Goal: Task Accomplishment & Management: Manage account settings

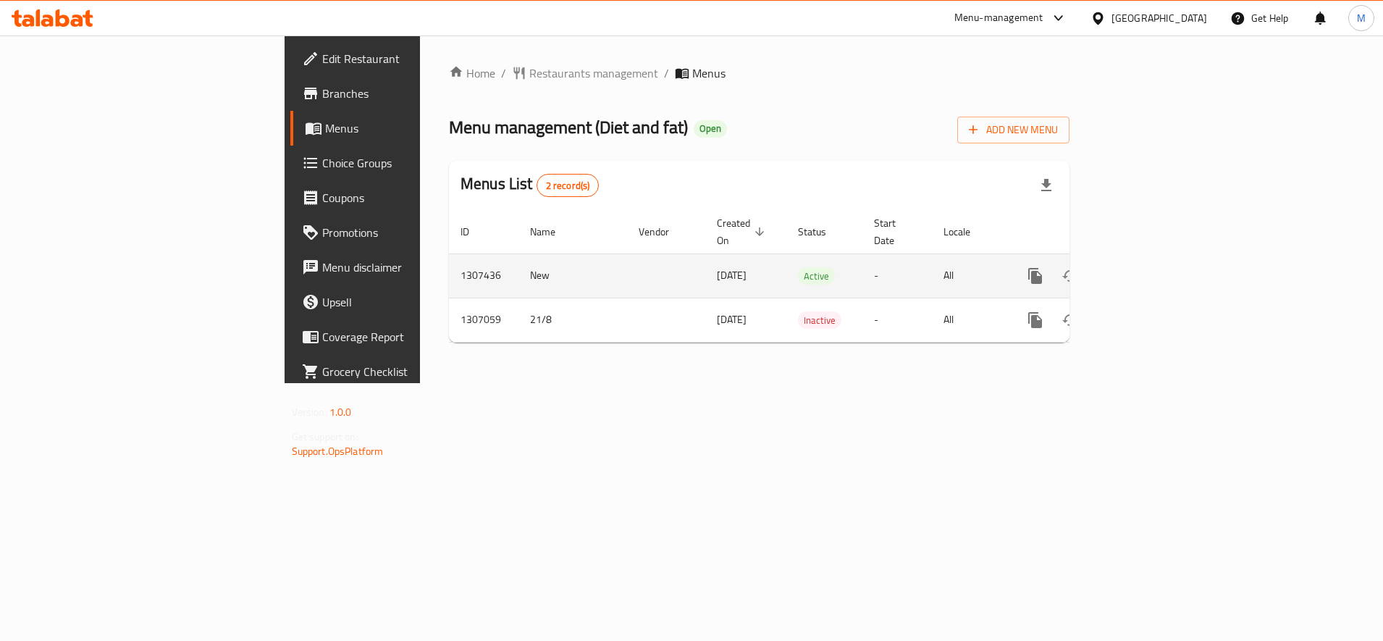
click at [1146, 269] on icon "enhanced table" at bounding box center [1139, 275] width 13 height 13
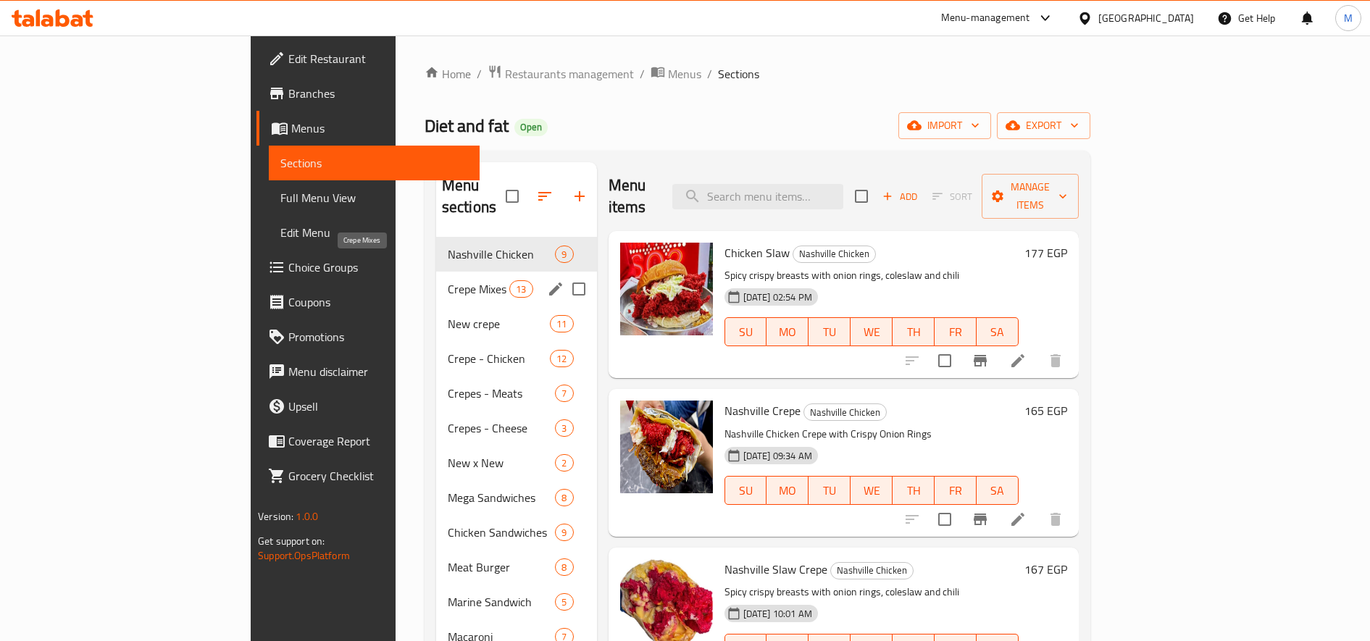
click at [448, 280] on span "Crepe Mixes" at bounding box center [479, 288] width 62 height 17
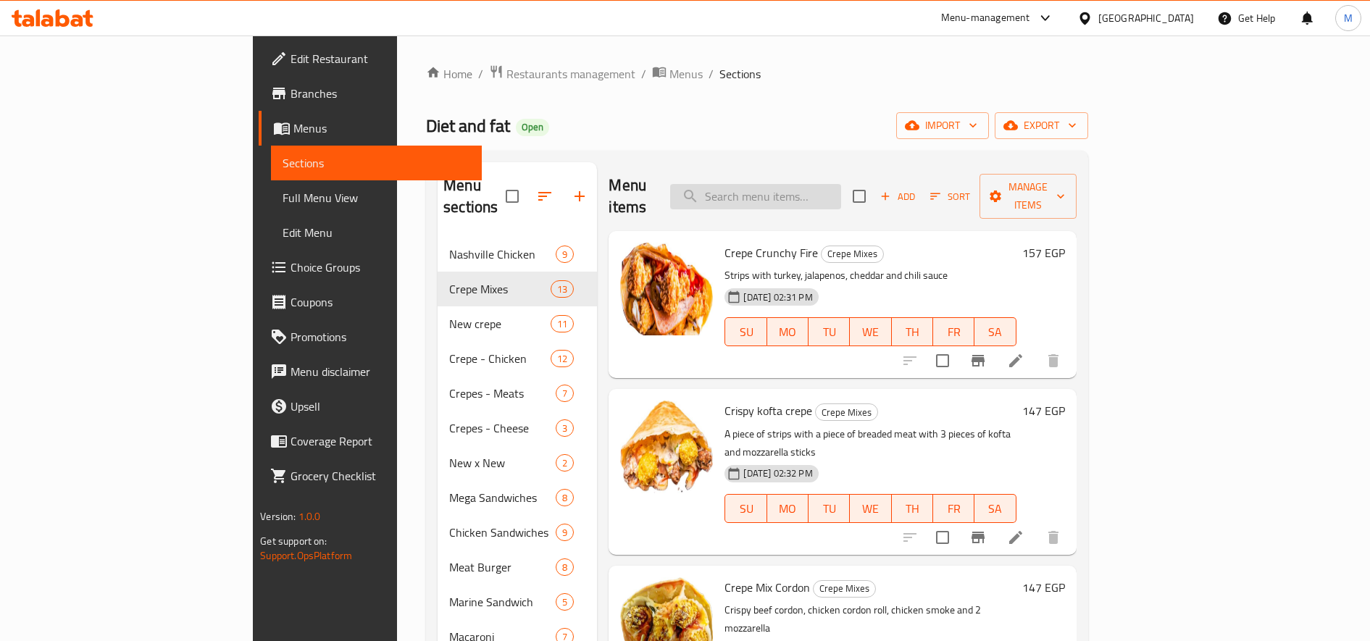
click at [805, 184] on input "search" at bounding box center [755, 196] width 171 height 25
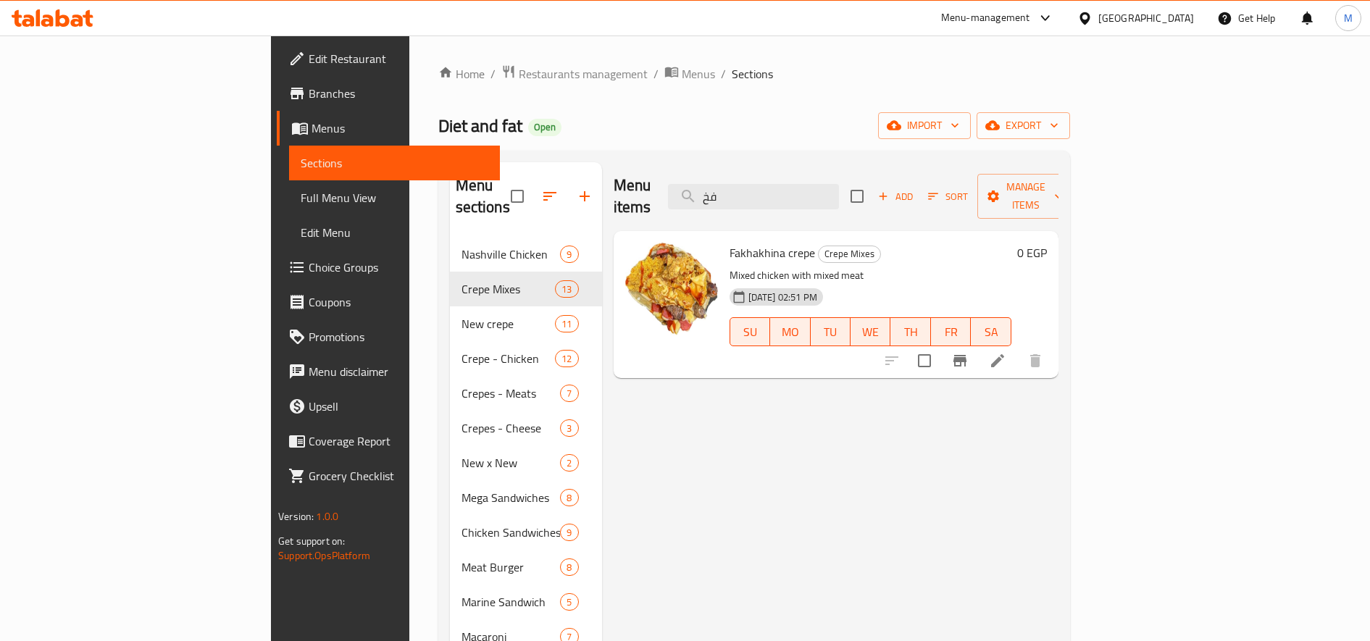
type input "فخ"
click at [1018, 348] on li at bounding box center [997, 361] width 41 height 26
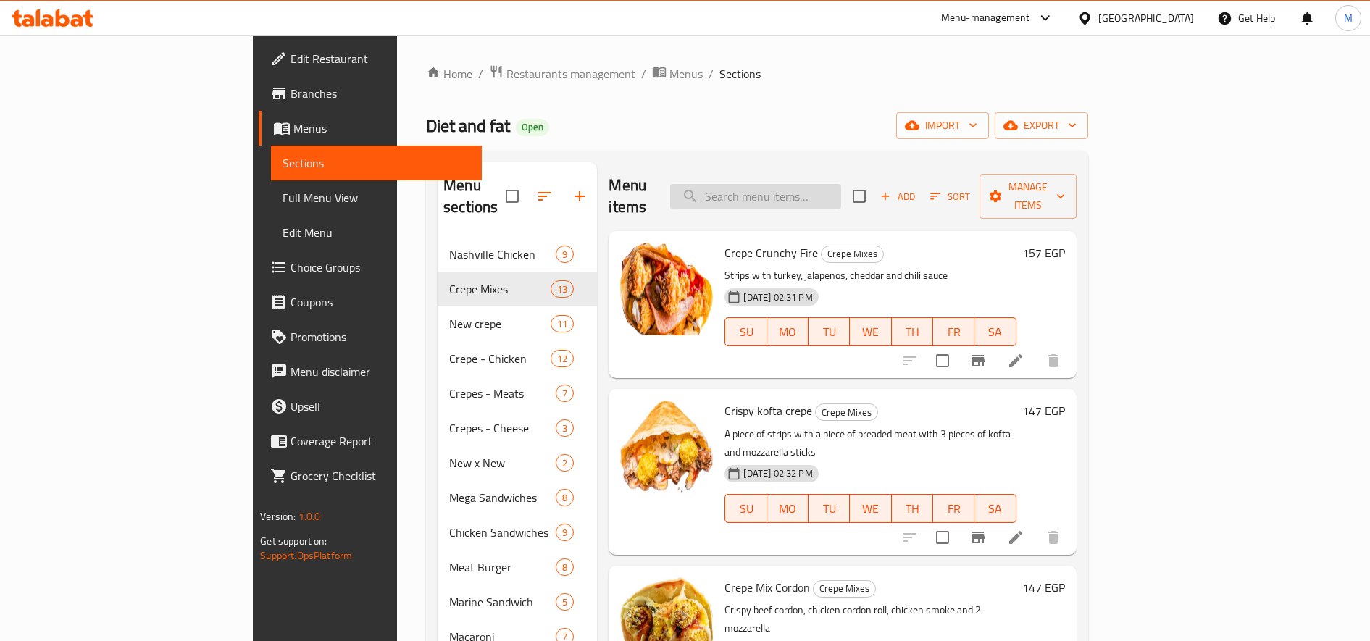
click at [823, 190] on input "search" at bounding box center [755, 196] width 171 height 25
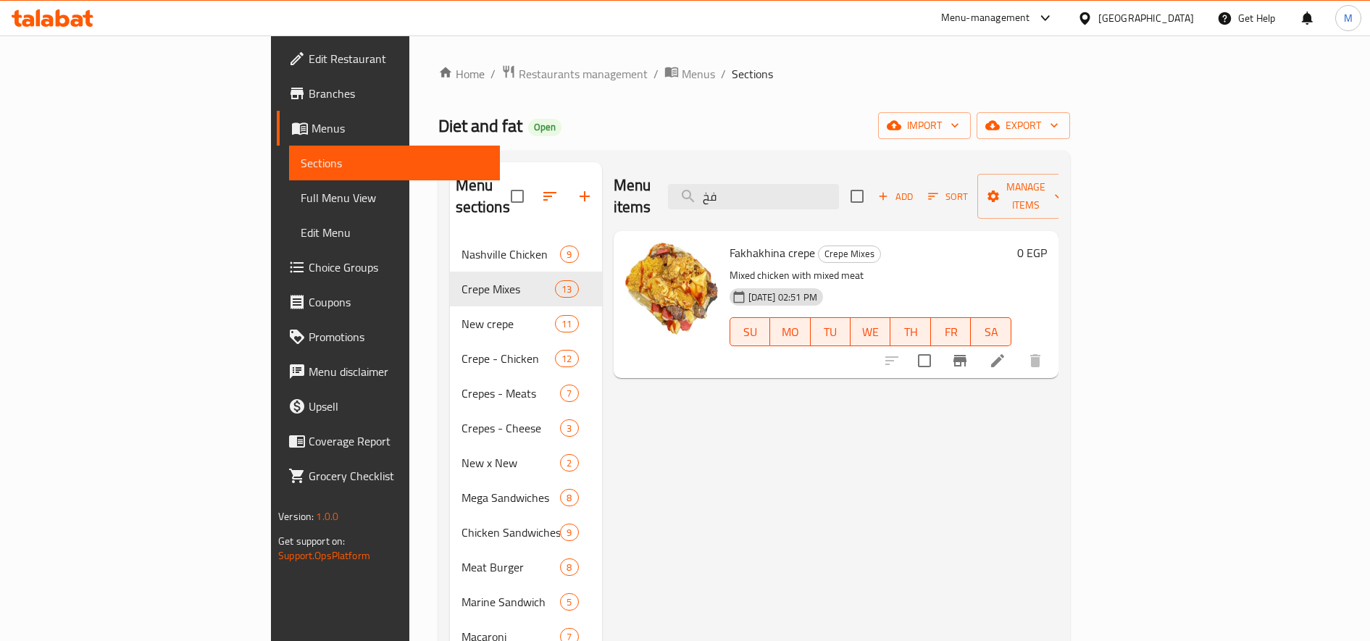
type input "فخ"
click at [1006, 352] on icon at bounding box center [997, 360] width 17 height 17
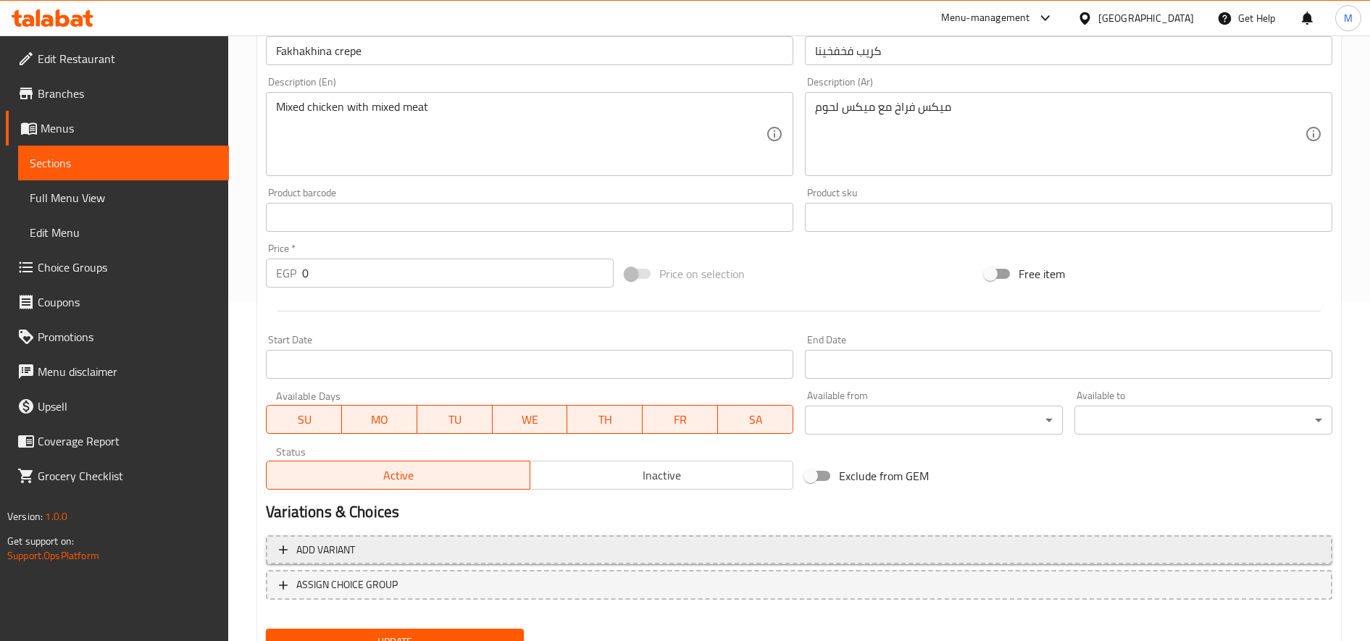
scroll to position [403, 0]
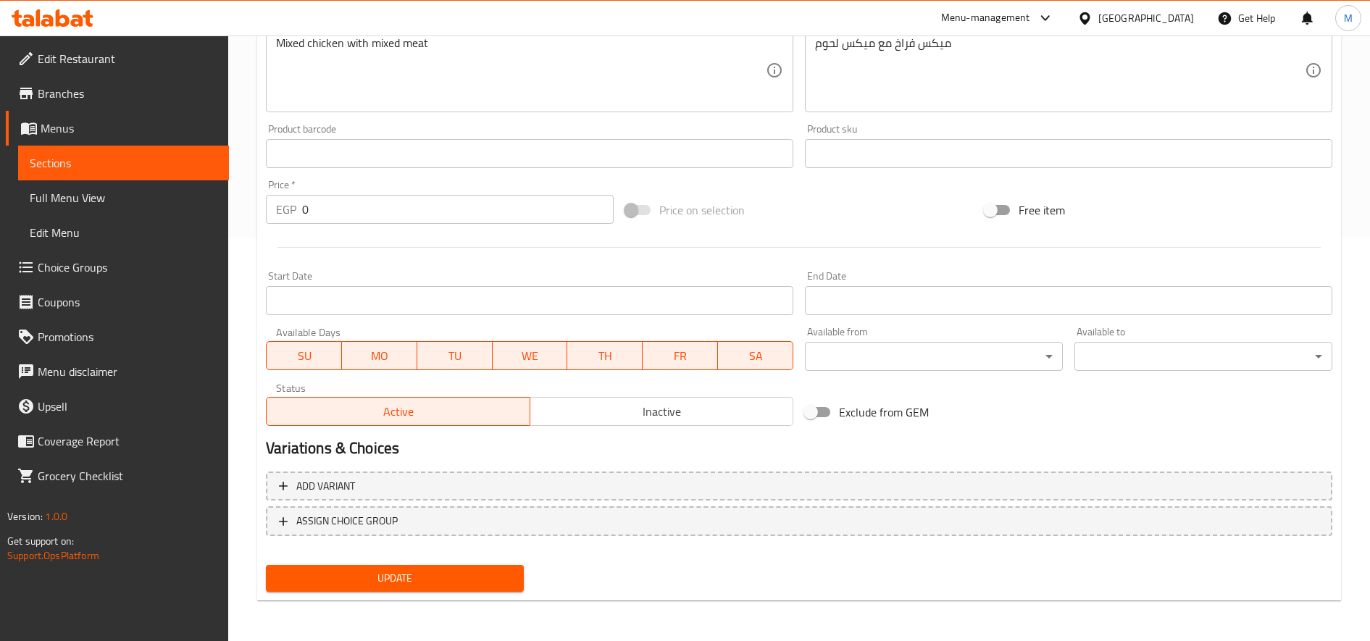
click at [598, 411] on span "Inactive" at bounding box center [661, 411] width 251 height 21
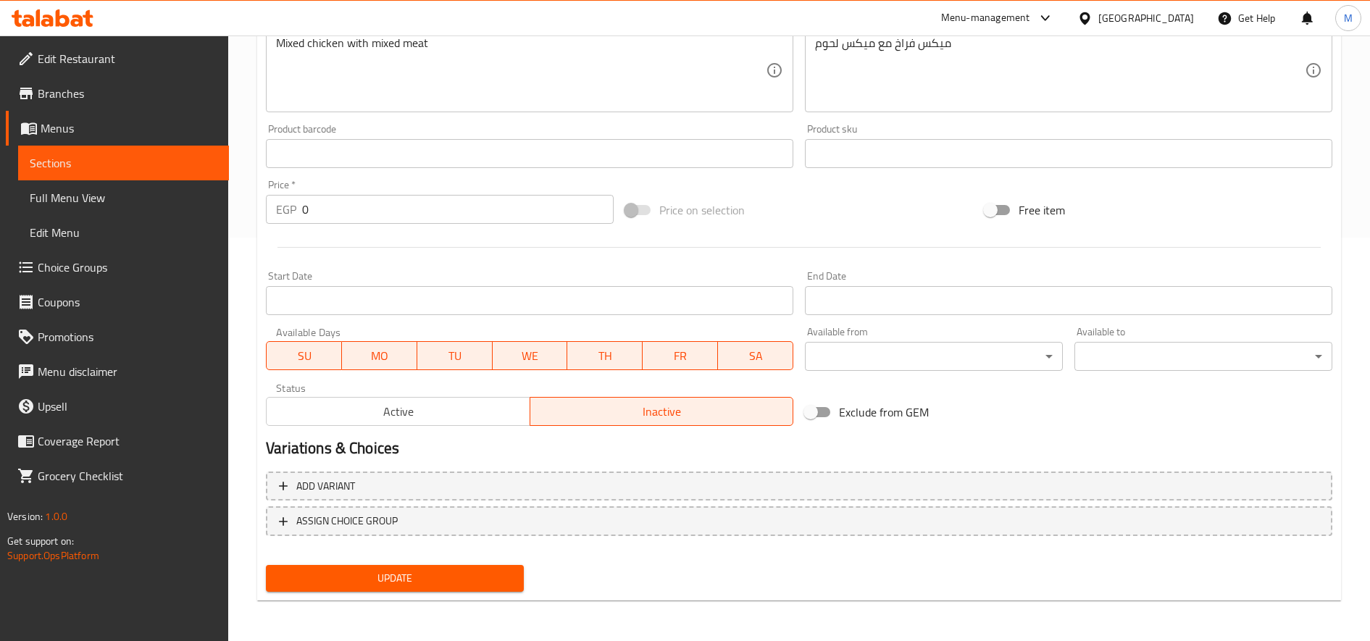
click at [451, 585] on span "Update" at bounding box center [394, 578] width 235 height 18
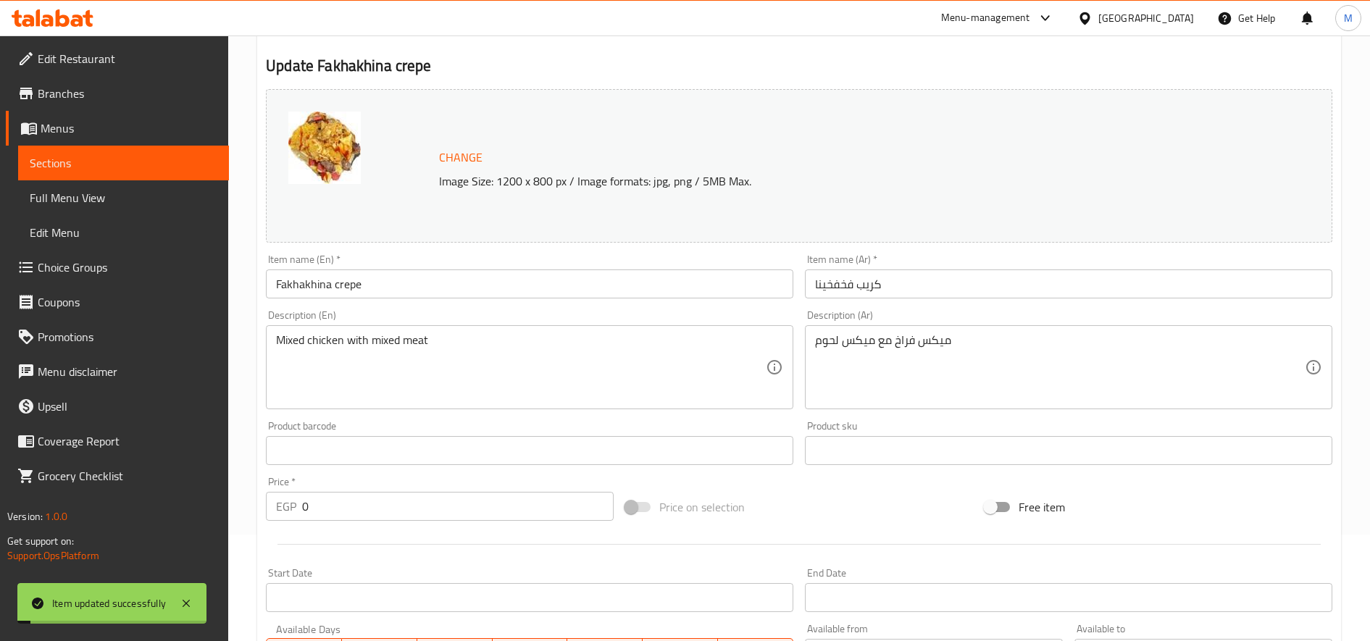
scroll to position [0, 0]
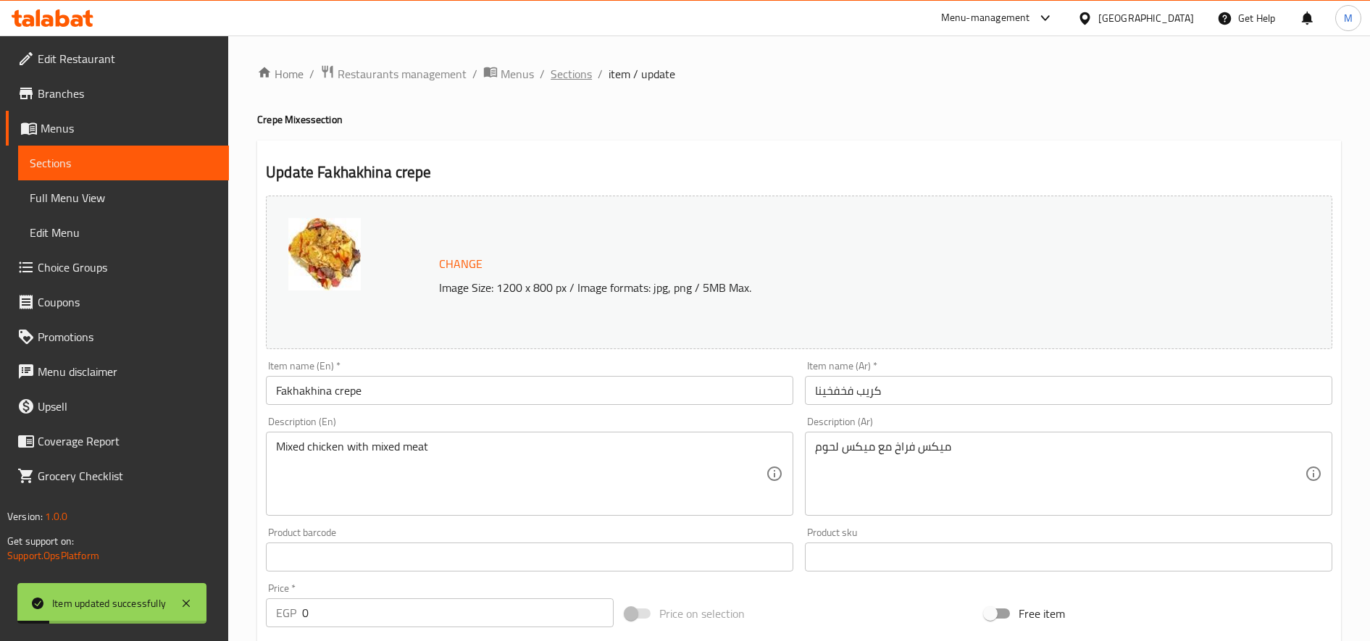
click at [553, 75] on span "Sections" at bounding box center [570, 73] width 41 height 17
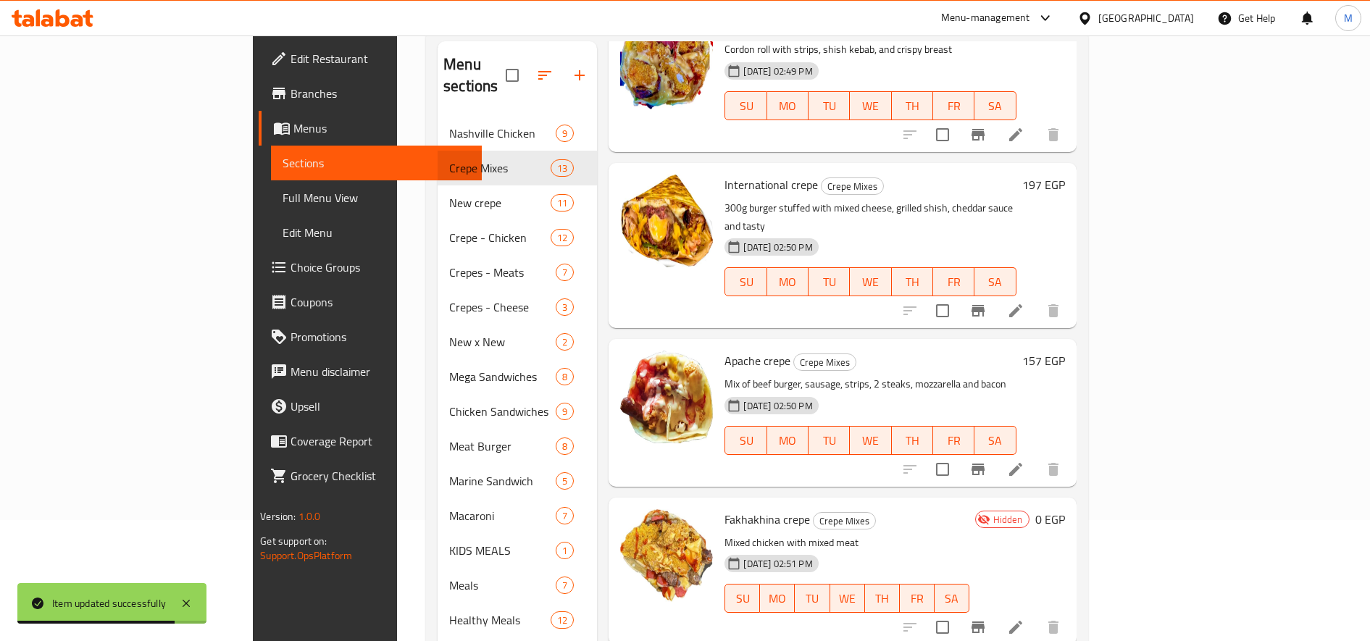
scroll to position [211, 0]
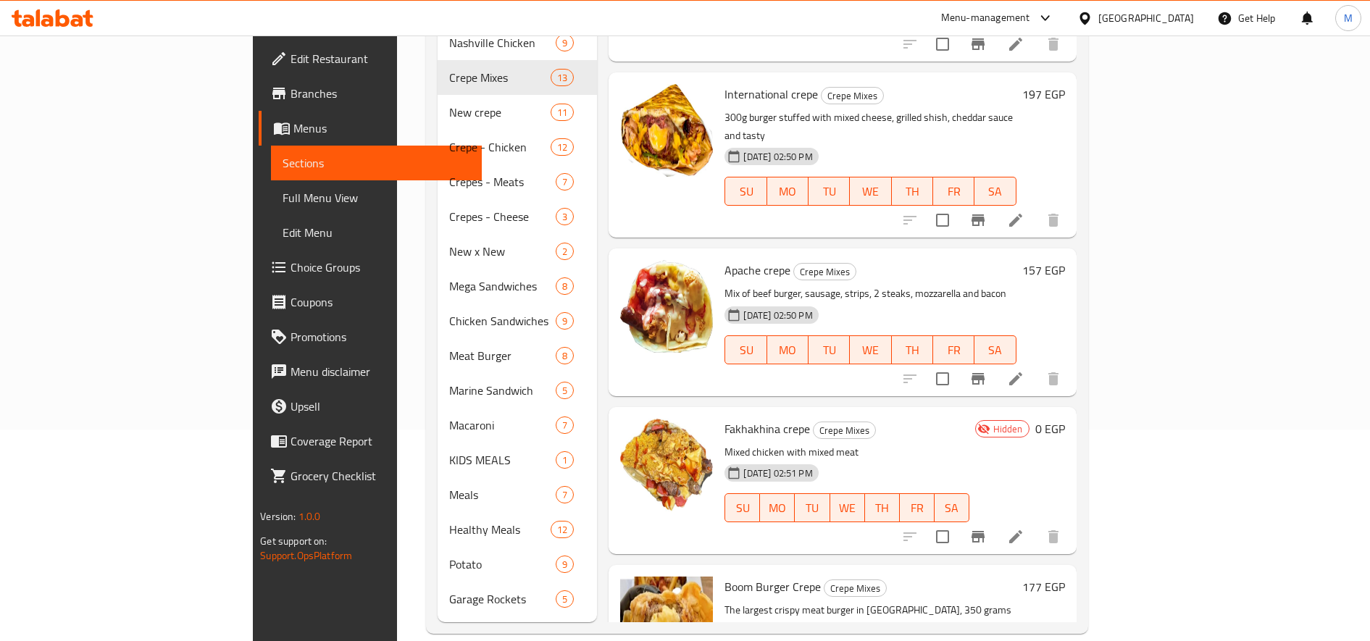
click at [1065, 419] on h6 "0 EGP" at bounding box center [1050, 429] width 30 height 20
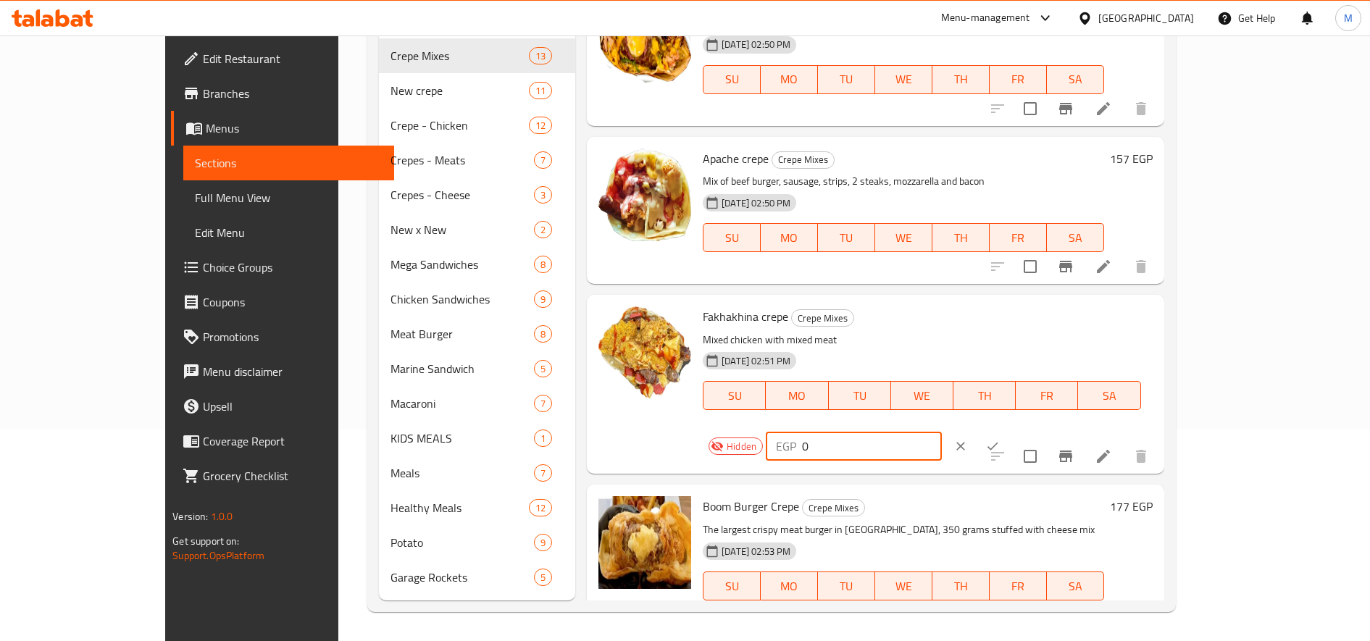
click at [942, 432] on input "0" at bounding box center [872, 446] width 140 height 29
type input "172"
click at [999, 439] on icon "ok" at bounding box center [992, 446] width 14 height 14
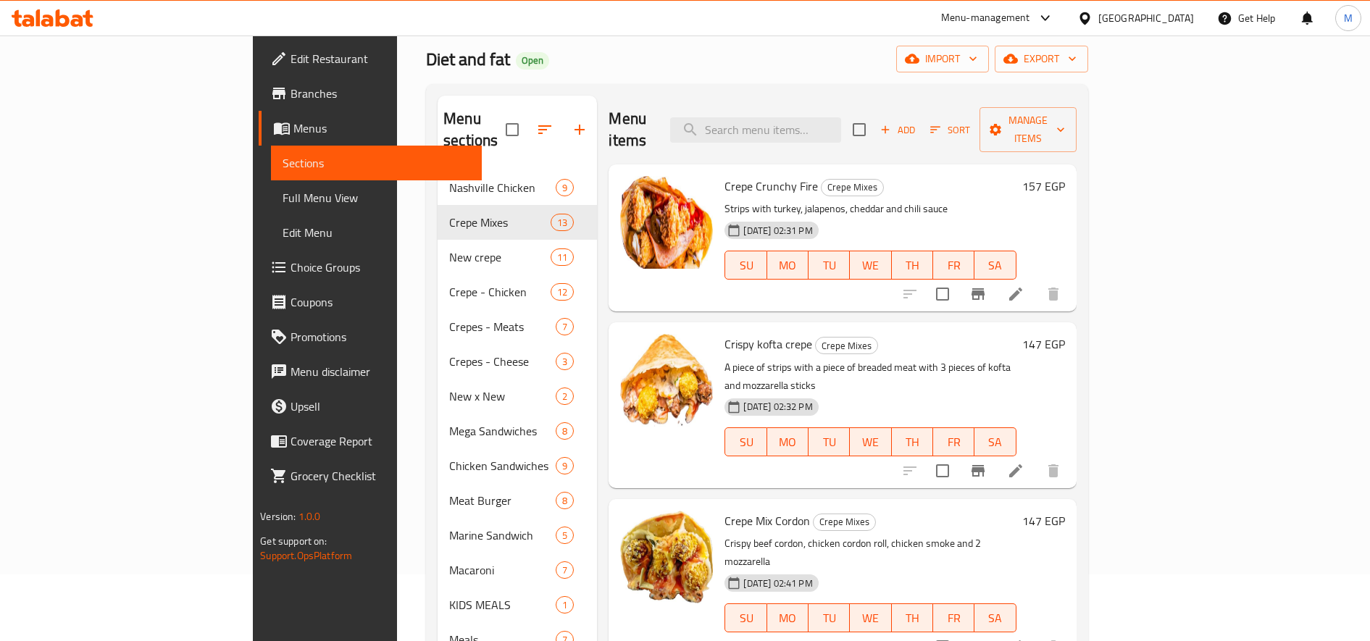
scroll to position [0, 0]
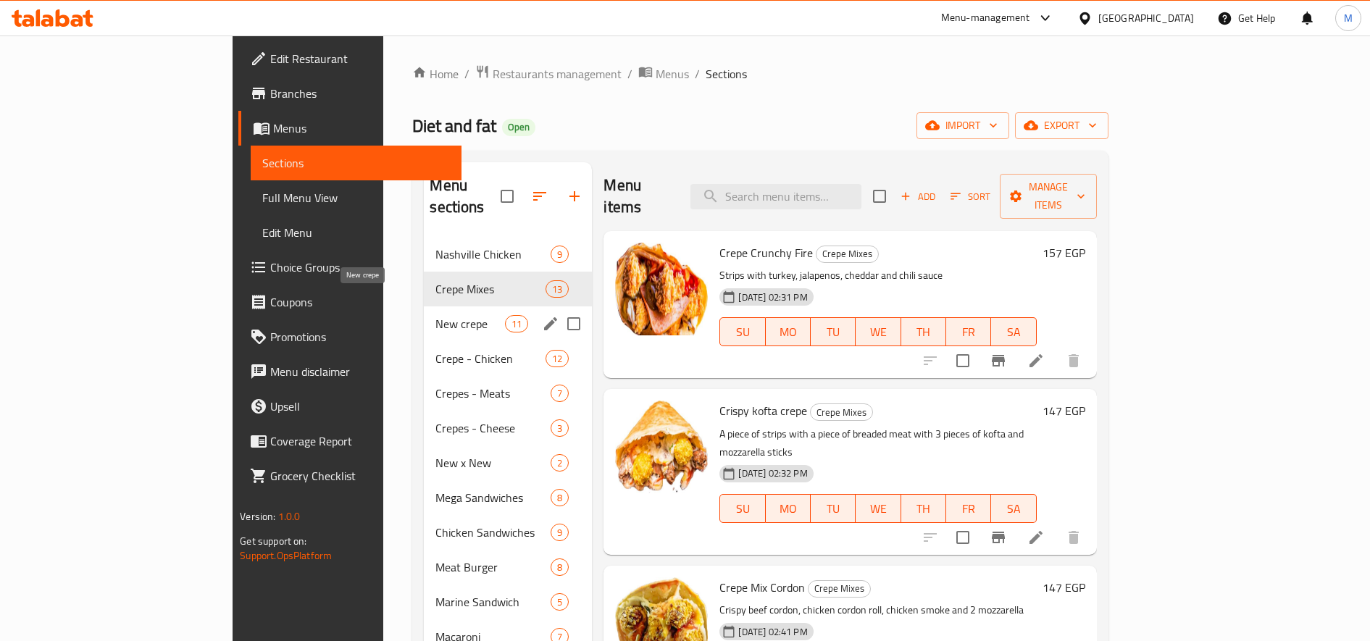
click at [435, 315] on span "New crepe" at bounding box center [470, 323] width 70 height 17
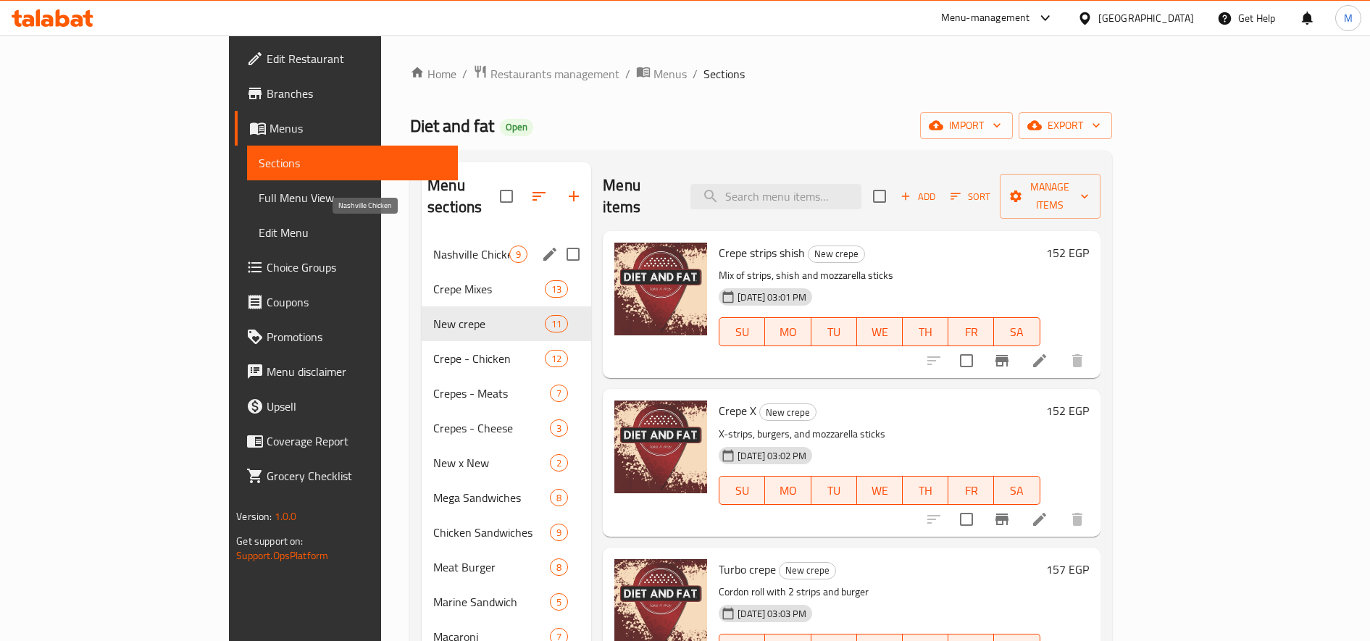
click at [433, 246] on span "Nashville Chicken" at bounding box center [471, 254] width 76 height 17
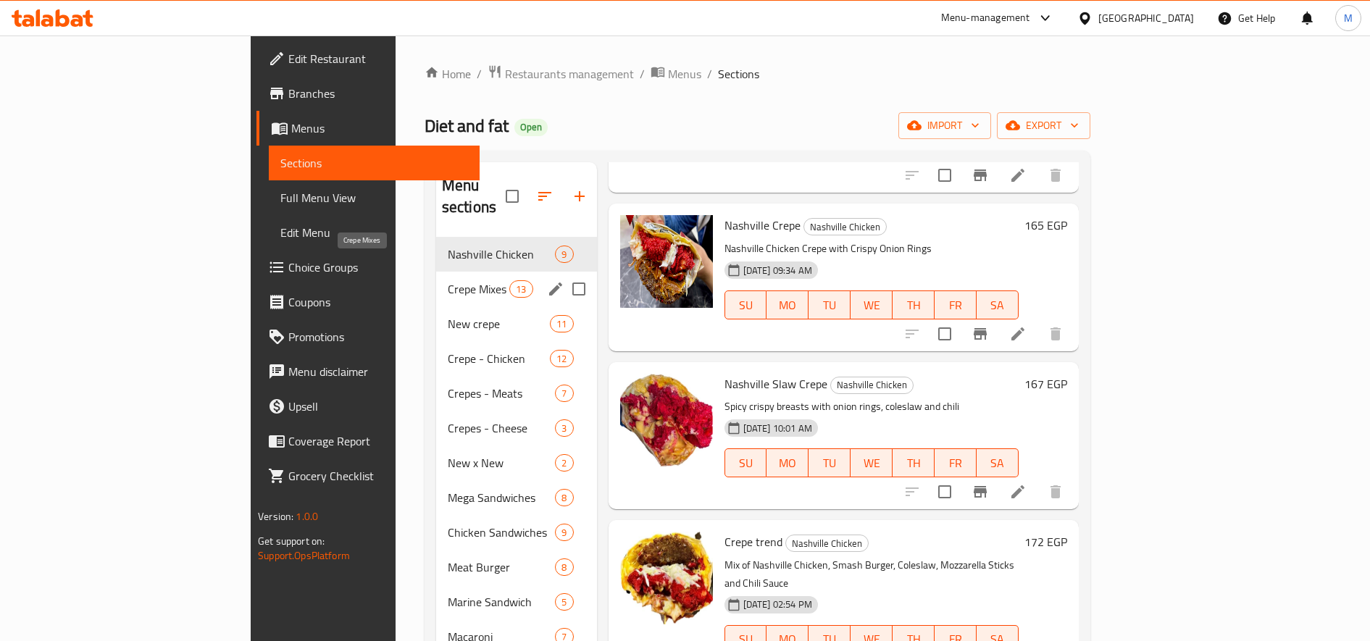
click at [448, 280] on span "Crepe Mixes" at bounding box center [479, 288] width 62 height 17
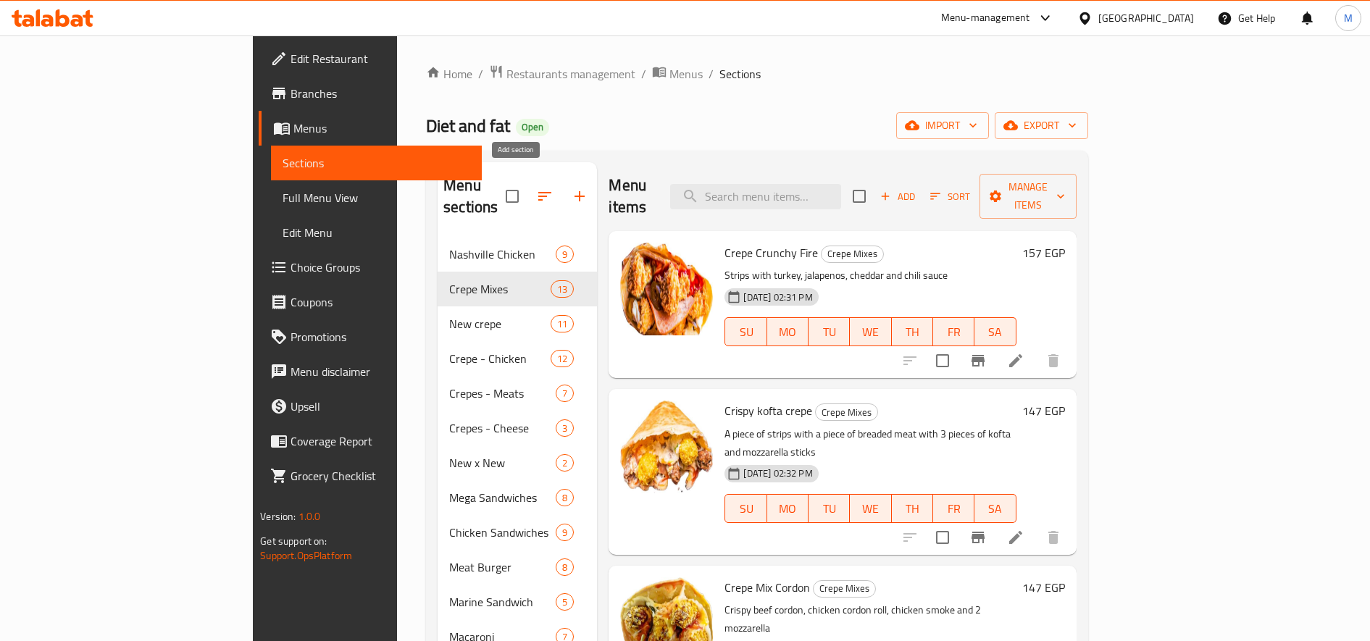
click at [571, 188] on icon "button" at bounding box center [579, 196] width 17 height 17
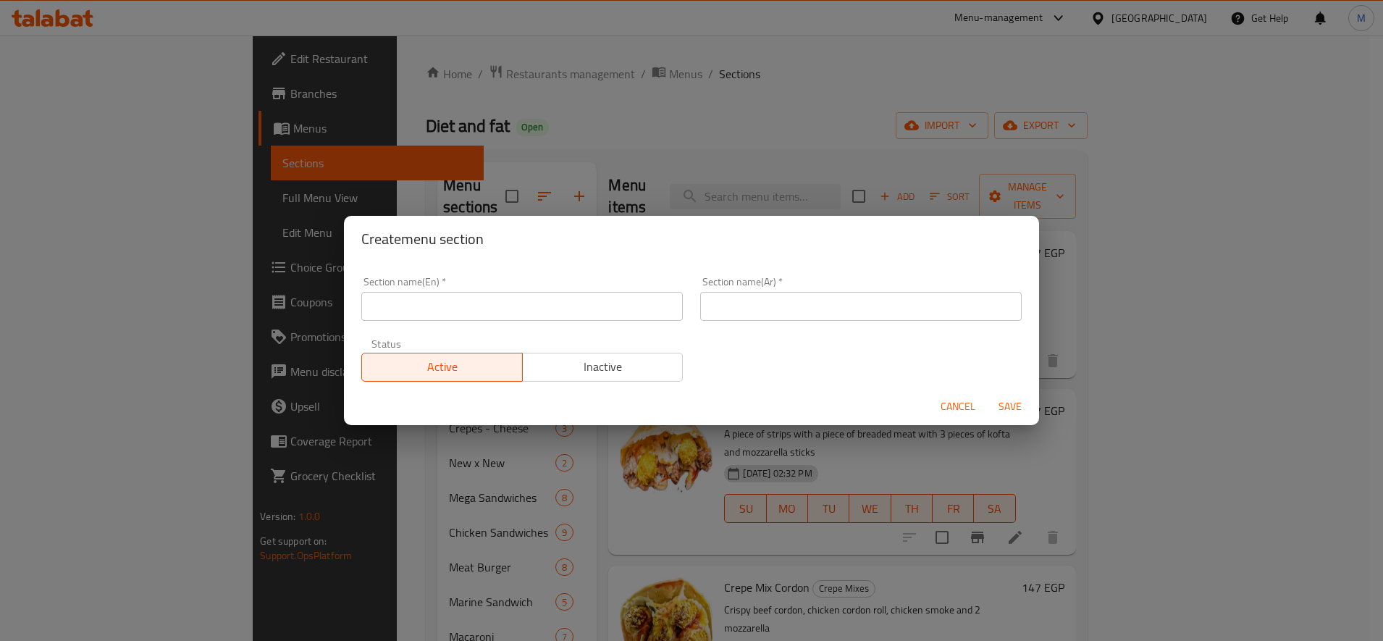
click at [784, 296] on input "text" at bounding box center [861, 306] width 322 height 29
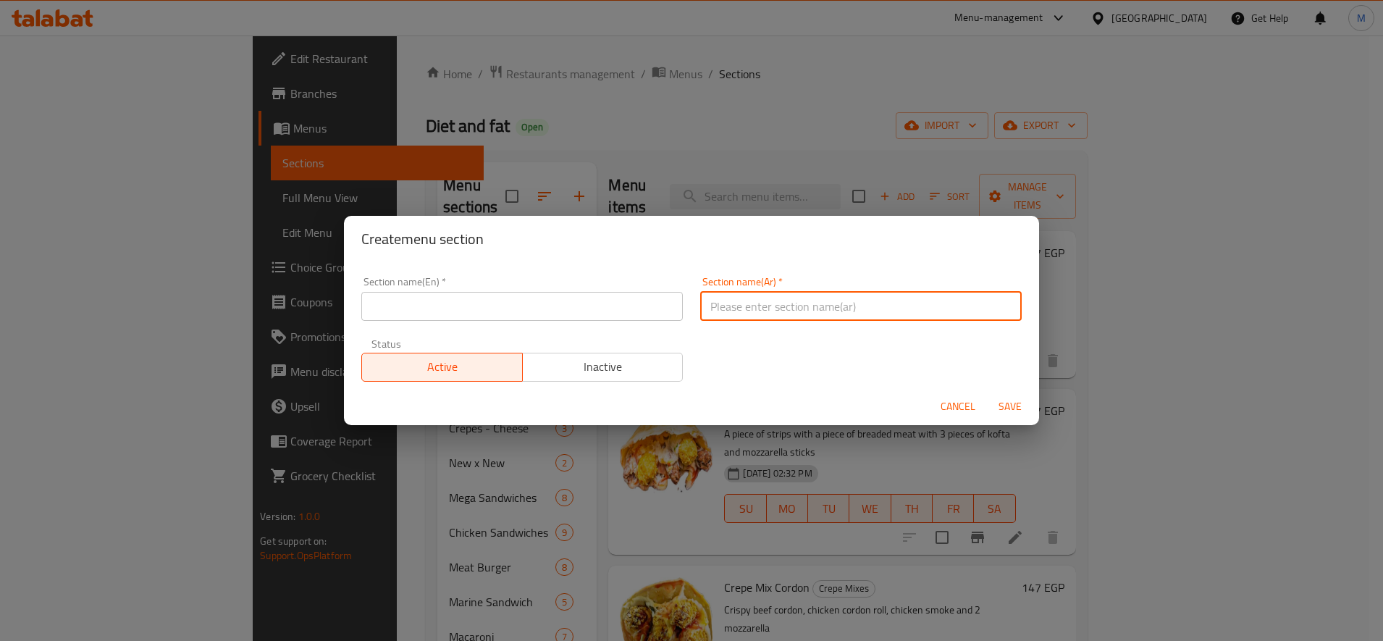
paste input "بيتزا كريب"
type input "بيتزا كريب"
click at [471, 303] on input "text" at bounding box center [522, 306] width 322 height 29
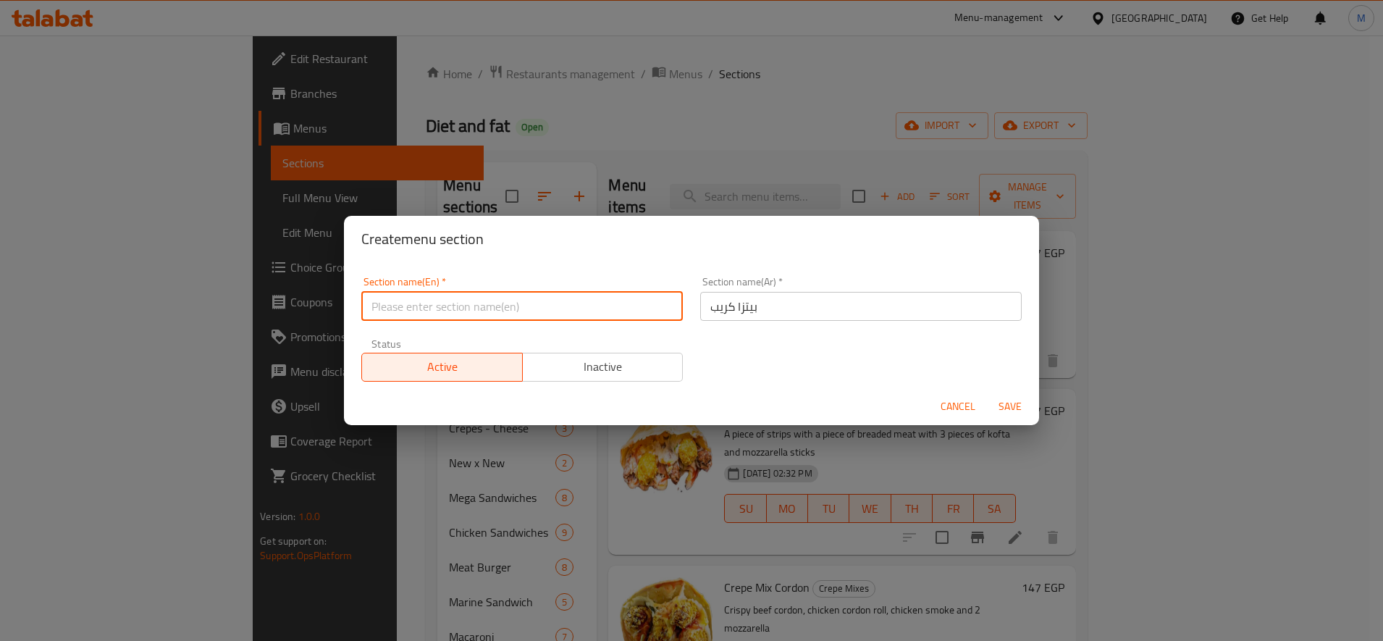
paste input "Crepe pizza"
type input "Crepe pizza"
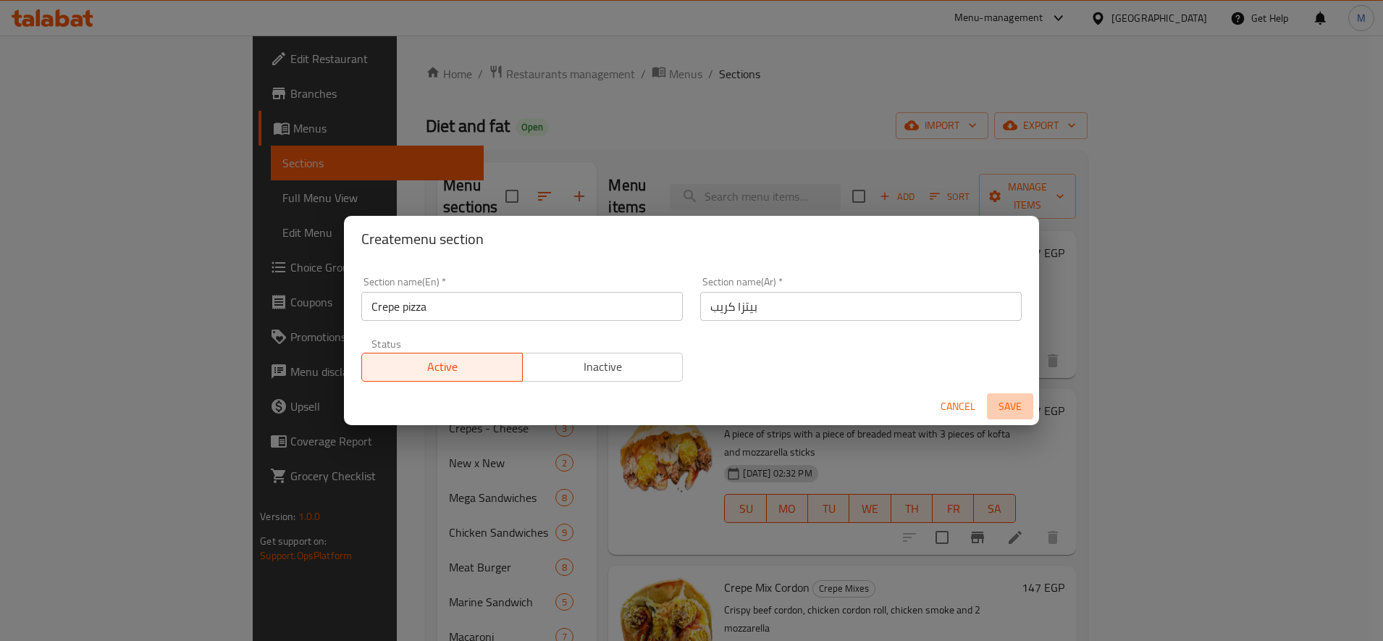
click at [1010, 406] on span "Save" at bounding box center [1010, 407] width 35 height 18
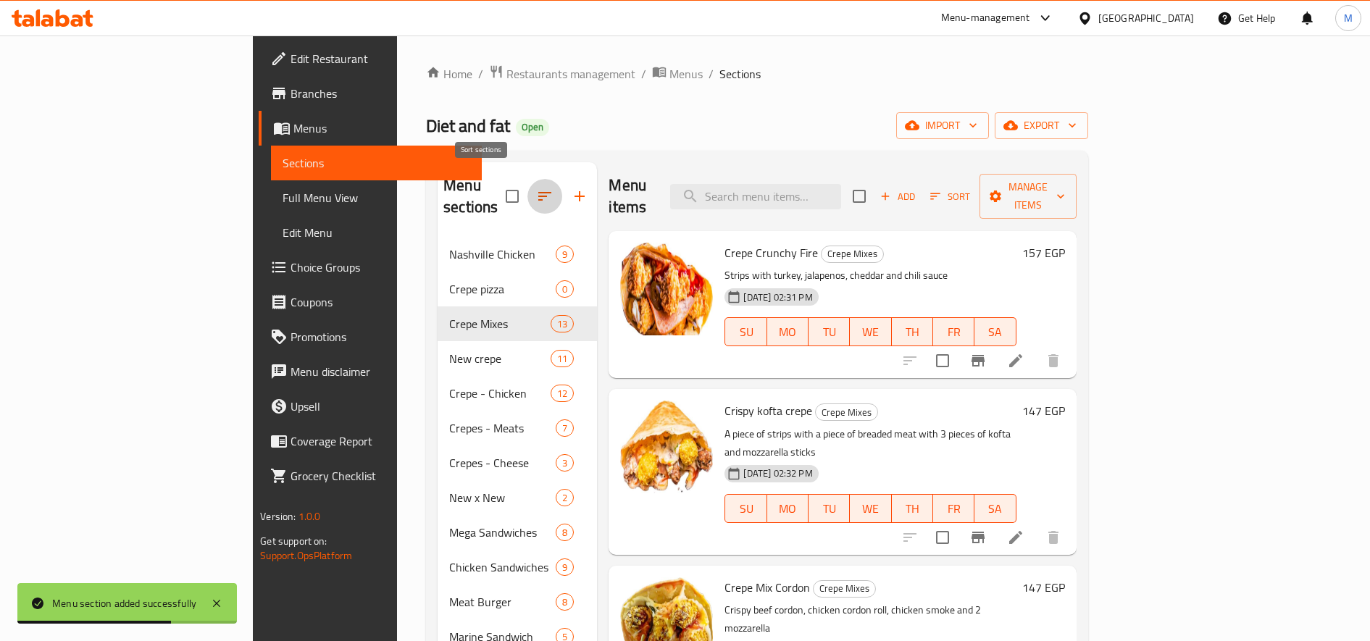
click at [527, 179] on button "button" at bounding box center [544, 196] width 35 height 35
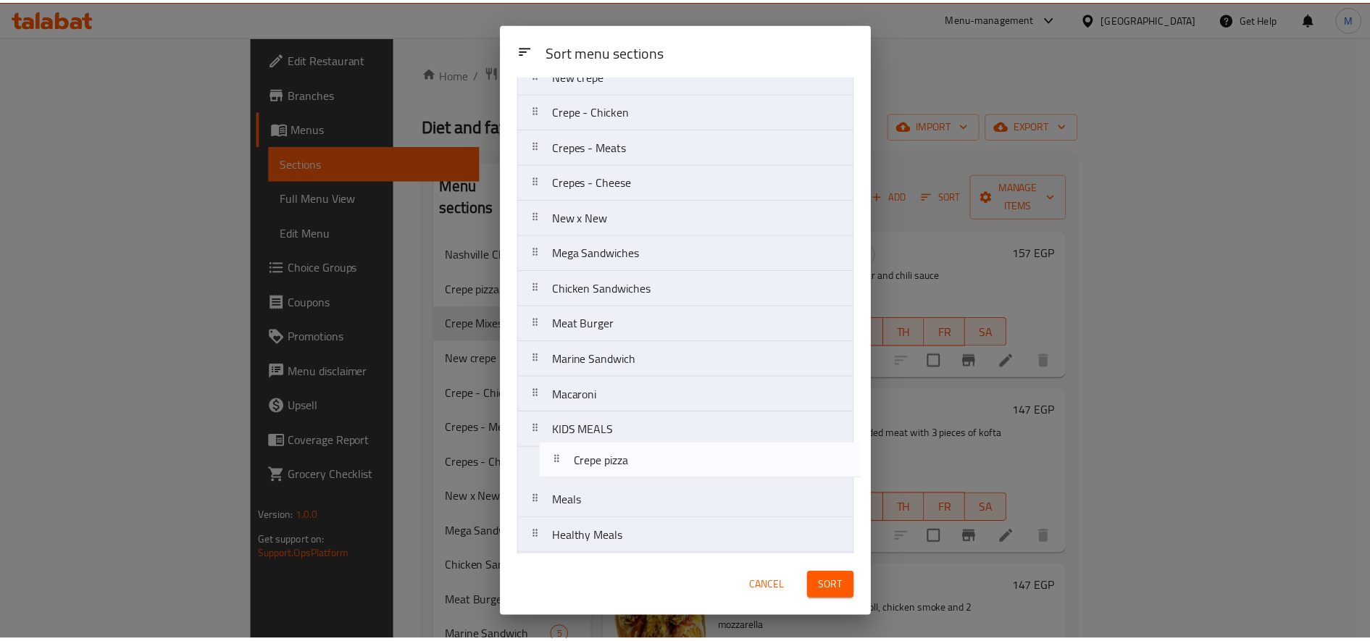
scroll to position [132, 0]
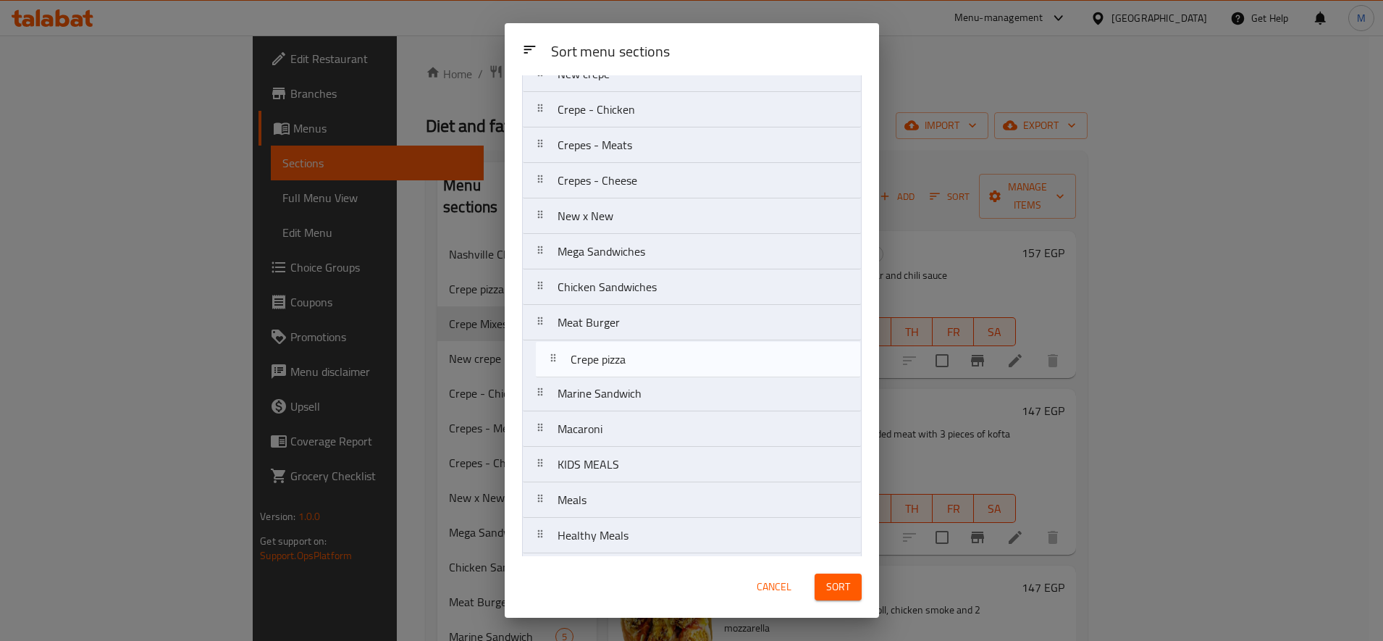
drag, startPoint x: 566, startPoint y: 173, endPoint x: 578, endPoint y: 366, distance: 193.8
click at [578, 366] on nav "Nashville Chicken Crepe pizza Crepe Mixes New crepe Crepe - Chicken Crepes - Me…" at bounding box center [692, 305] width 340 height 640
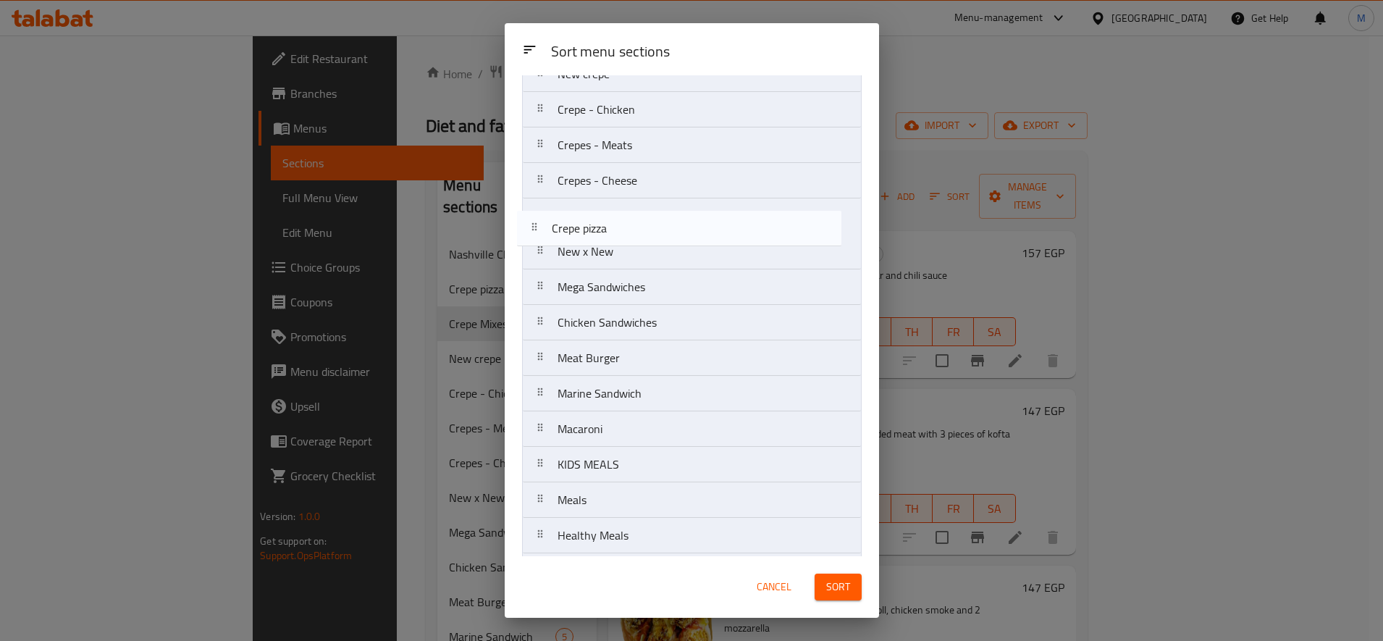
drag, startPoint x: 574, startPoint y: 362, endPoint x: 569, endPoint y: 228, distance: 134.1
click at [569, 228] on nav "Nashville Chicken Crepe Mixes New crepe Crepe - Chicken Crepes - Meats Crepes -…" at bounding box center [692, 305] width 340 height 640
drag, startPoint x: 611, startPoint y: 227, endPoint x: 610, endPoint y: 212, distance: 15.3
click at [610, 212] on nav "Nashville Chicken Crepe Mixes New crepe Crepe - Chicken Crepes - Meats Crepes -…" at bounding box center [692, 305] width 340 height 640
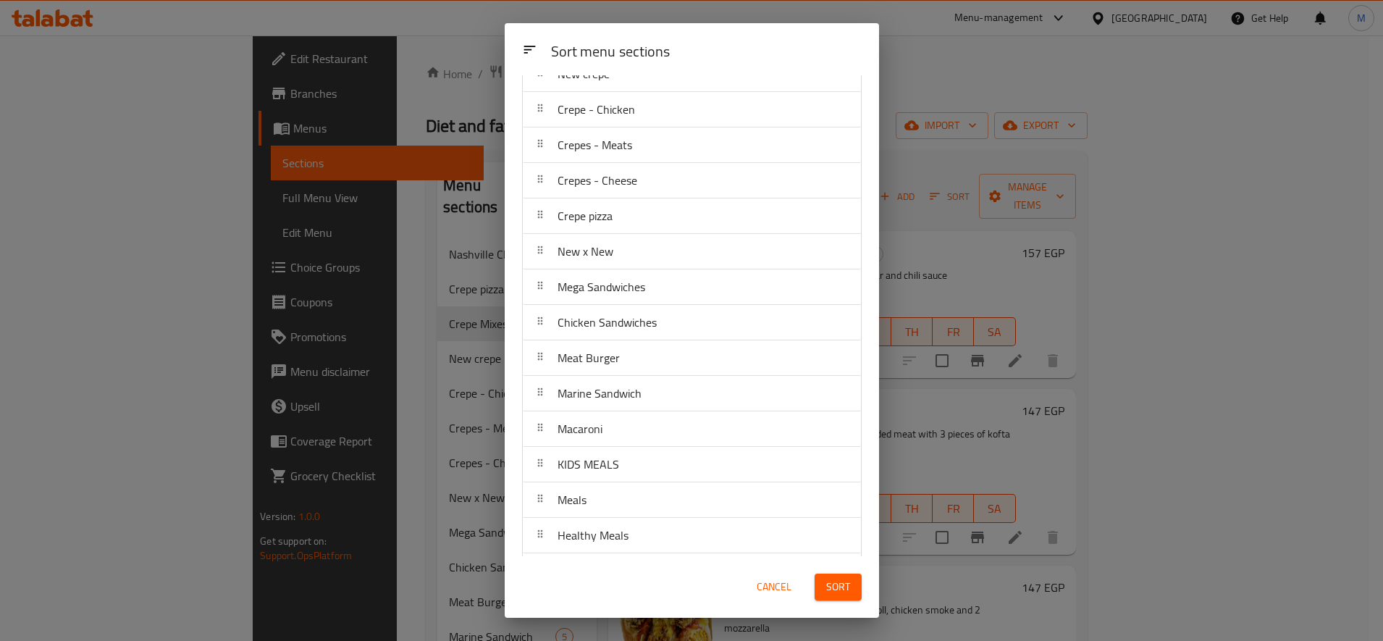
click at [847, 584] on span "Sort" at bounding box center [838, 587] width 24 height 18
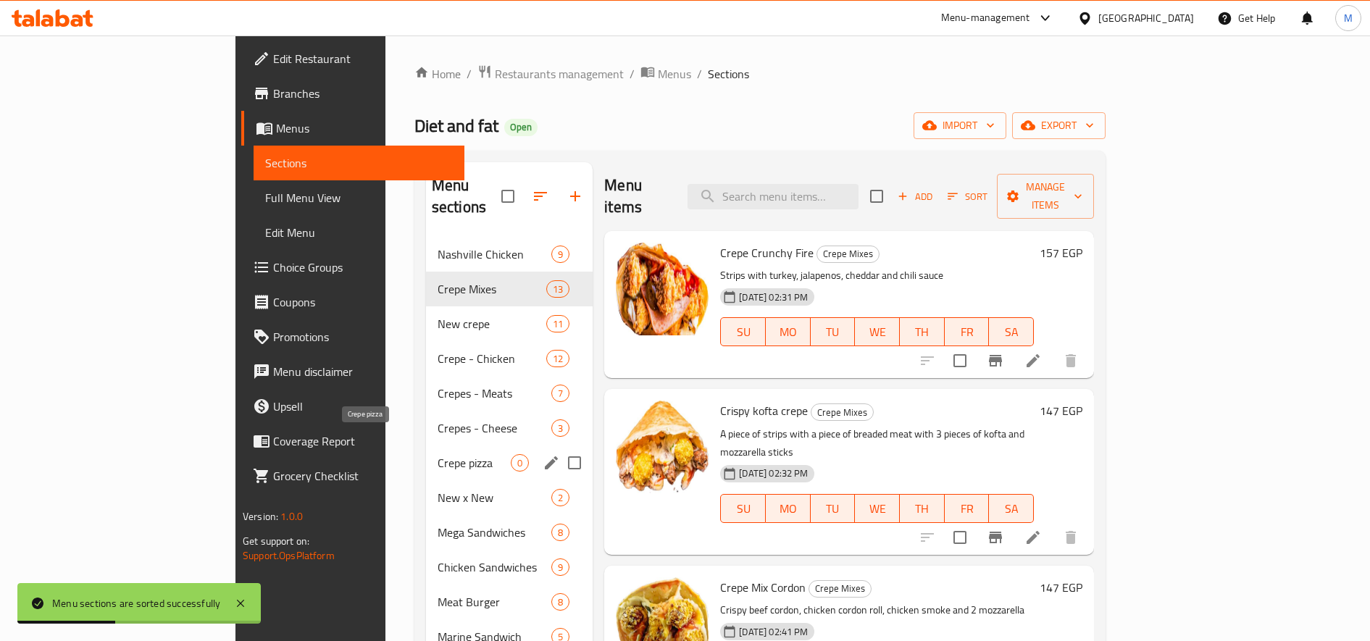
click at [437, 454] on span "Crepe pizza" at bounding box center [473, 462] width 73 height 17
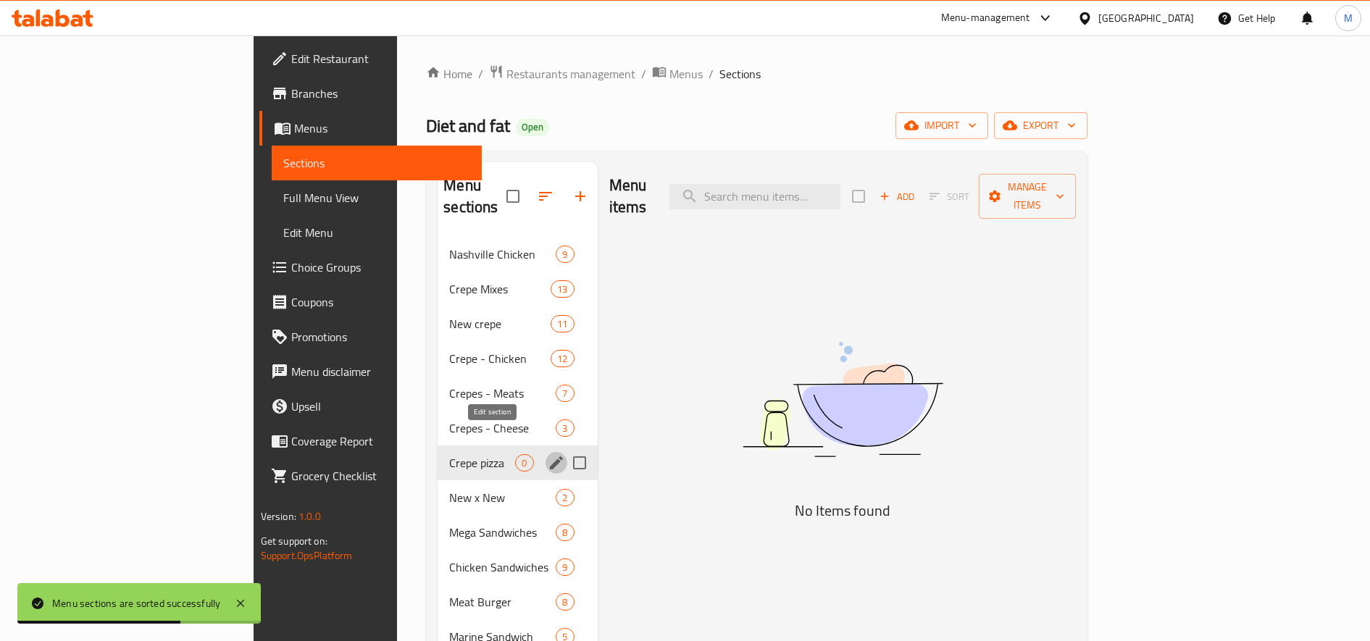
click at [550, 456] on icon "edit" at bounding box center [556, 462] width 13 height 13
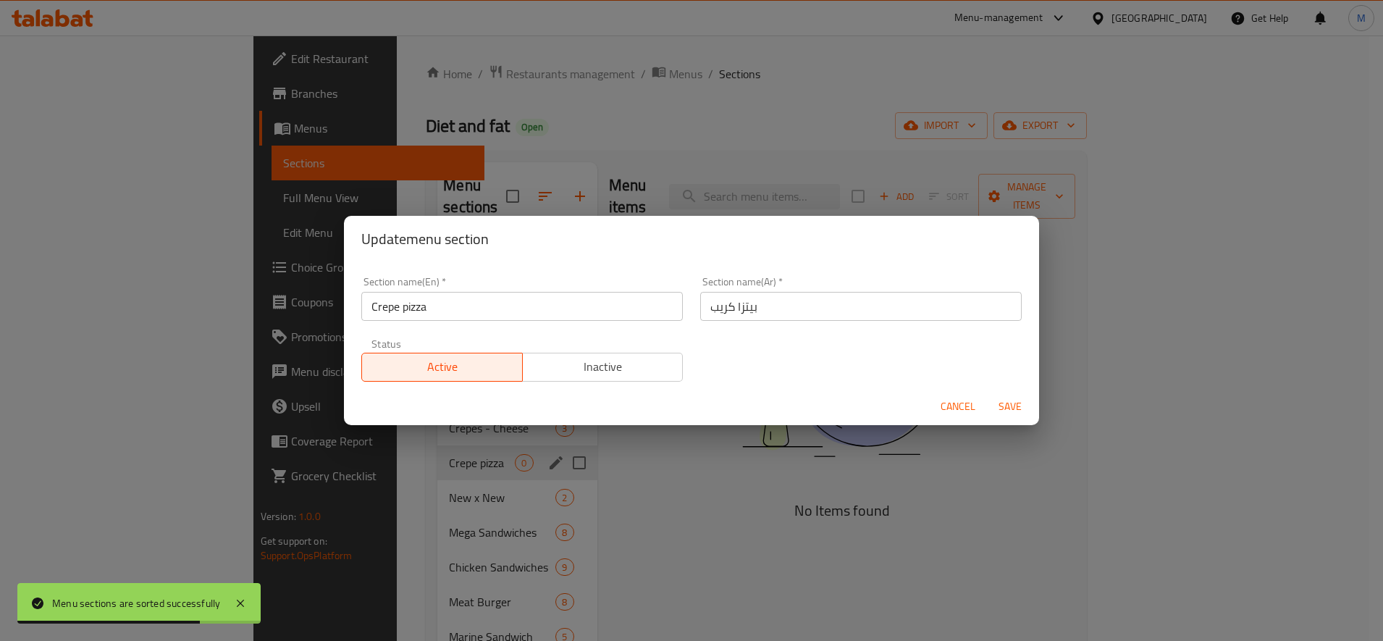
click at [629, 377] on span "Inactive" at bounding box center [603, 366] width 149 height 21
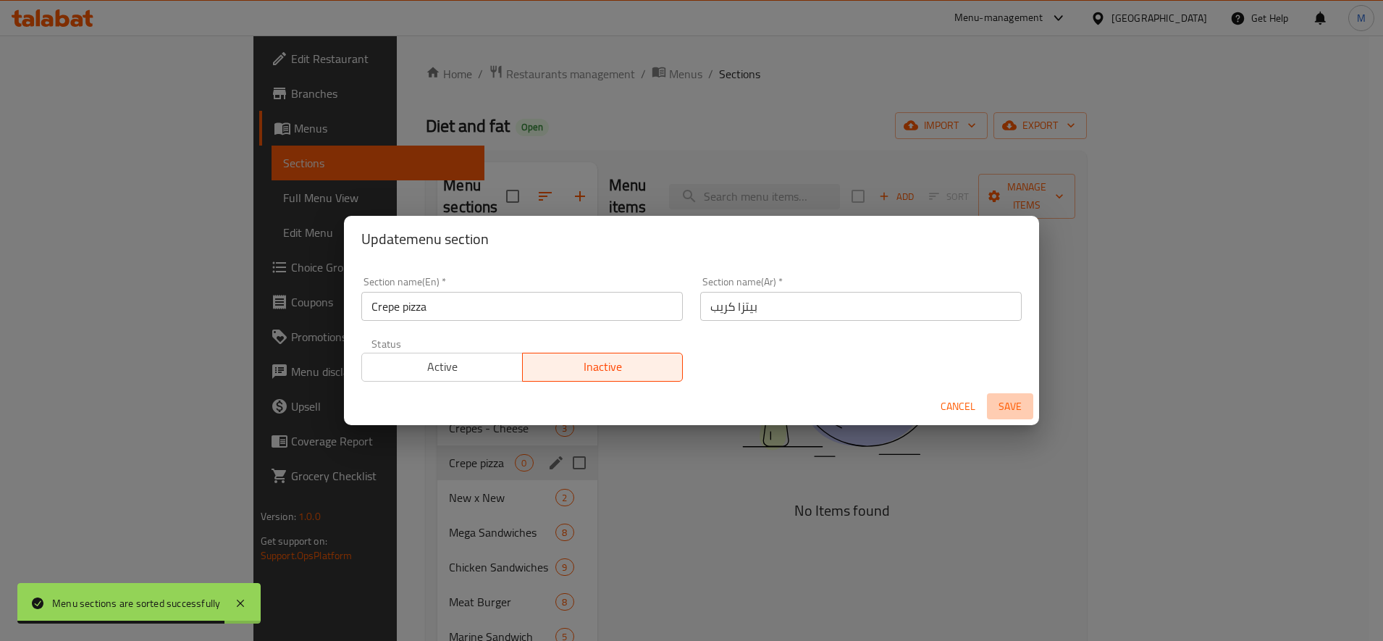
click at [1019, 406] on span "Save" at bounding box center [1010, 407] width 35 height 18
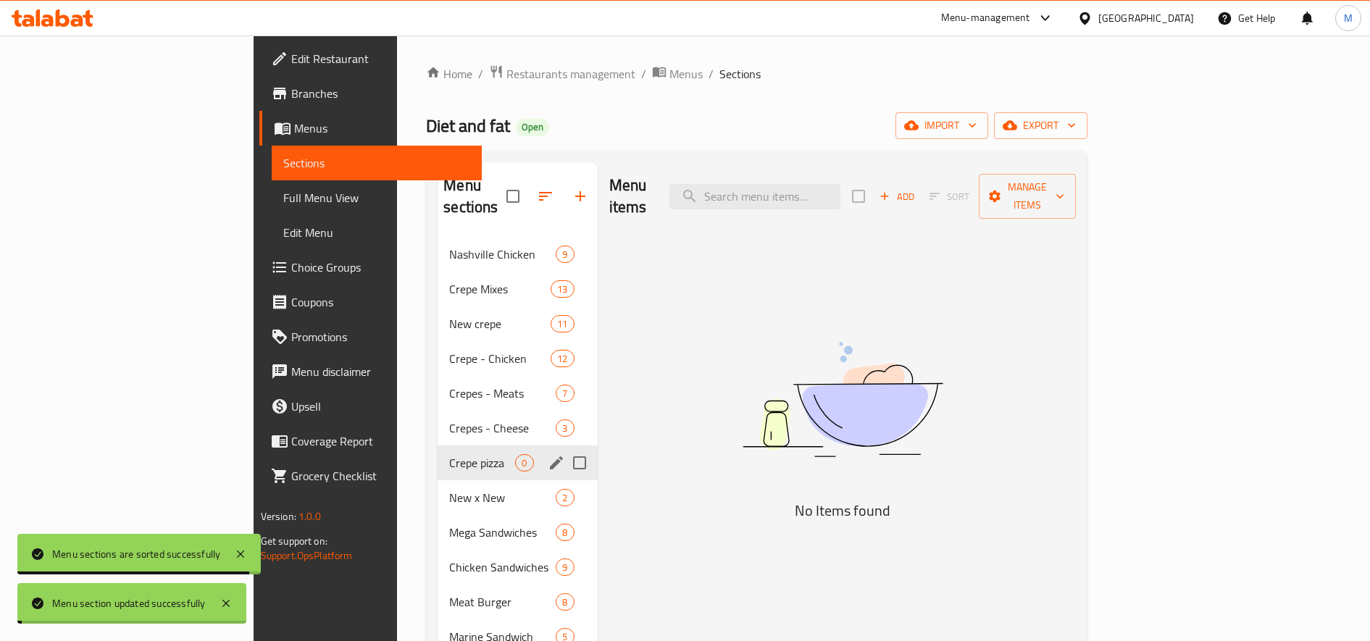
click at [1076, 311] on div "Menu items Add Sort Manage items No Items found" at bounding box center [836, 515] width 479 height 706
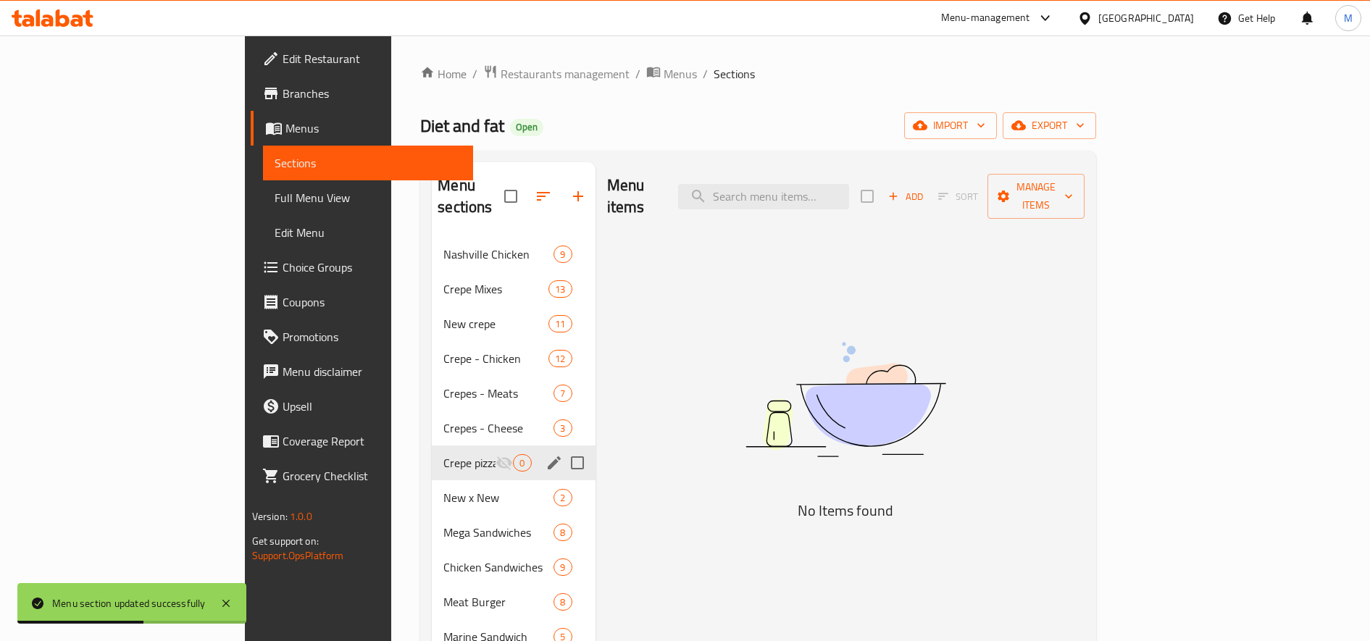
click at [900, 192] on icon "button" at bounding box center [892, 196] width 13 height 13
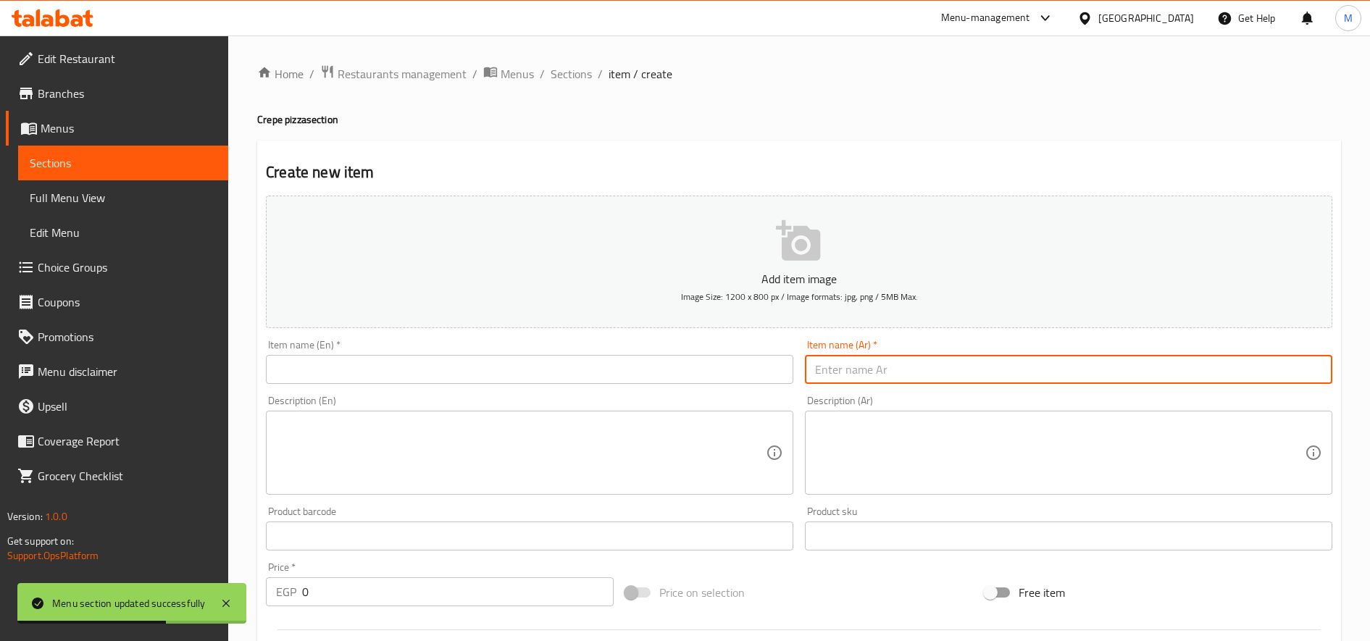
click at [1015, 362] on input "text" at bounding box center [1068, 369] width 527 height 29
paste input "ميكس فراخ"
type input "ميكس فراخ"
click at [525, 379] on input "text" at bounding box center [529, 369] width 527 height 29
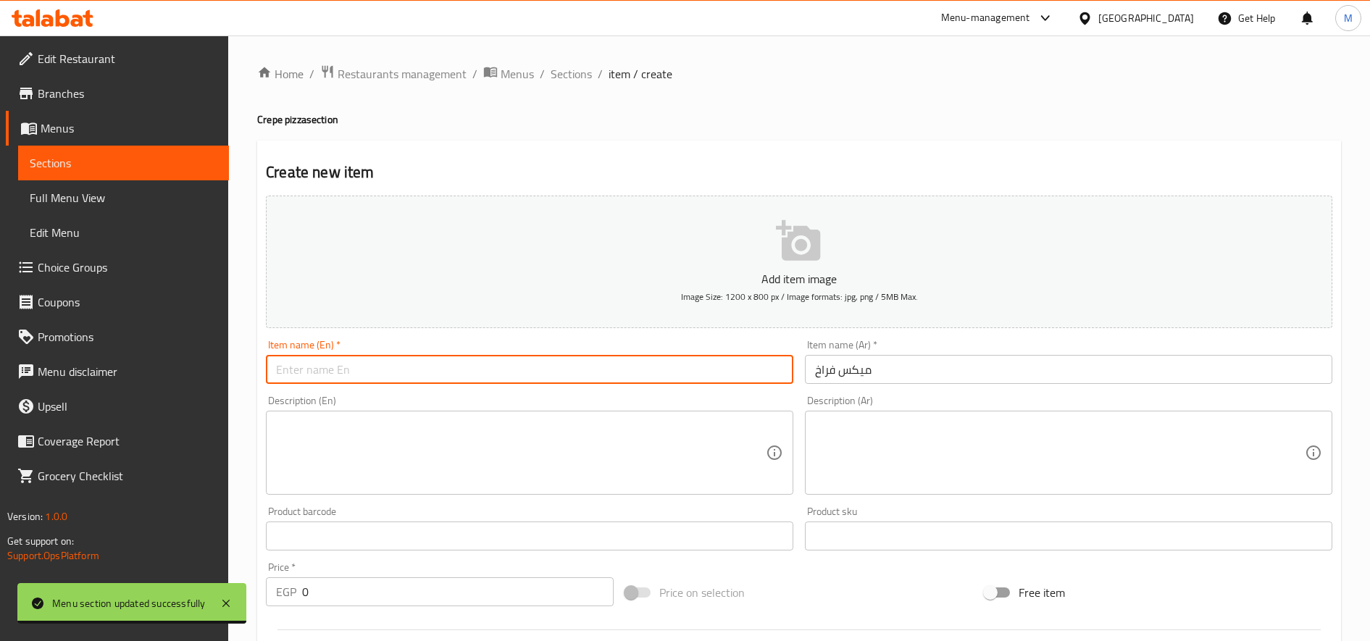
paste input "Mixed chicken"
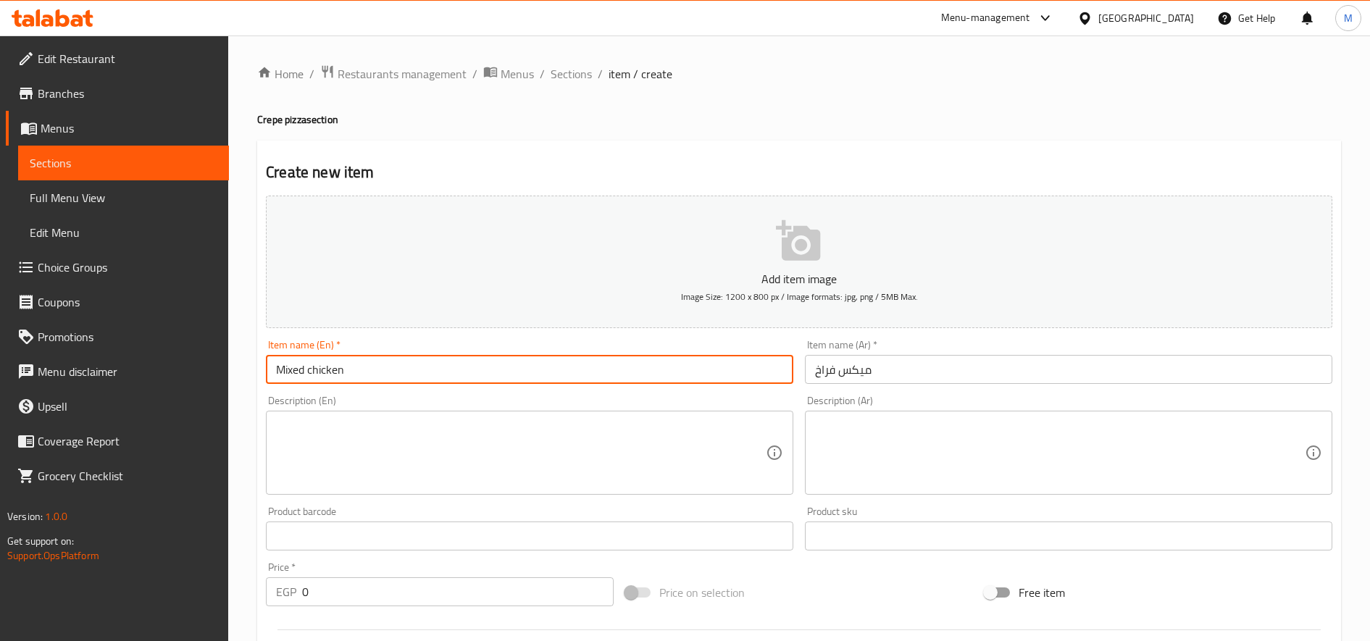
type input "Mixed chicken"
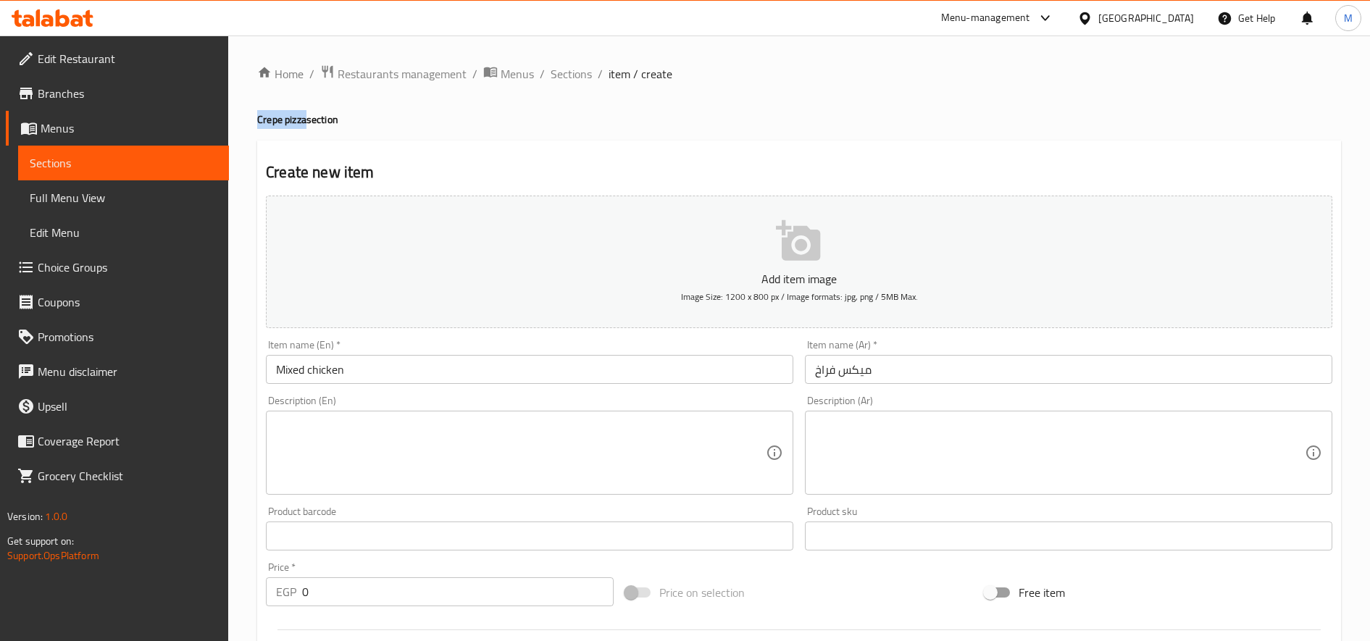
drag, startPoint x: 258, startPoint y: 118, endPoint x: 306, endPoint y: 117, distance: 47.8
click at [306, 117] on h4 "Crepe pizza section" at bounding box center [798, 119] width 1083 height 14
copy h4 "Crepe pizza"
click at [295, 430] on textarea at bounding box center [521, 453] width 490 height 69
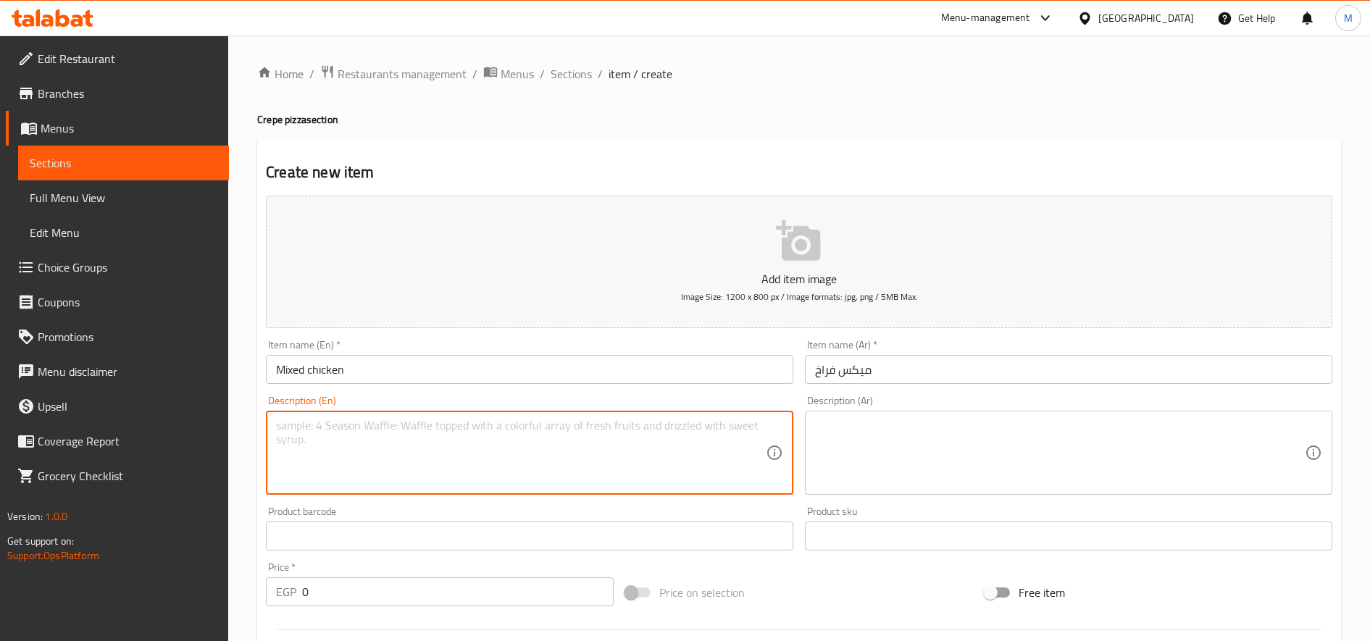
paste textarea "Crepe pizza"
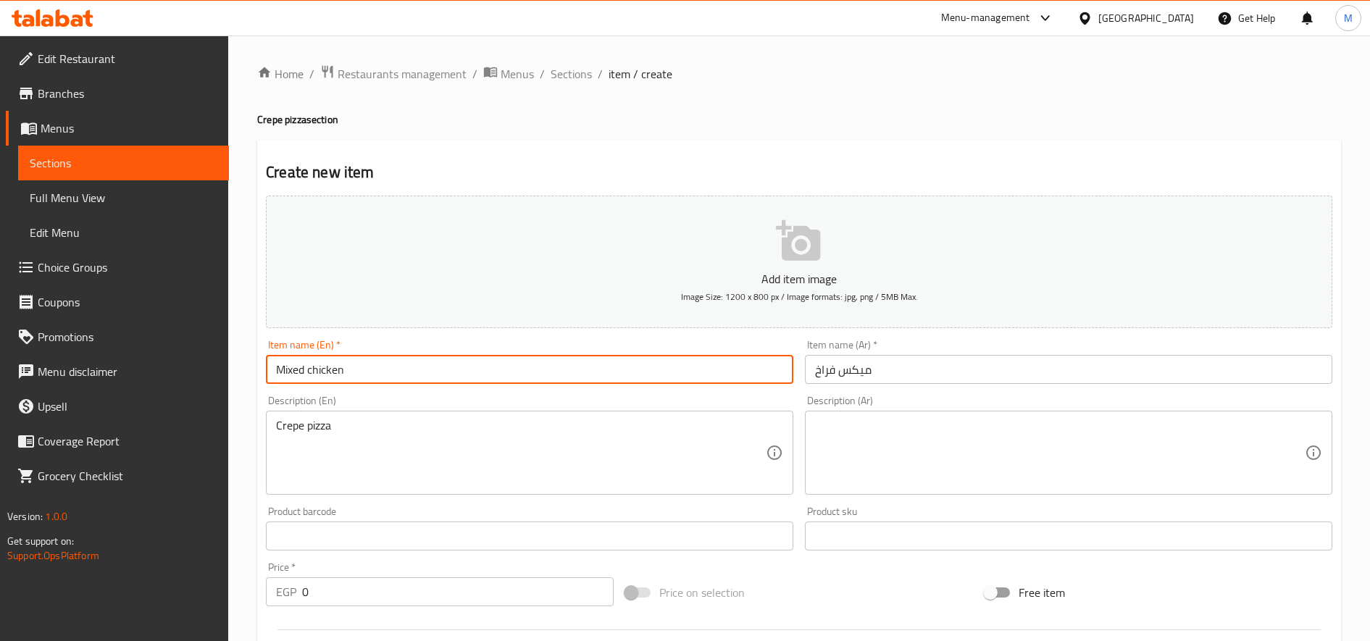
click at [326, 361] on input "Mixed chicken" at bounding box center [529, 369] width 527 height 29
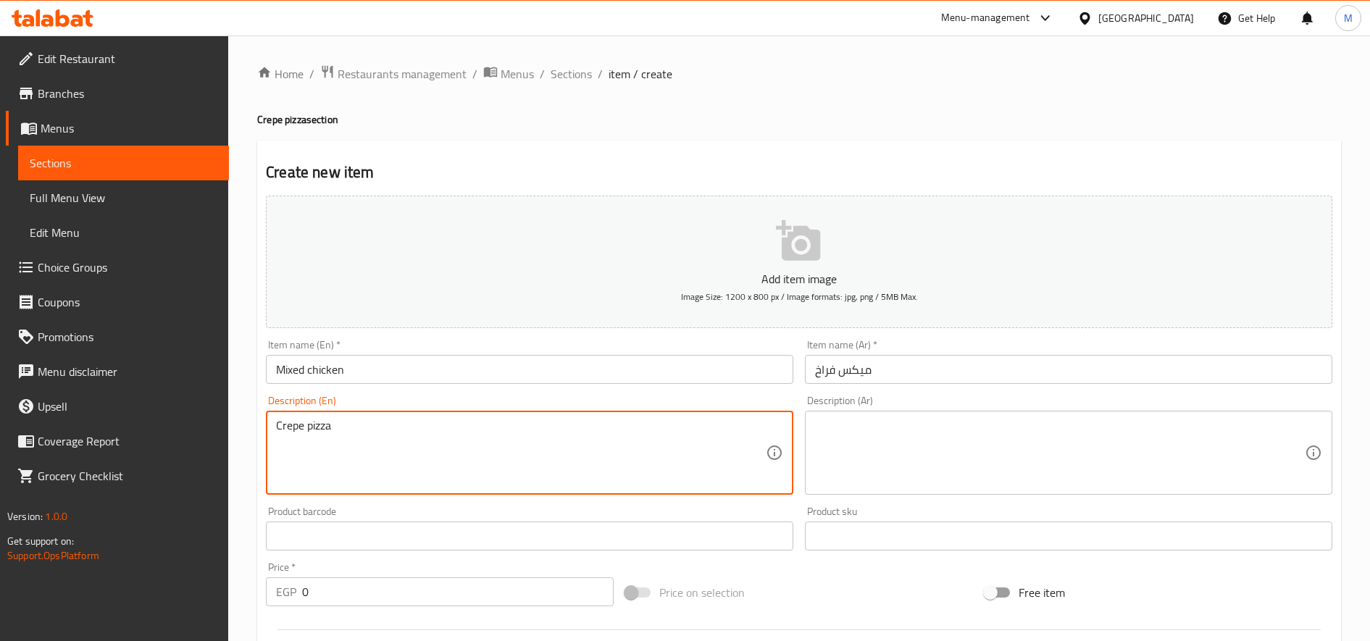
paste textarea "Mixed chicken"
type textarea "Crepe pizza Mixed chicken"
click at [345, 428] on textarea "Crepe pizza Mixed chicken" at bounding box center [521, 453] width 490 height 69
click at [880, 438] on textarea at bounding box center [1060, 453] width 490 height 69
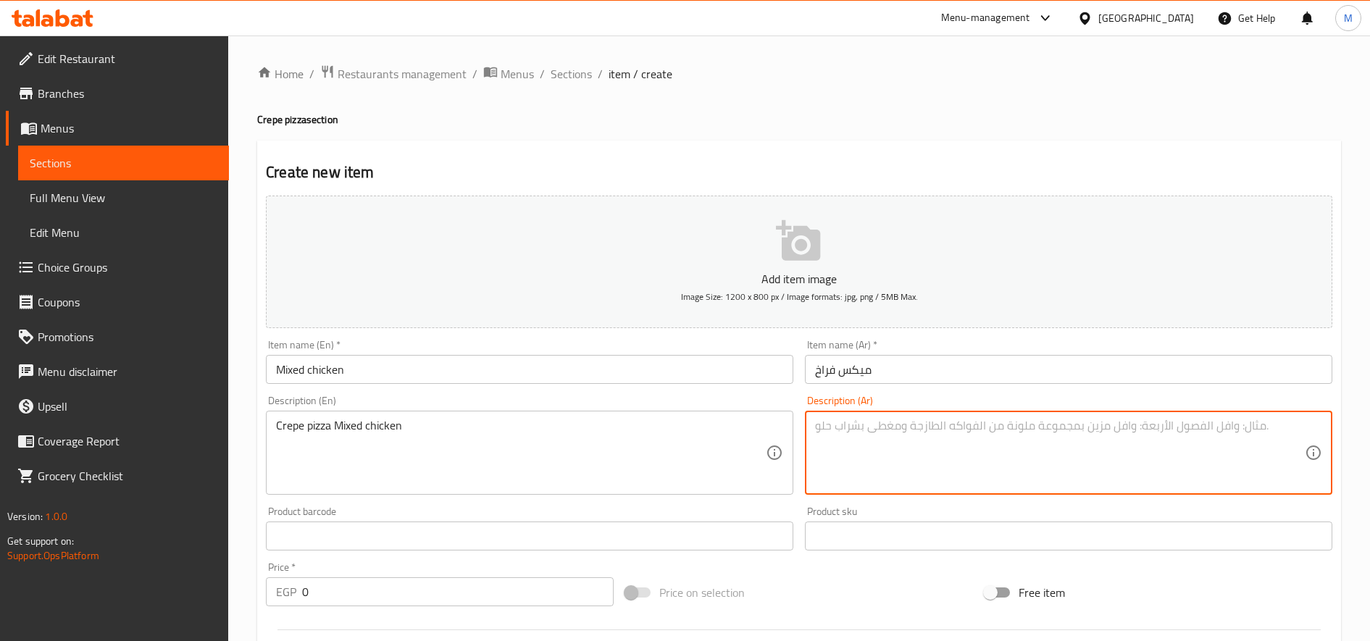
paste textarea "بيتزا كريب دجاج مشكل"
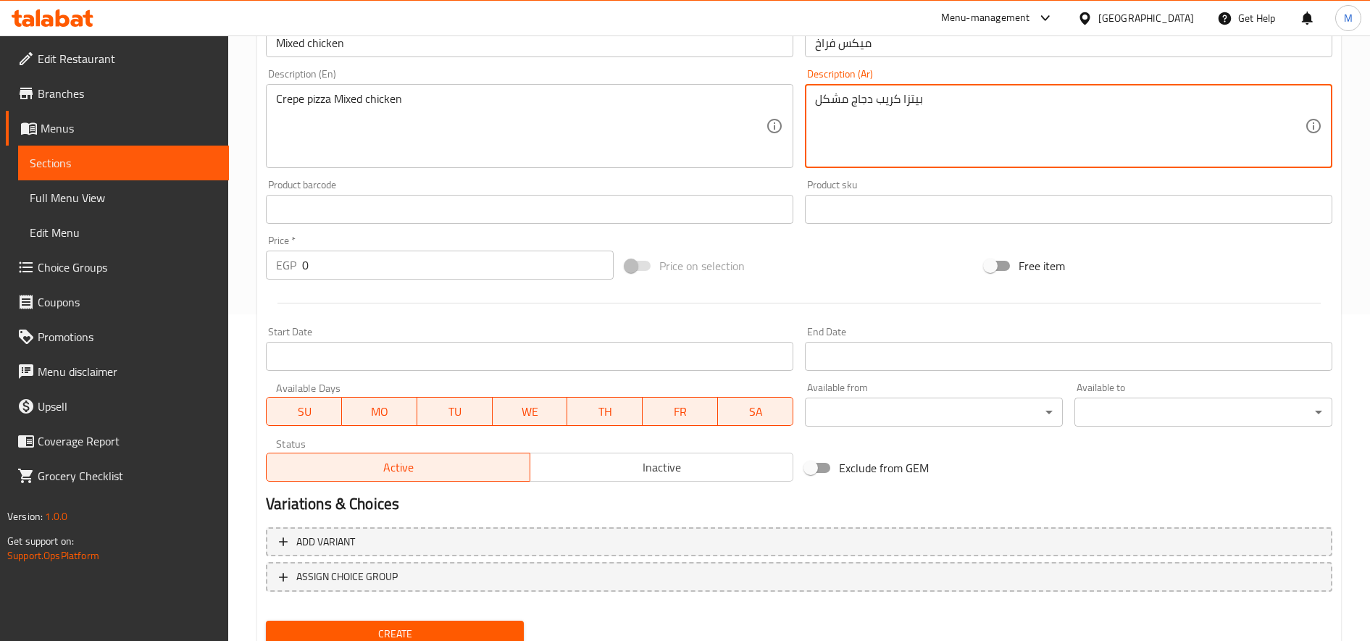
scroll to position [362, 0]
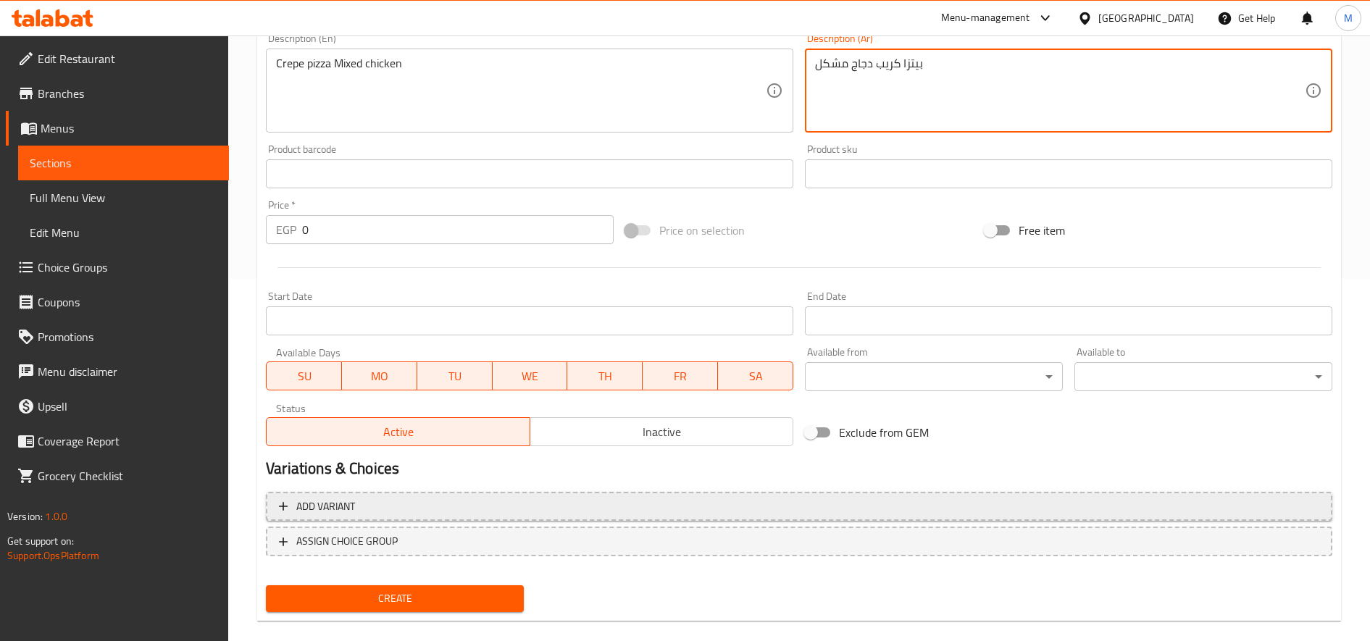
type textarea "بيتزا كريب دجاج مشكل"
click at [424, 501] on span "Add variant" at bounding box center [799, 507] width 1040 height 18
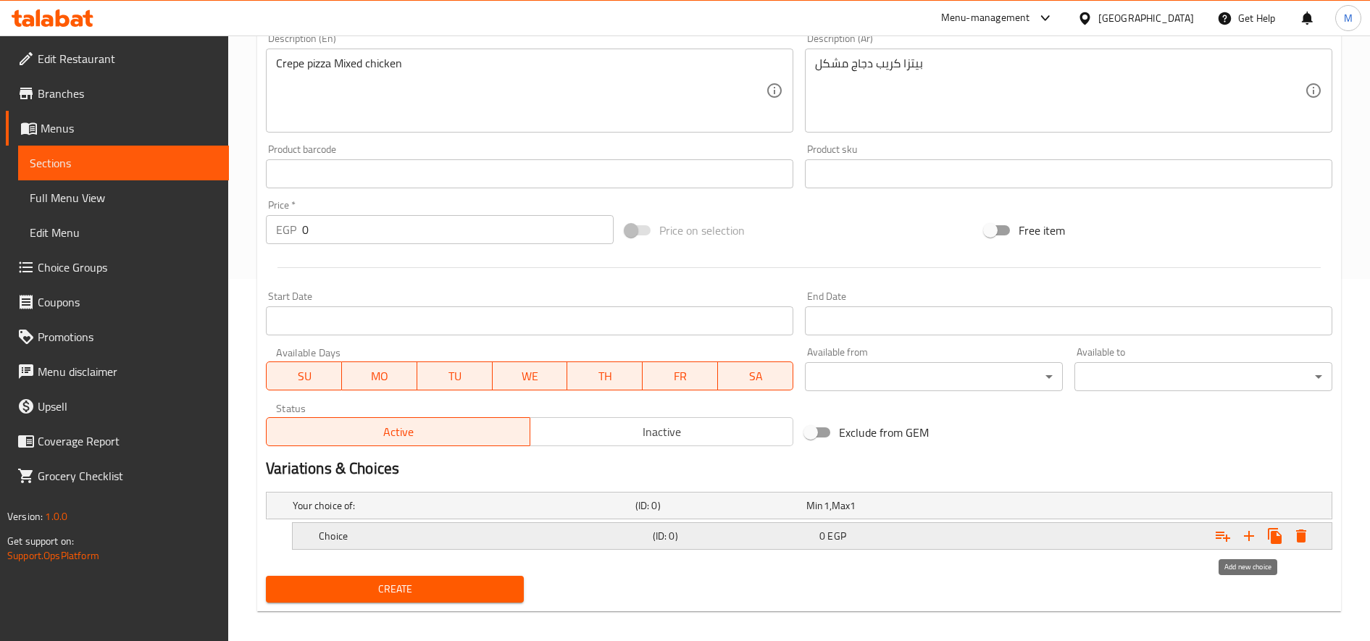
click at [1254, 537] on icon "Expand" at bounding box center [1248, 535] width 17 height 17
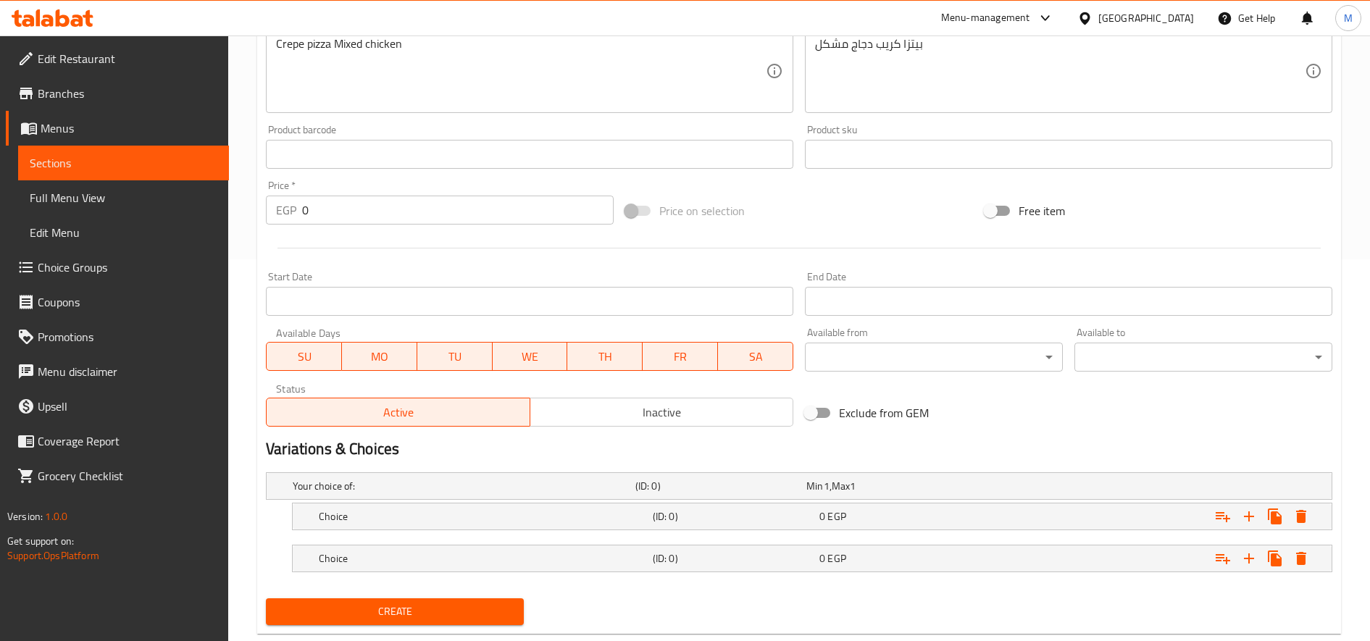
scroll to position [415, 0]
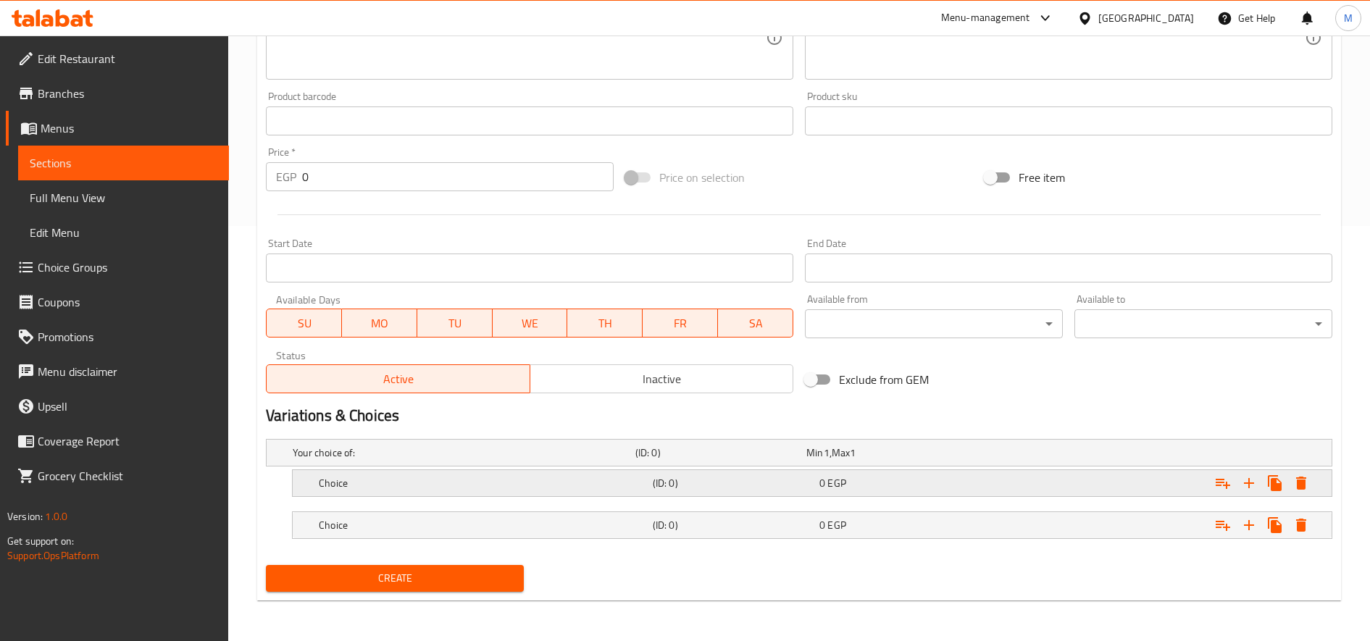
click at [881, 494] on div "Choice (ID: 0) 0 EGP" at bounding box center [816, 483] width 1001 height 32
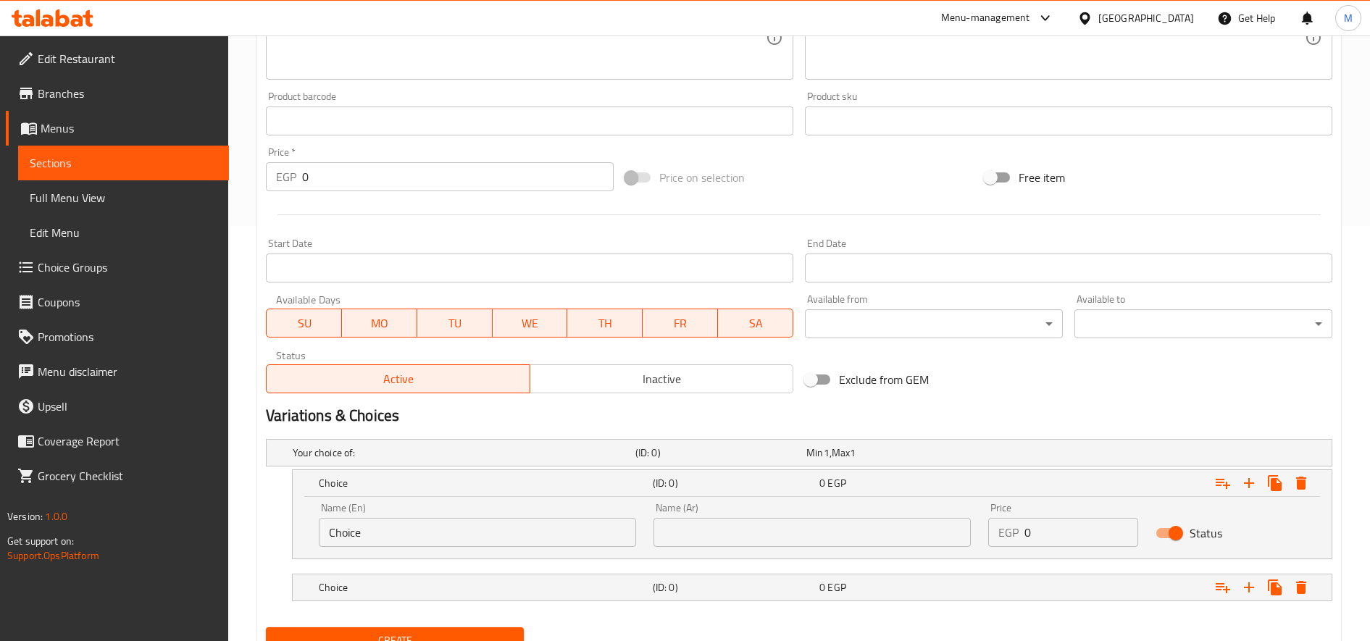
click at [426, 545] on input "Choice" at bounding box center [477, 532] width 317 height 29
type input "ة"
click at [425, 542] on input "ة" at bounding box center [477, 532] width 317 height 29
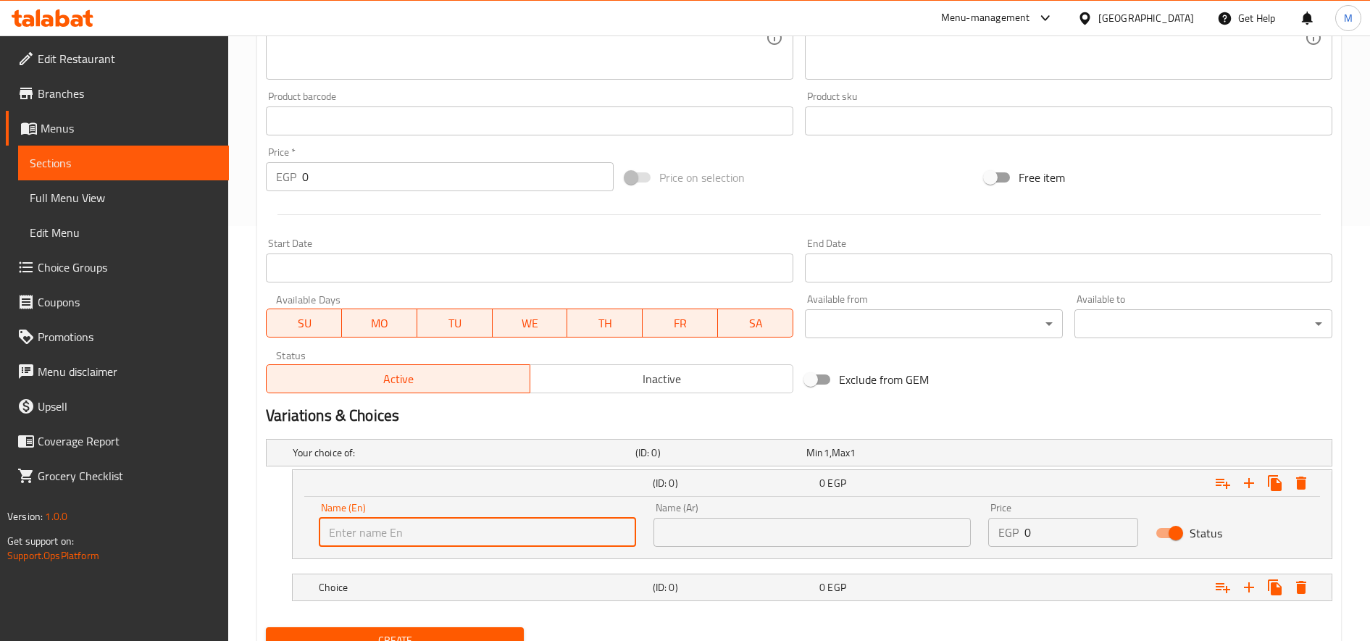
click at [425, 540] on input "text" at bounding box center [477, 532] width 317 height 29
type input "Medium"
type input "وسط"
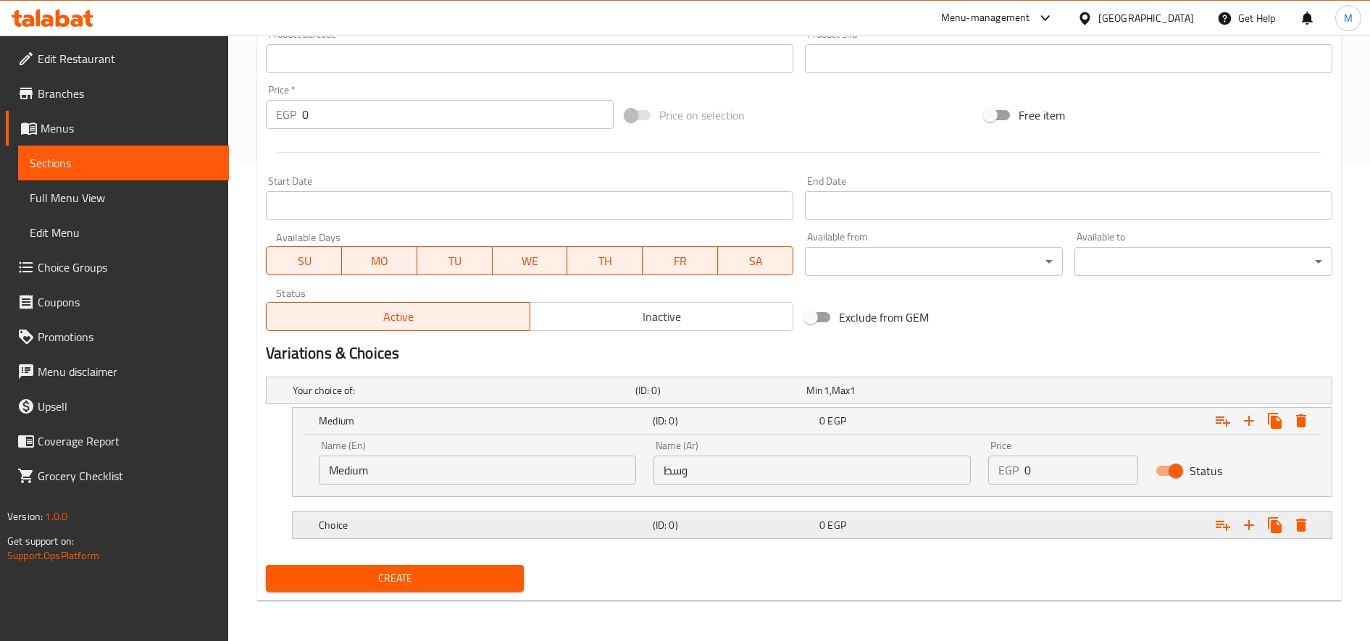
click at [472, 527] on h5 "Choice" at bounding box center [483, 525] width 328 height 14
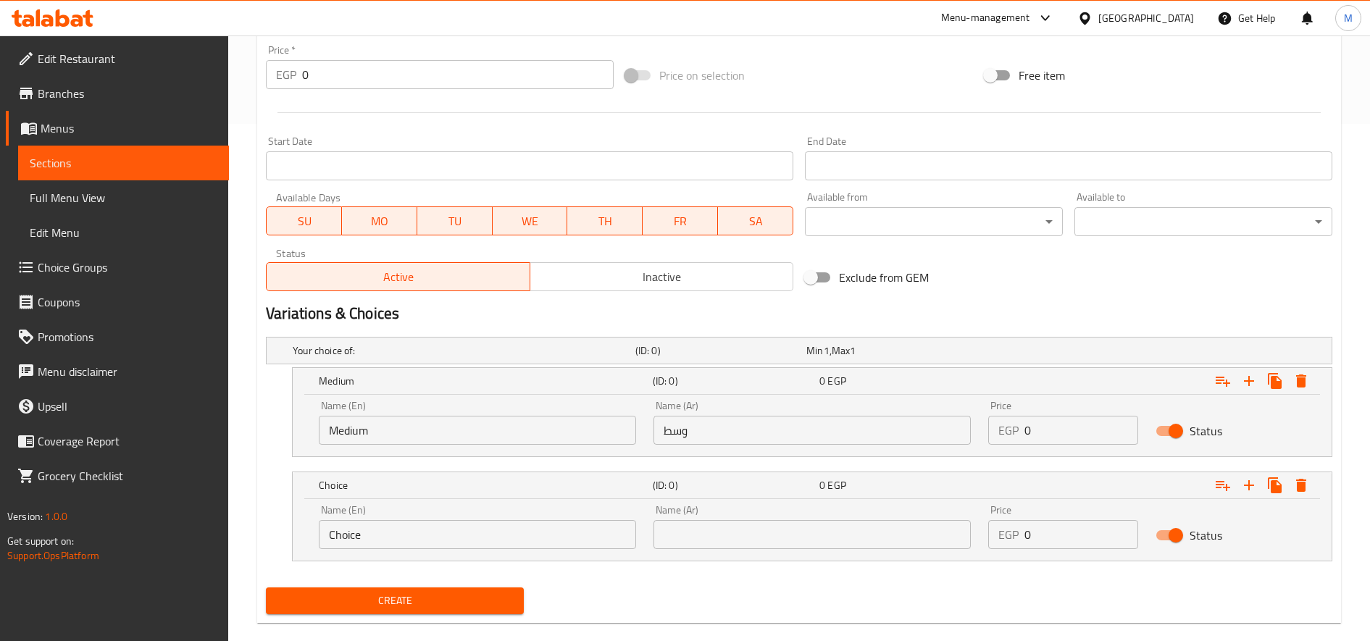
scroll to position [540, 0]
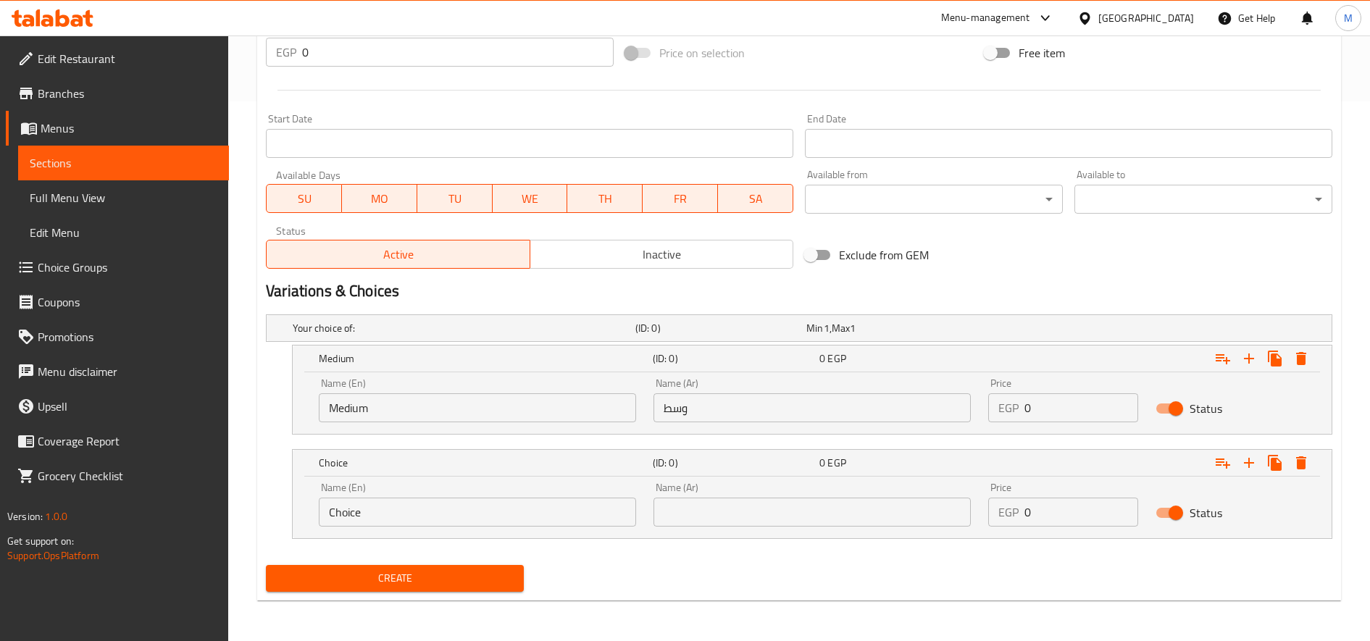
click at [422, 516] on input "Choice" at bounding box center [477, 512] width 317 height 29
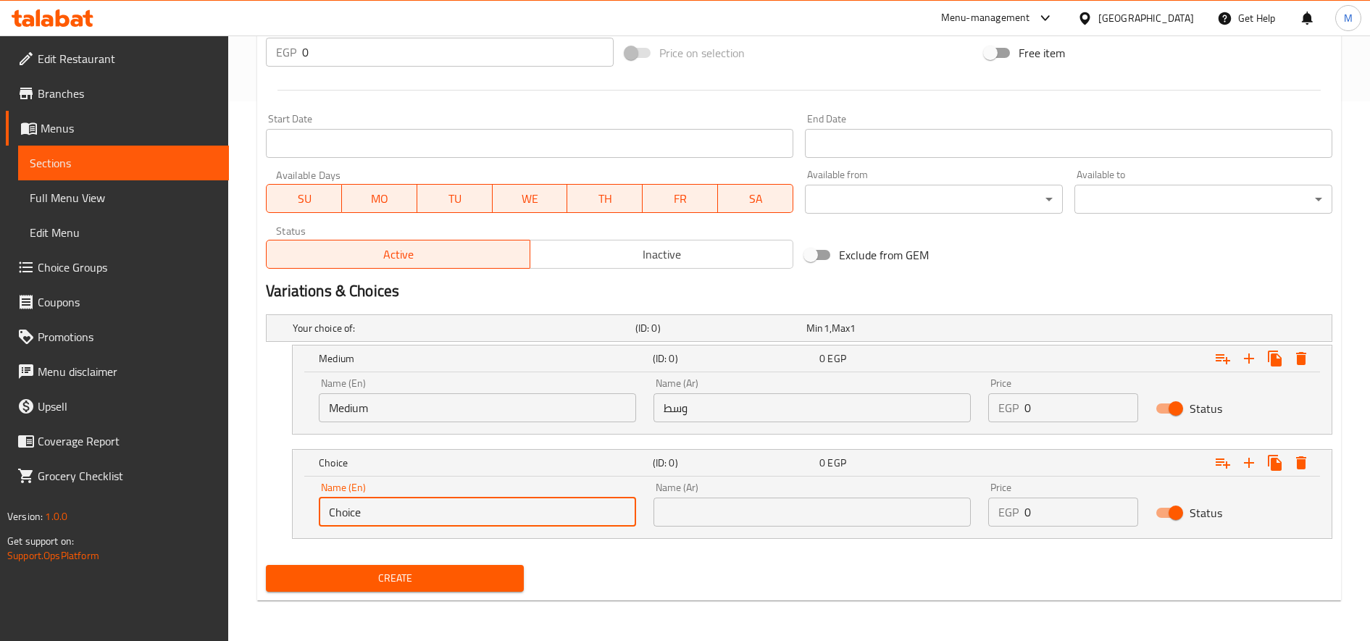
click at [422, 516] on input "Choice" at bounding box center [477, 512] width 317 height 29
click at [422, 516] on input "text" at bounding box center [477, 512] width 317 height 29
type input "Large"
type input "كبير"
click at [1064, 421] on input "0" at bounding box center [1081, 407] width 114 height 29
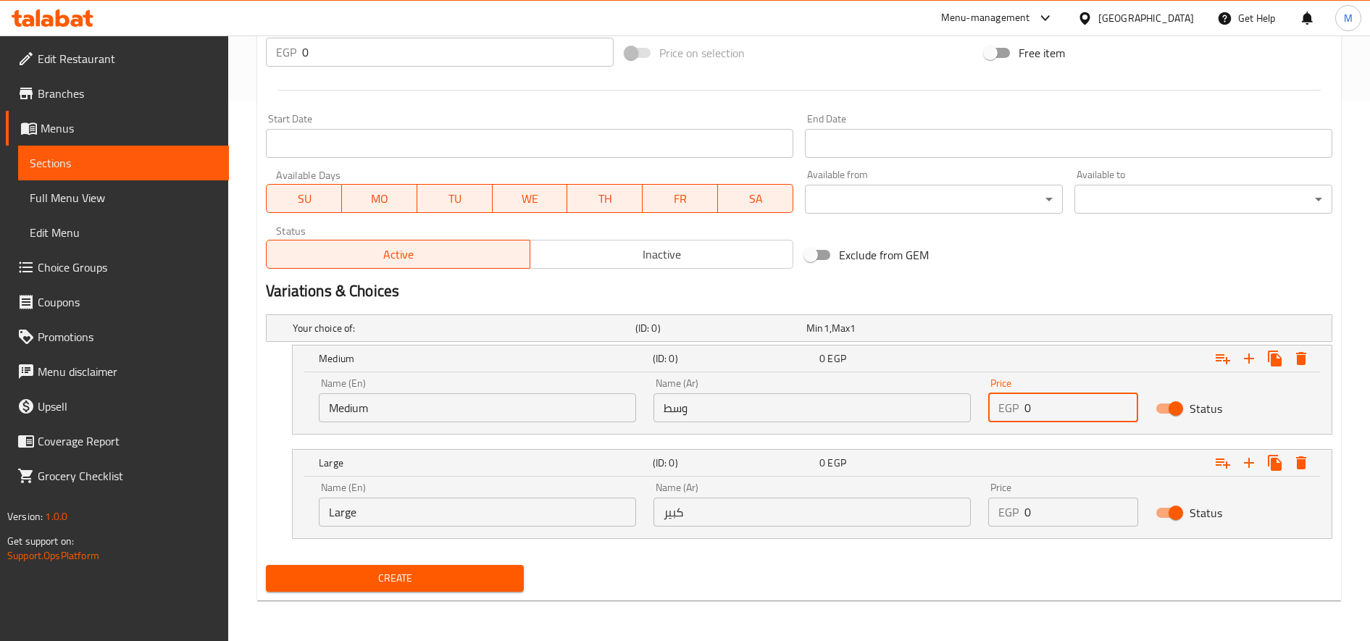
click at [1066, 408] on input "0" at bounding box center [1081, 407] width 114 height 29
click at [1059, 403] on input "150" at bounding box center [1081, 407] width 114 height 29
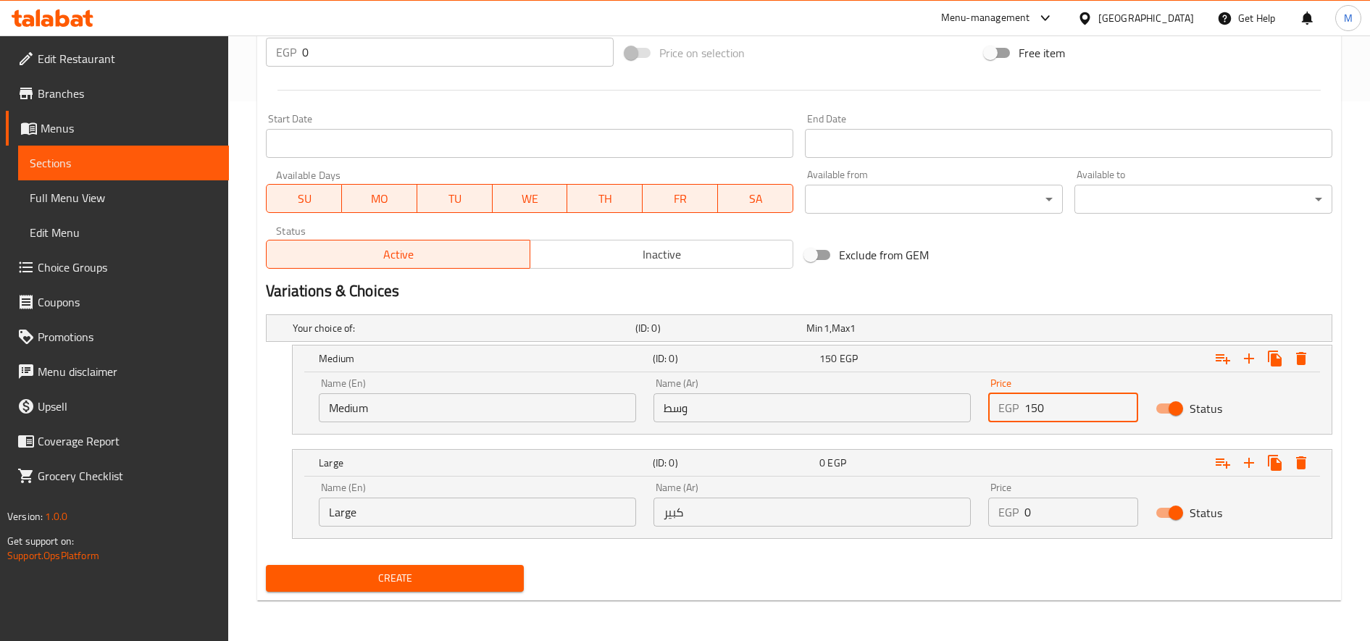
click at [1059, 403] on input "150" at bounding box center [1081, 407] width 114 height 29
type input "362"
click at [1051, 507] on input "0" at bounding box center [1081, 512] width 114 height 29
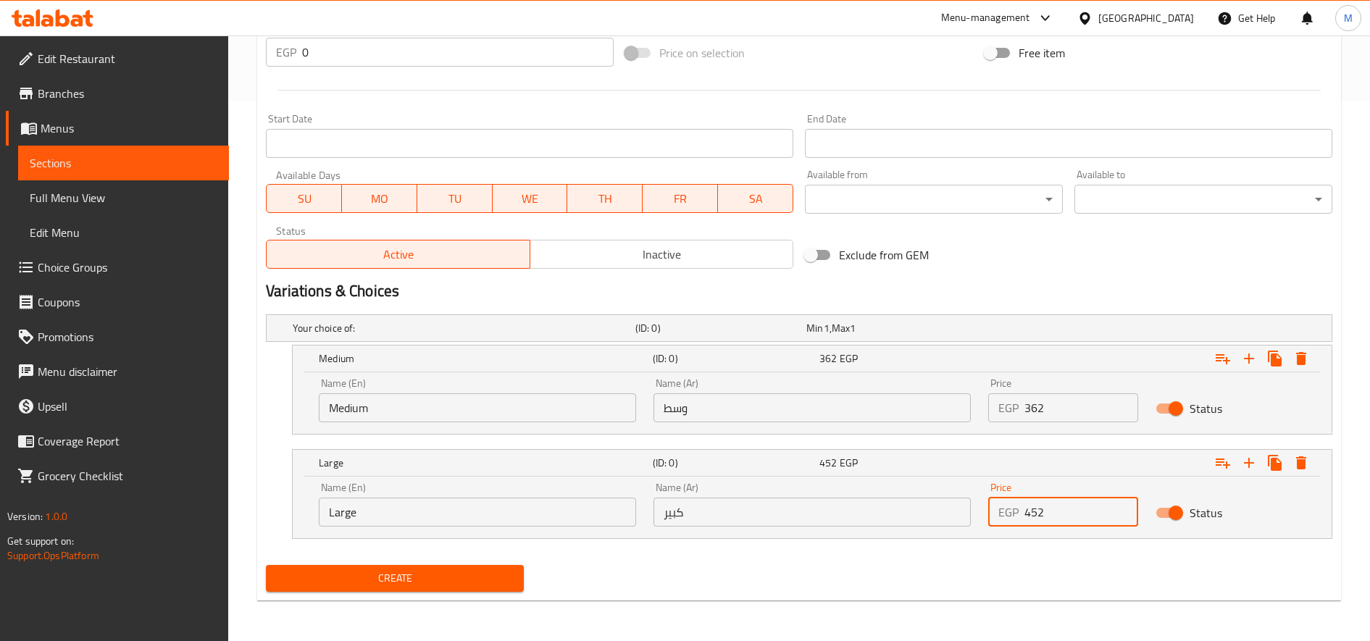
type input "452"
click at [266, 565] on button "Create" at bounding box center [395, 578] width 258 height 27
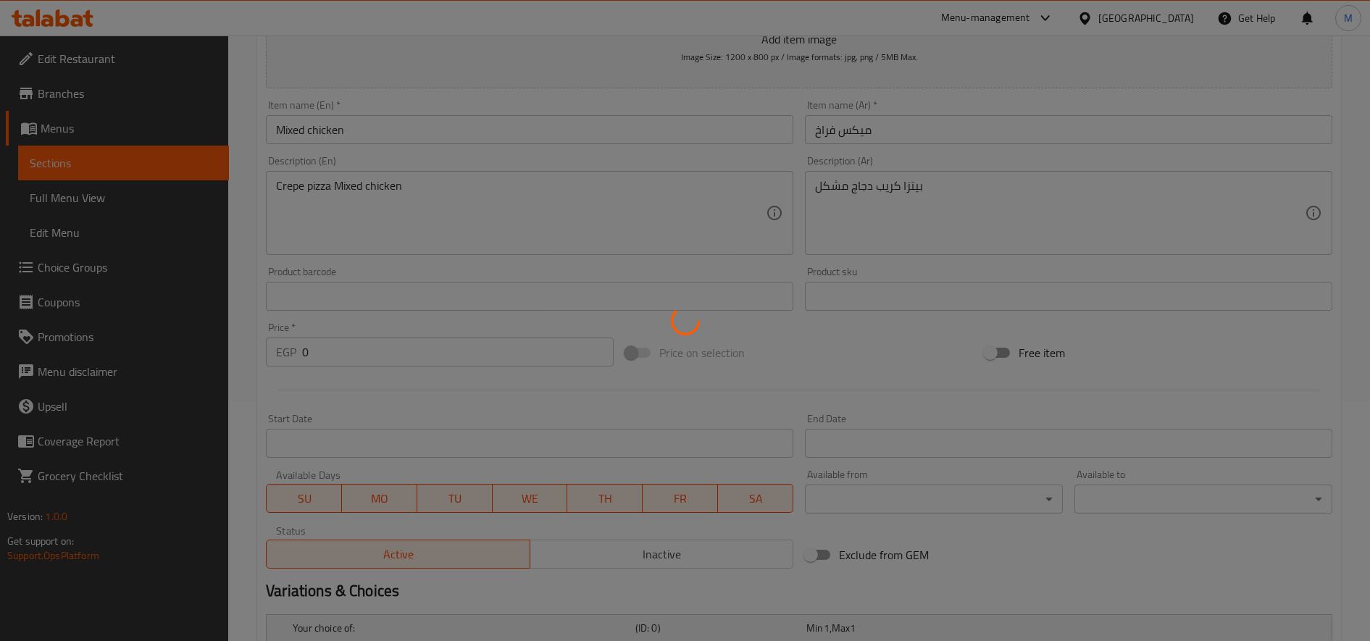
scroll to position [0, 0]
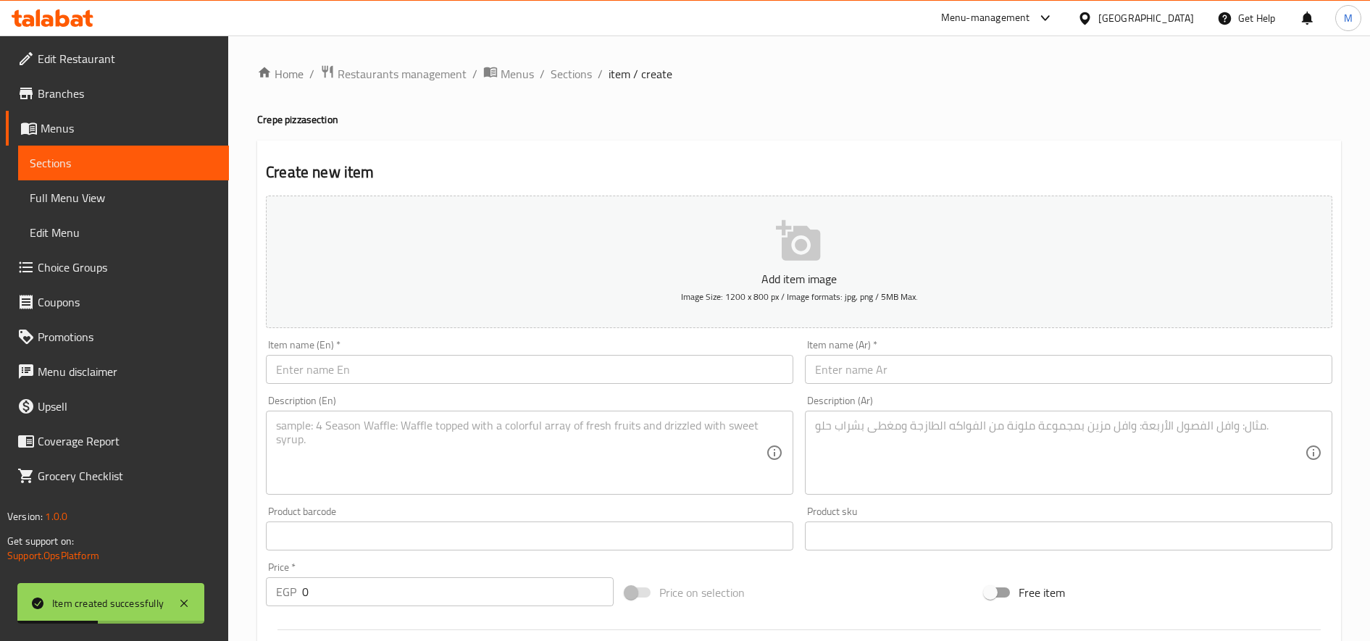
type input "0"
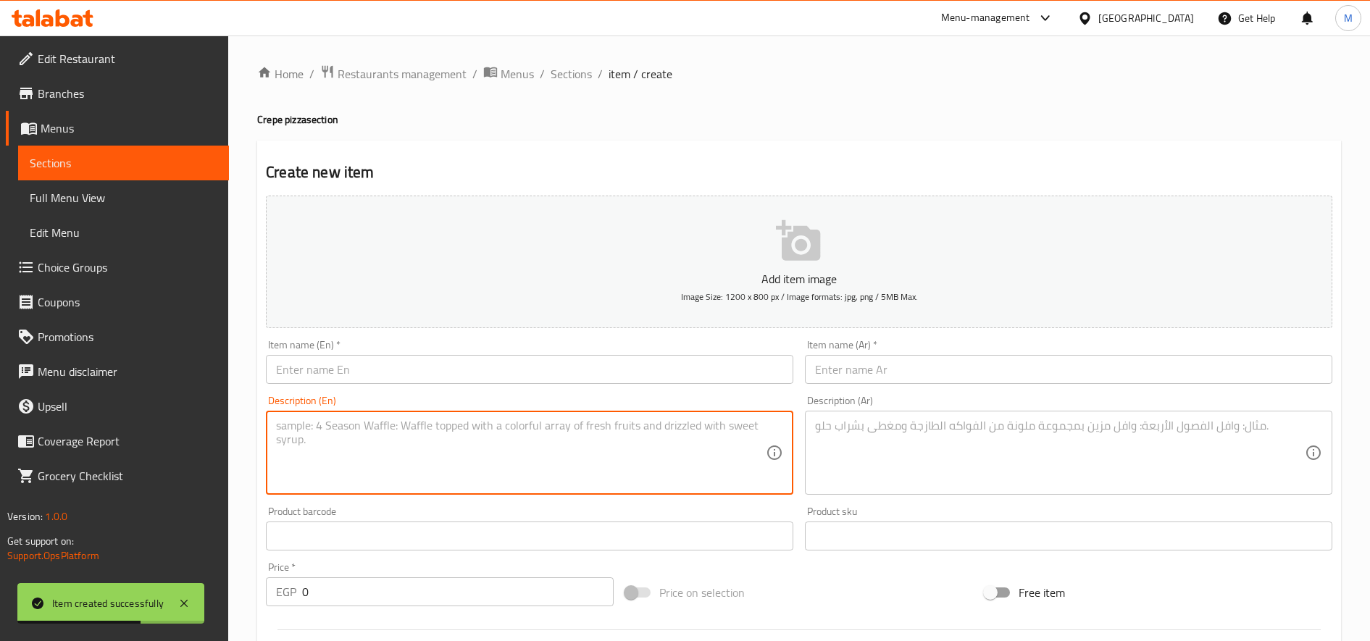
click at [445, 461] on textarea at bounding box center [521, 453] width 490 height 69
paste textarea "Crepe pizza Mixed chicken"
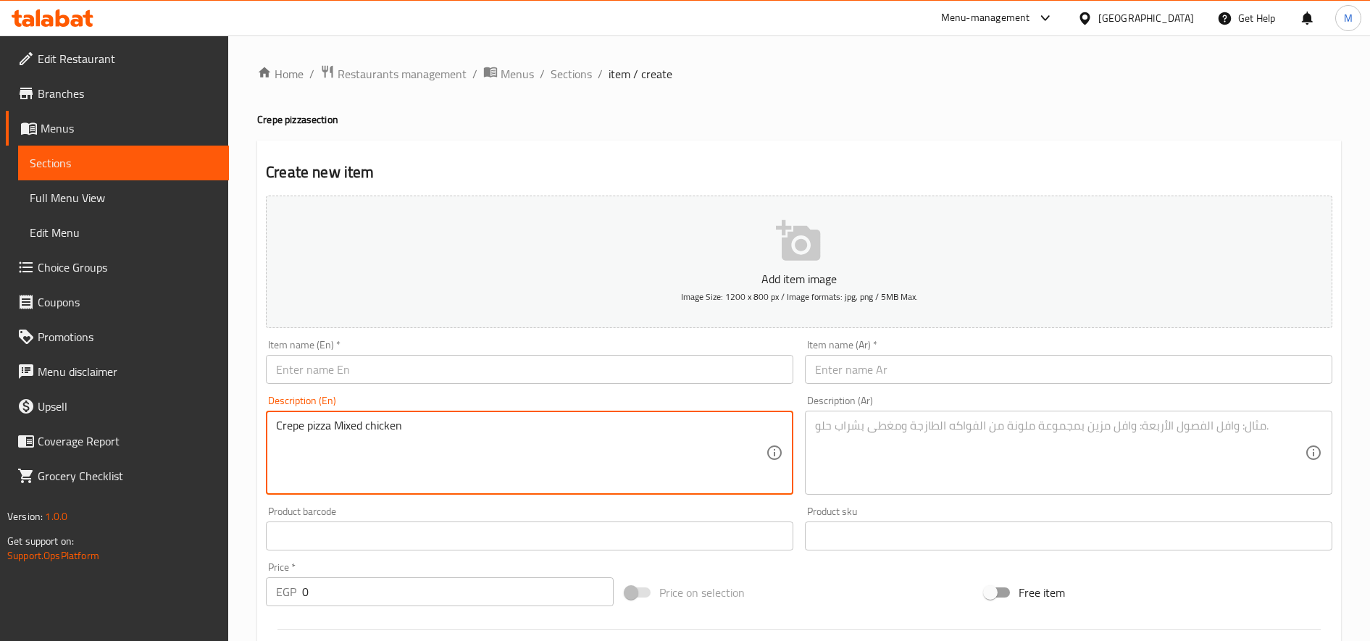
type textarea "Crepe pizza Mixed chicken"
click at [893, 375] on input "text" at bounding box center [1068, 369] width 527 height 29
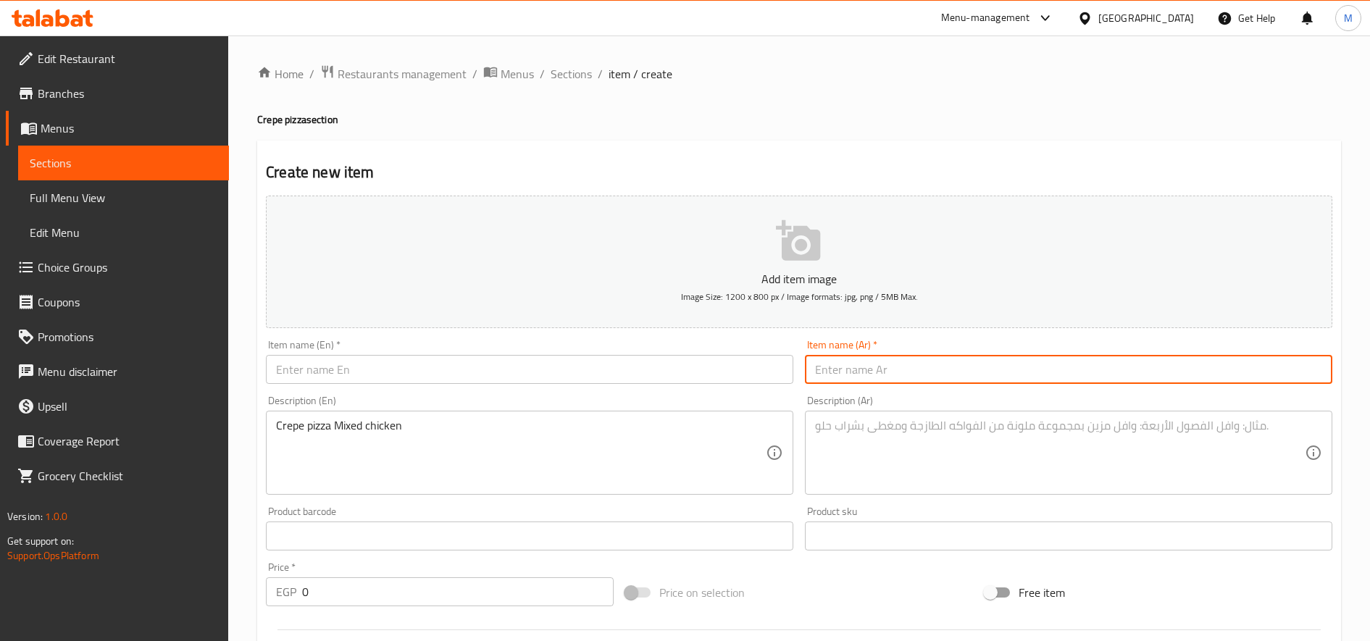
click at [893, 372] on input "text" at bounding box center [1068, 369] width 527 height 29
paste input "ميكس لحوم"
type input "ميكس لحوم بيتزا"
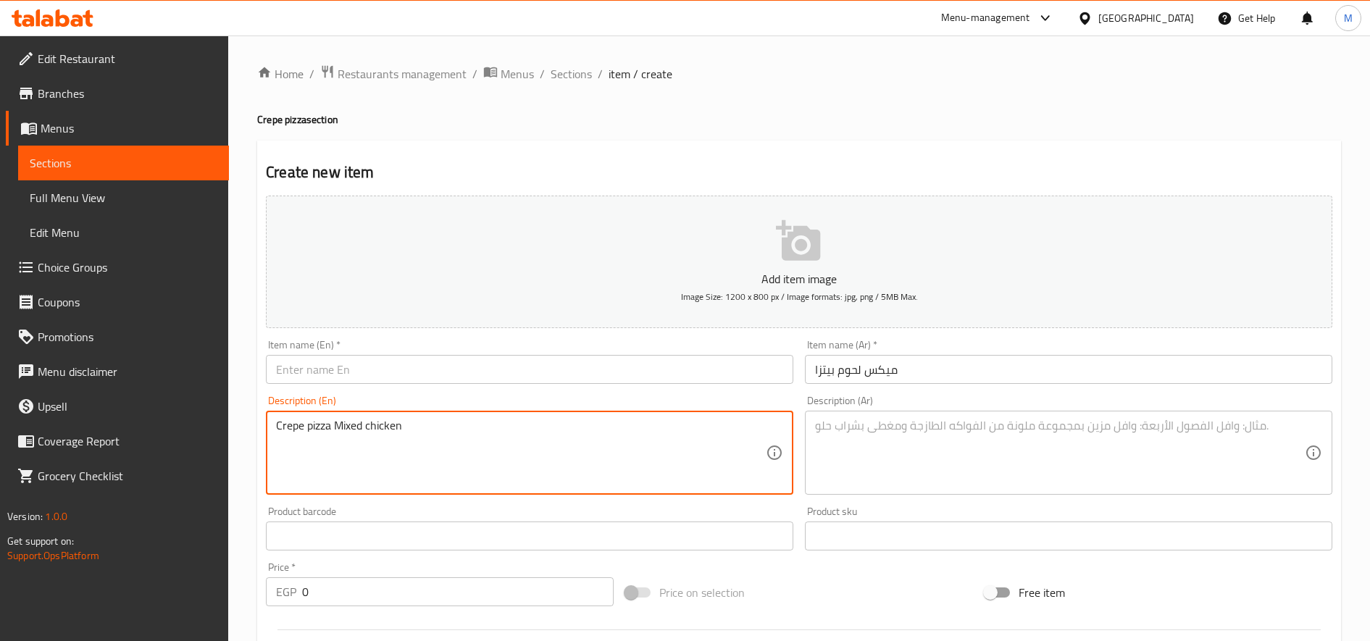
click at [385, 429] on textarea "Crepe pizza Mixed chicken" at bounding box center [521, 453] width 490 height 69
click at [441, 363] on input "text" at bounding box center [529, 369] width 527 height 29
click at [871, 370] on input "ميكس لحوم بيتزا" at bounding box center [1068, 369] width 527 height 29
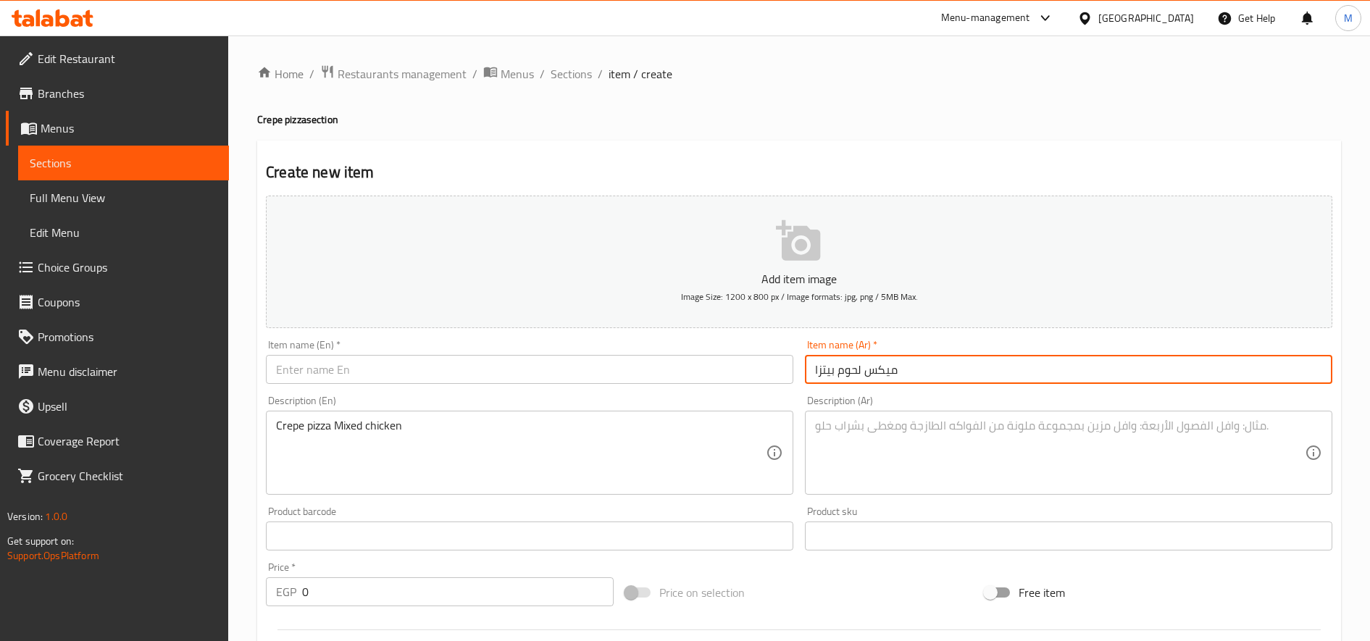
click at [871, 370] on input "ميكس لحوم بيتزا" at bounding box center [1068, 369] width 527 height 29
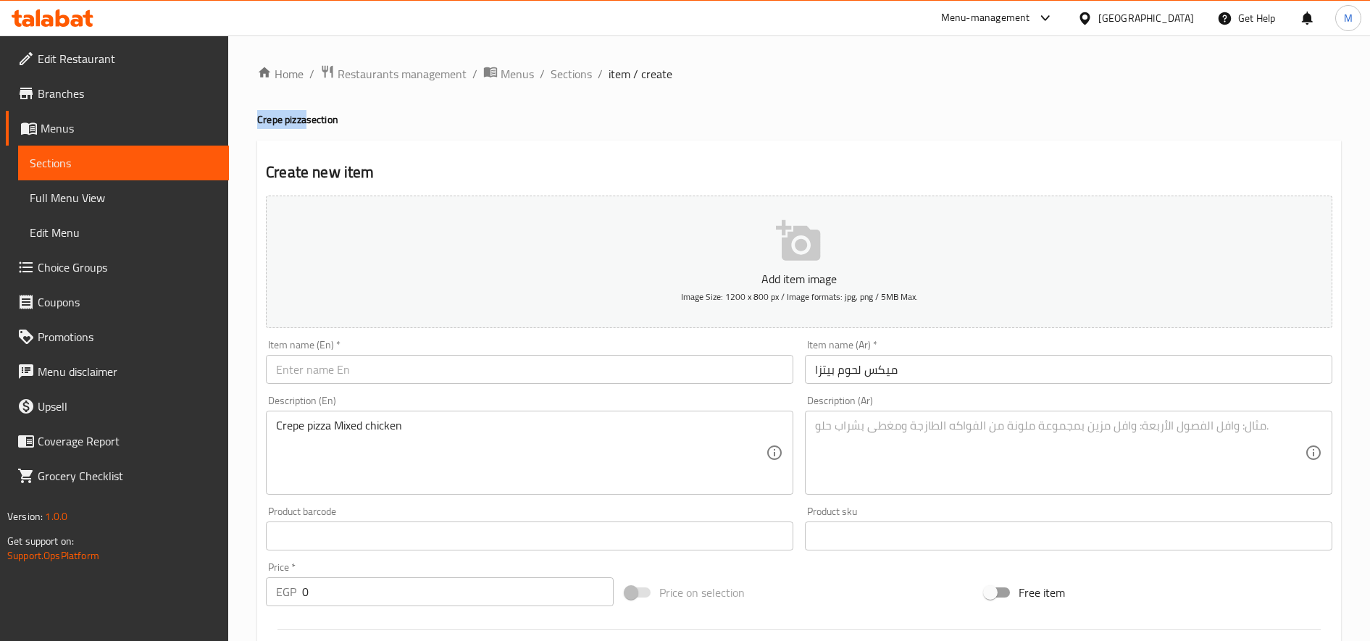
drag, startPoint x: 260, startPoint y: 117, endPoint x: 306, endPoint y: 123, distance: 46.8
click at [306, 123] on h4 "Crepe pizza section" at bounding box center [798, 119] width 1083 height 14
copy h4 "Crepe pizza"
click at [334, 369] on input "text" at bounding box center [529, 369] width 527 height 29
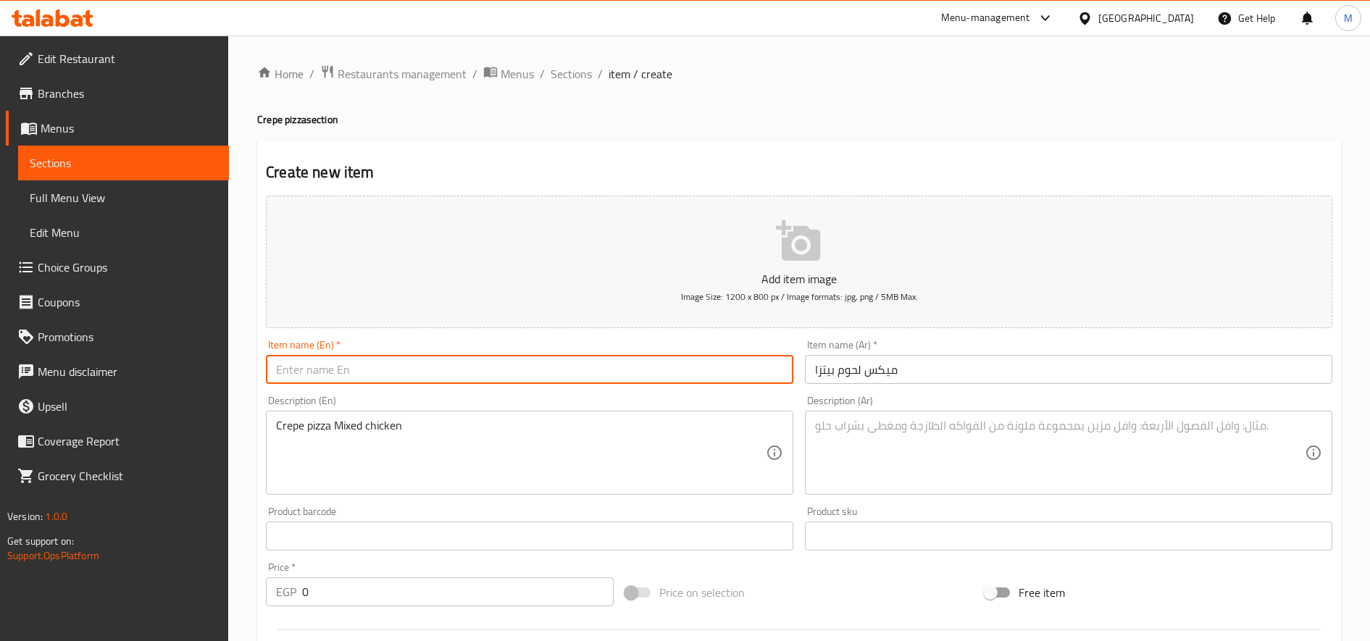
paste input "Crepe pizza"
click at [421, 375] on input "Crepe pizza Mix Meat" at bounding box center [529, 369] width 527 height 29
type input "Crepe pizza Mix Meat"
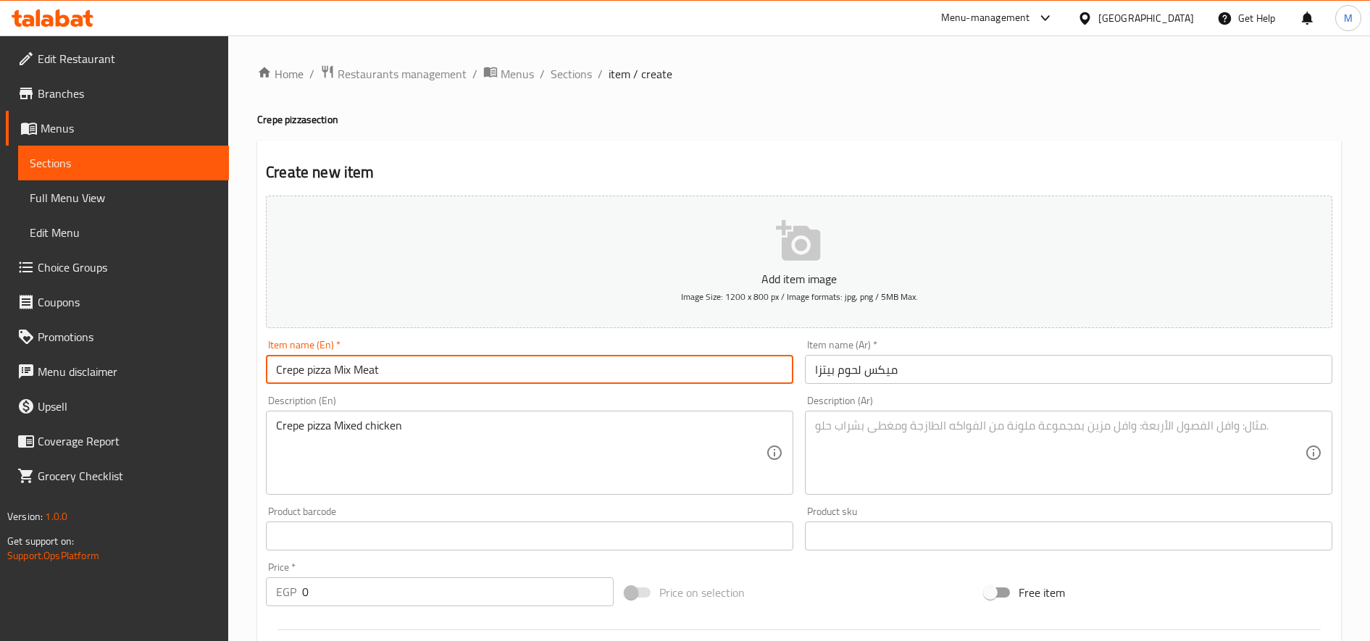
click at [931, 378] on input "ميكس لحوم بيتزا" at bounding box center [1068, 369] width 527 height 29
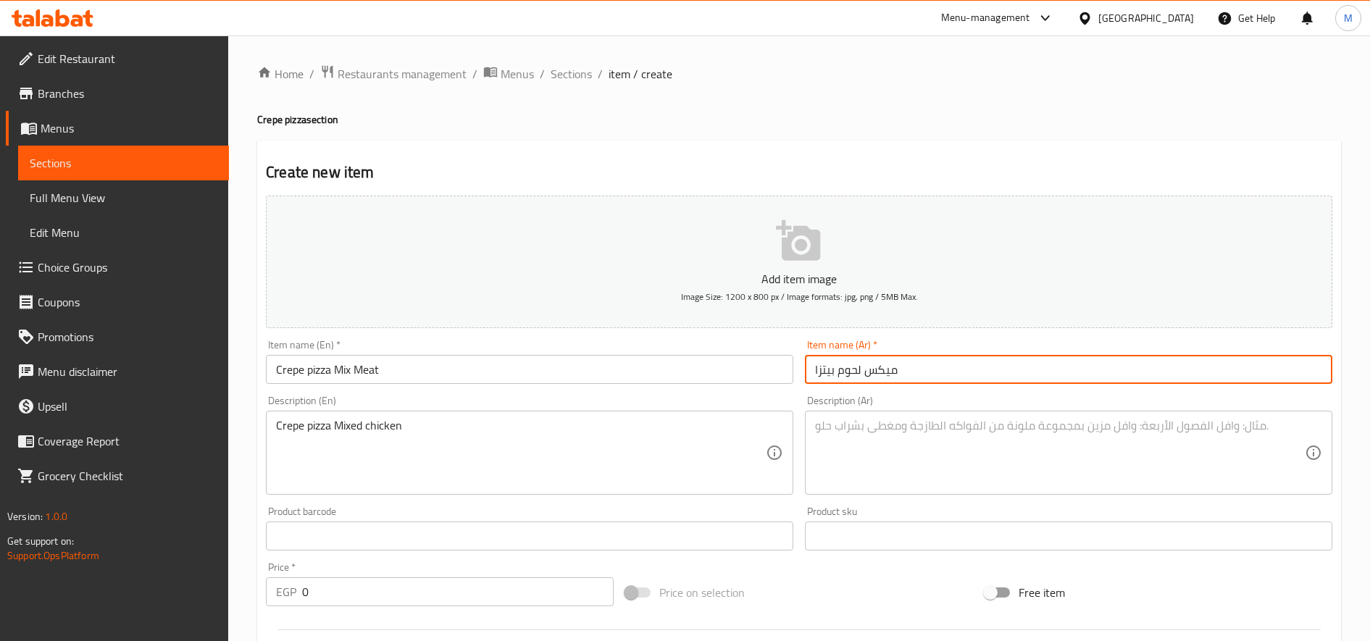
click at [931, 378] on input "ميكس لحوم بيتزا" at bounding box center [1068, 369] width 527 height 29
paste input "ريب بيتزا مزيج اللحوم"
click at [858, 369] on input "كريب بيتزا مزيج اللحوم" at bounding box center [1068, 369] width 527 height 29
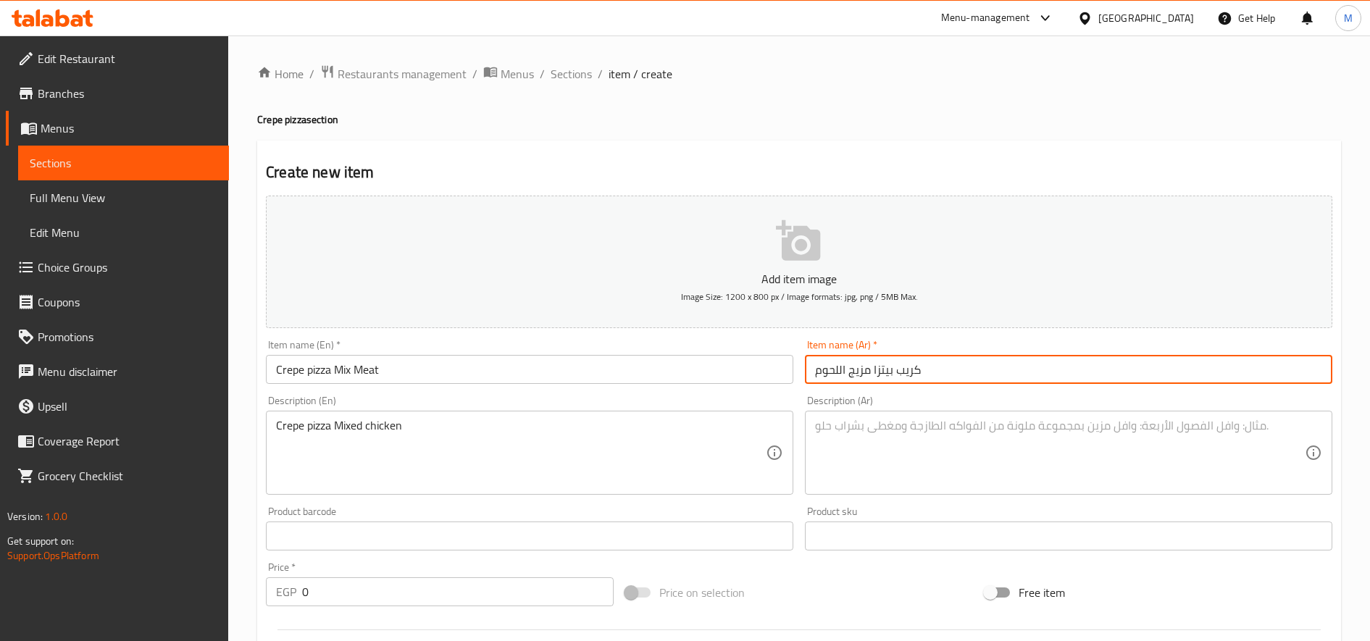
paste input "يكس"
drag, startPoint x: 878, startPoint y: 374, endPoint x: 792, endPoint y: 375, distance: 85.5
click at [792, 375] on div "Add item image Image Size: 1200 x 800 px / Image formats: jpg, png / 5MB Max. I…" at bounding box center [799, 502] width 1078 height 624
type input "كريب بيتزا ميكس اللحوم"
click at [848, 437] on textarea at bounding box center [1060, 453] width 490 height 69
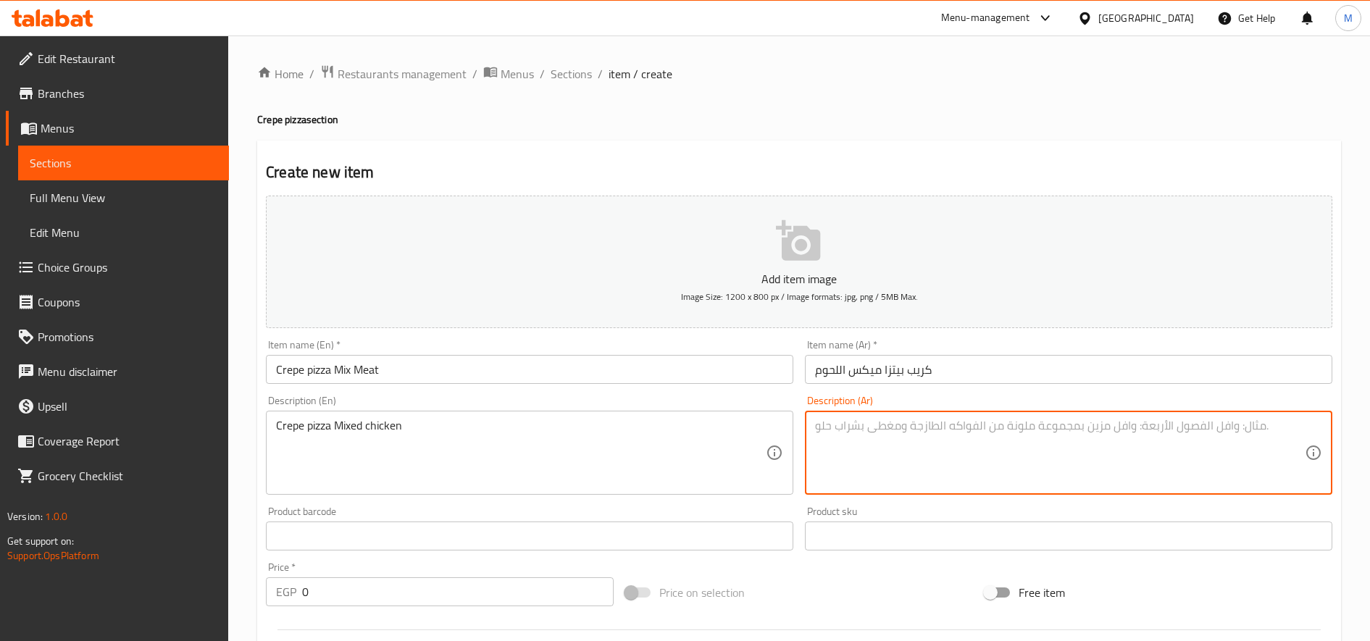
paste textarea "ميكس اللحوم"
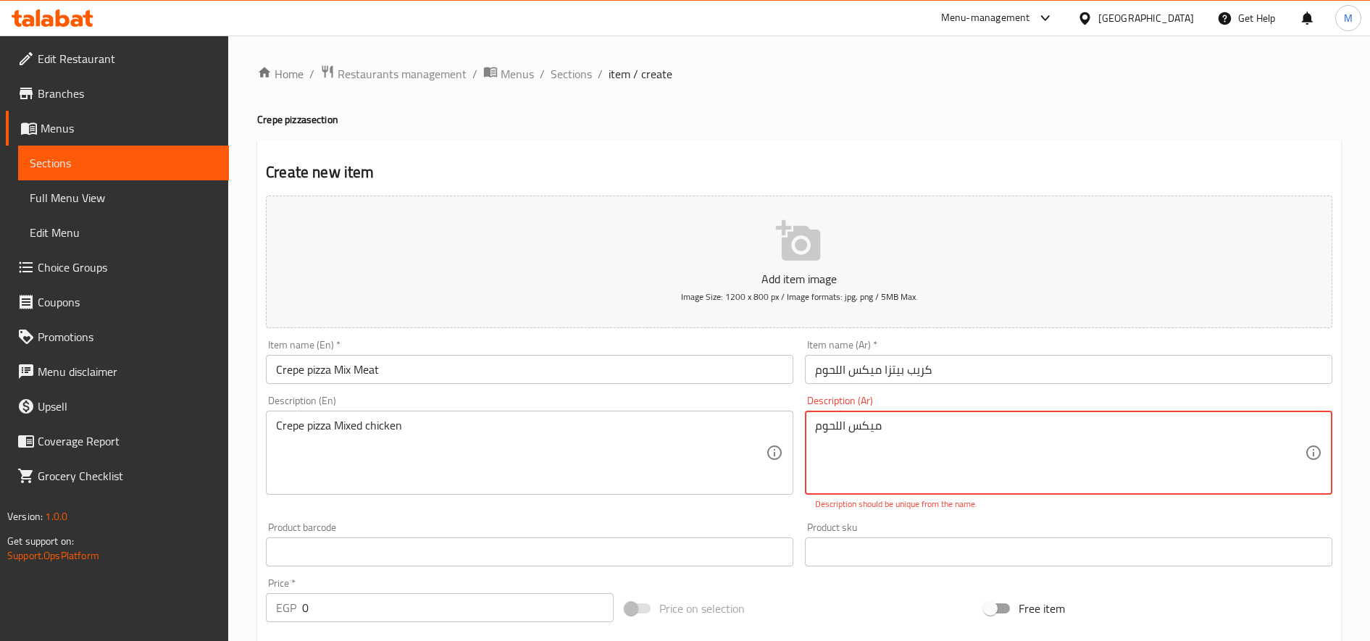
type textarea "ميكس اللحوم"
click at [887, 432] on textarea "ميكس اللحوم" at bounding box center [1060, 453] width 490 height 69
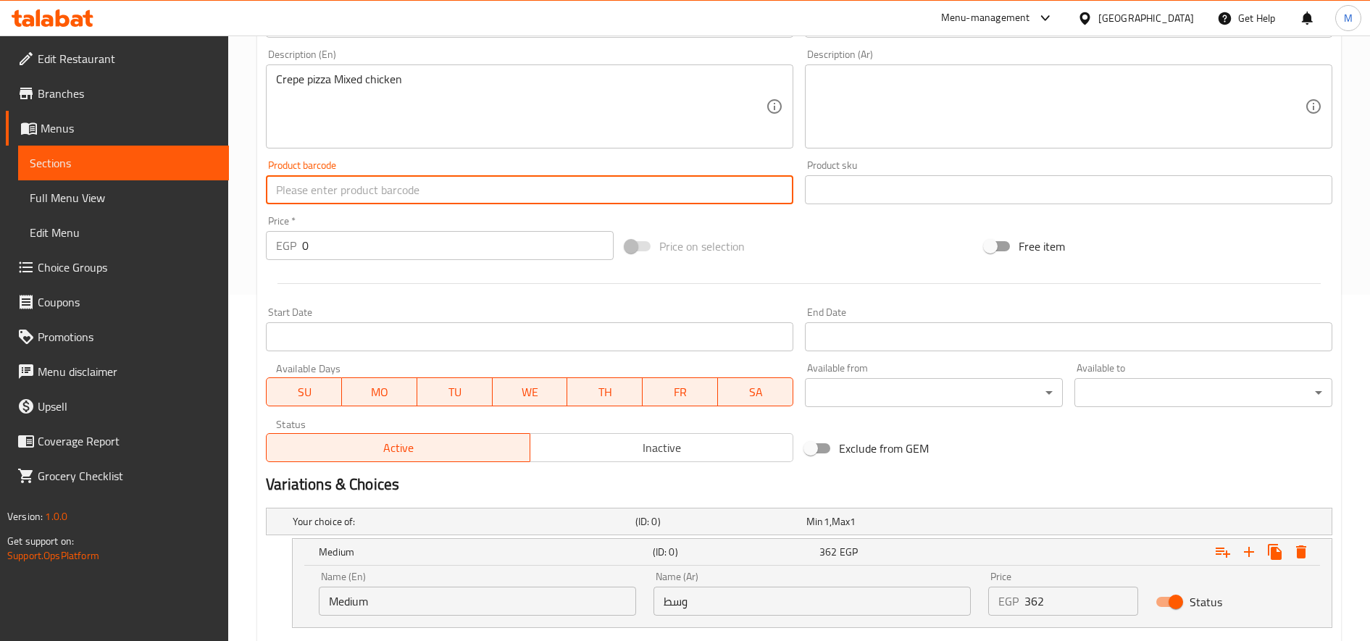
scroll to position [540, 0]
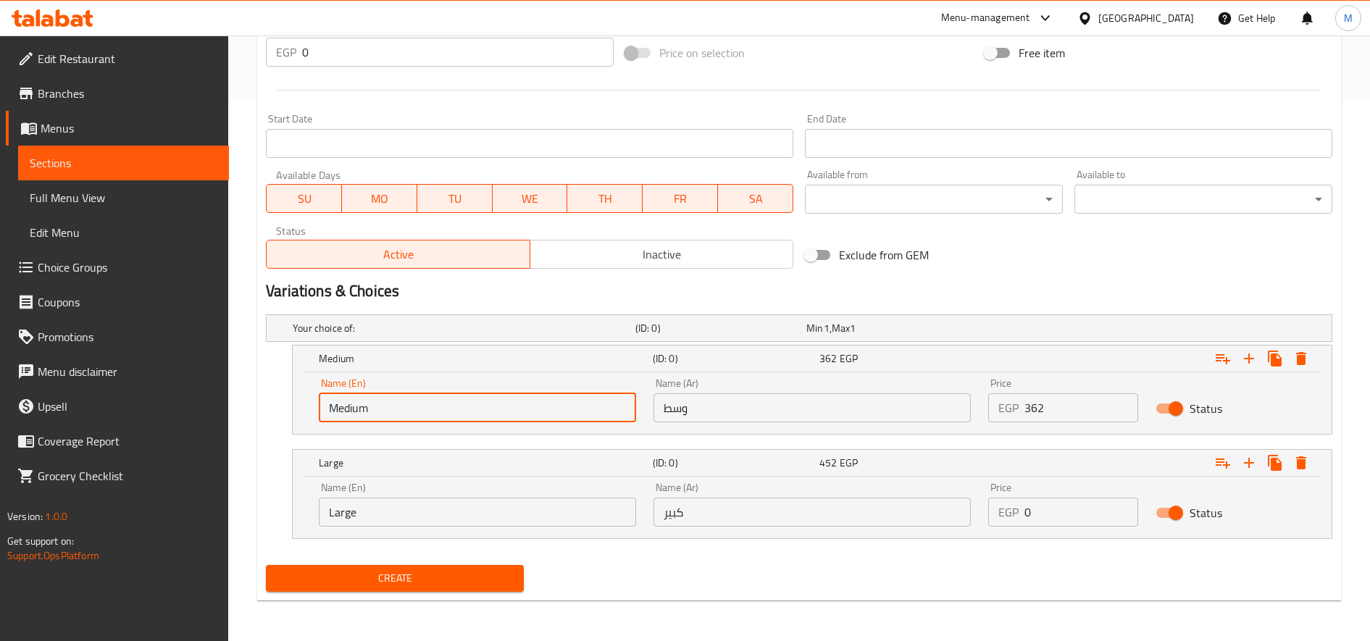
click at [562, 405] on input "Medium" at bounding box center [477, 407] width 317 height 29
type input "Choice"
click at [540, 406] on input "text" at bounding box center [477, 407] width 317 height 29
type input "Medium"
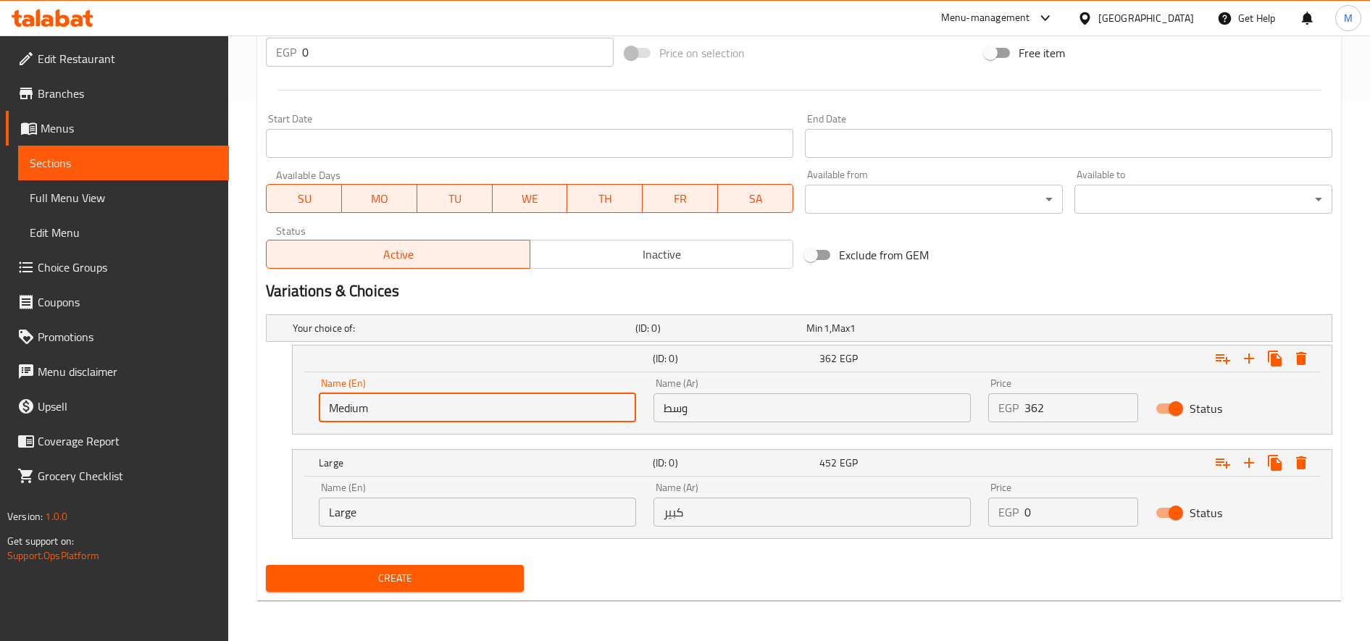
type input "وسط"
type input "كبير"
click at [451, 505] on input "Large" at bounding box center [477, 512] width 317 height 29
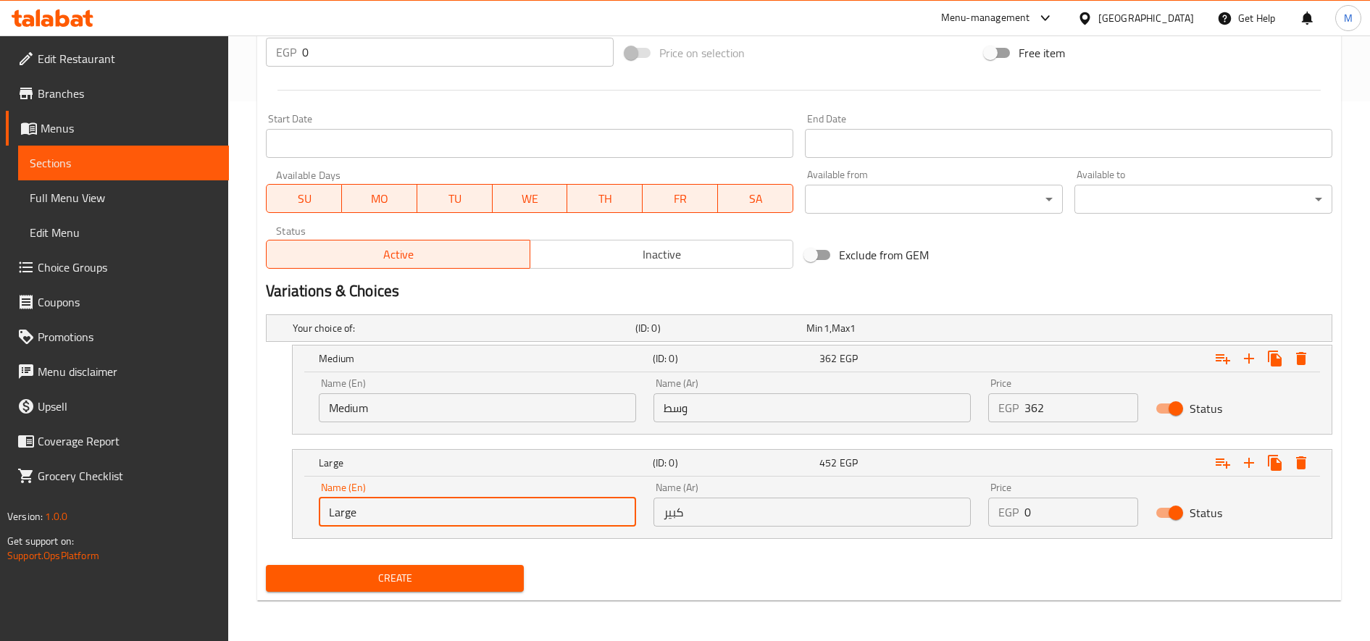
click at [451, 505] on input "Large" at bounding box center [477, 512] width 317 height 29
type input "Choice"
click at [451, 505] on input "text" at bounding box center [477, 512] width 317 height 29
type input "Large"
click at [1032, 410] on input "362" at bounding box center [1081, 407] width 114 height 29
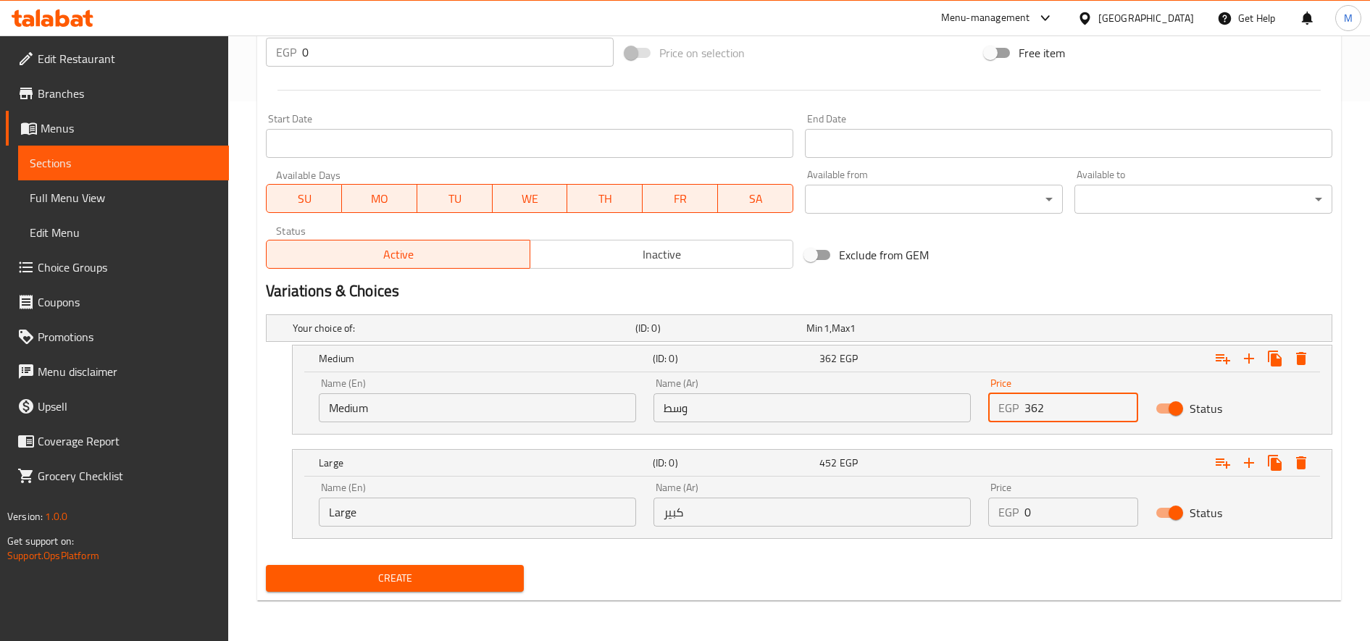
click at [1032, 410] on input "362" at bounding box center [1081, 407] width 114 height 29
click at [1050, 508] on input "0" at bounding box center [1081, 512] width 114 height 29
click at [1033, 410] on input "432" at bounding box center [1081, 407] width 114 height 29
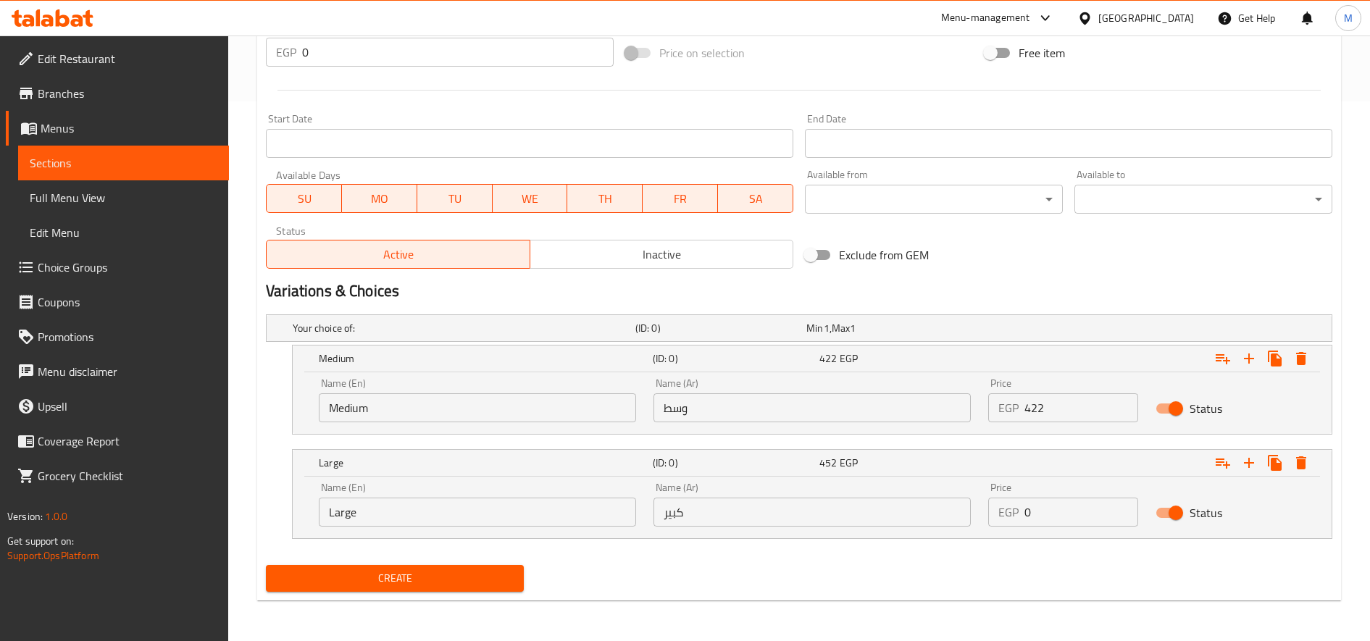
click at [1066, 527] on div "Price EGP 0 Price" at bounding box center [1062, 505] width 167 height 62
click at [1066, 520] on input "0" at bounding box center [1081, 512] width 114 height 29
click at [1031, 411] on input "422" at bounding box center [1081, 407] width 114 height 29
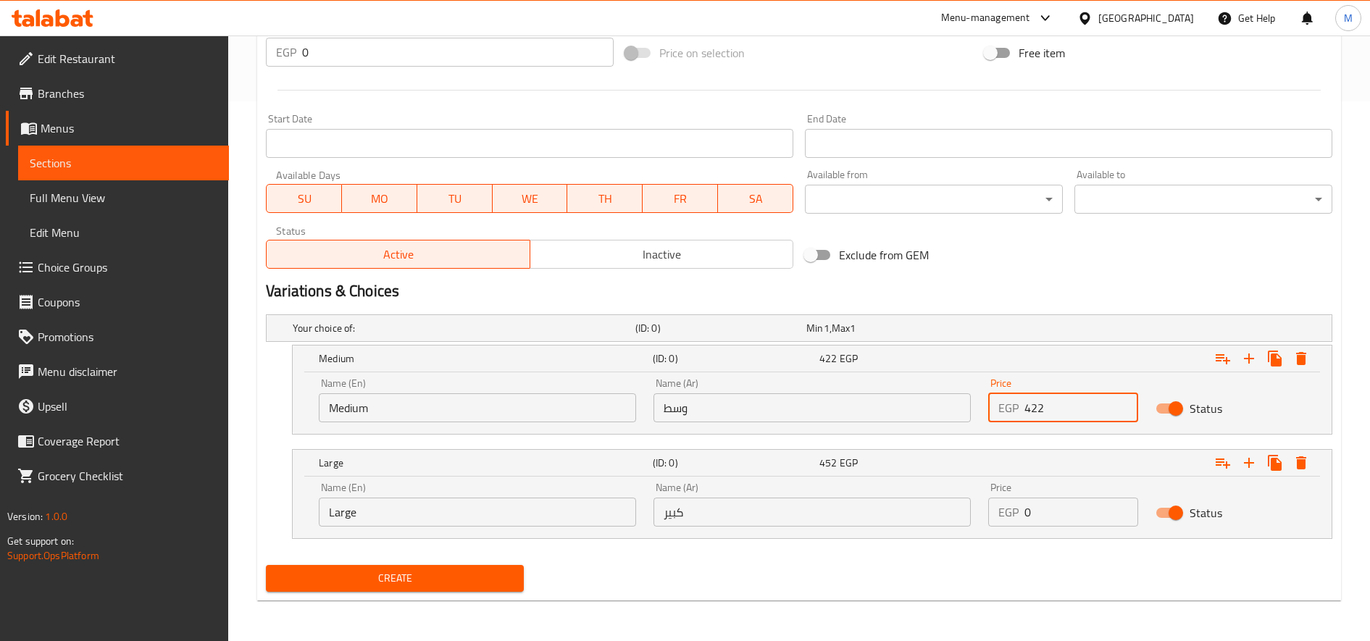
click at [1031, 411] on input "422" at bounding box center [1081, 407] width 114 height 29
type input "392"
click at [1052, 508] on input "0" at bounding box center [1081, 512] width 114 height 29
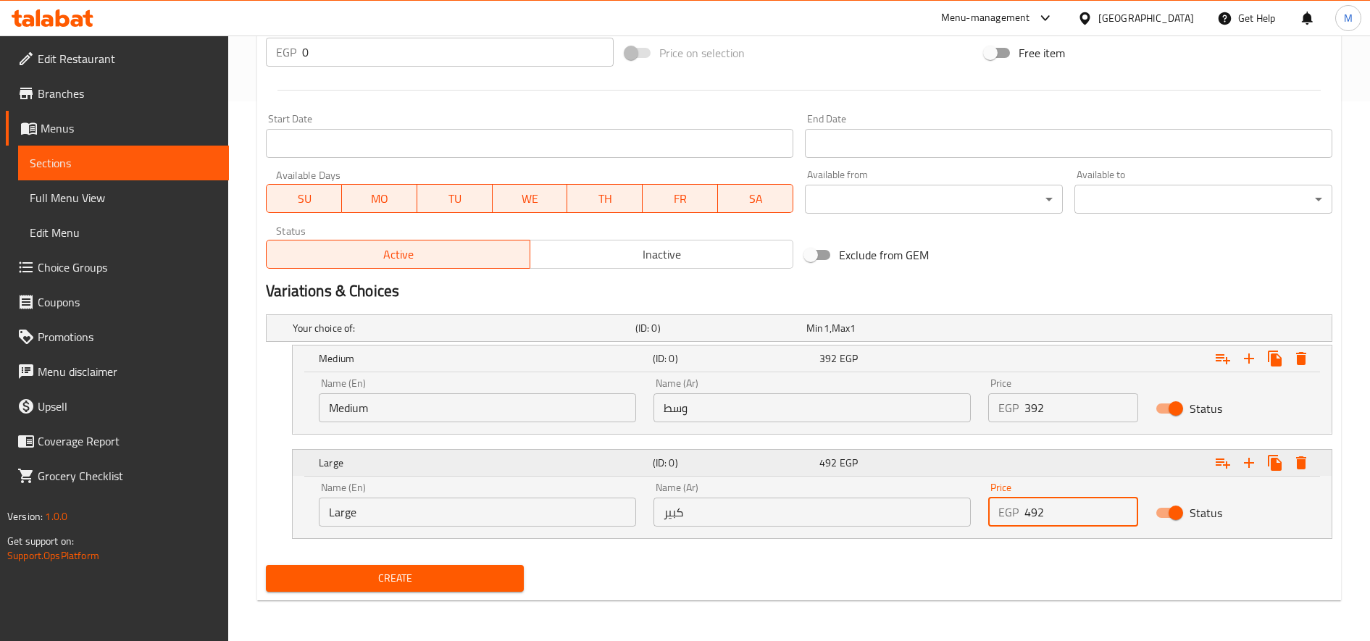
type input "492"
click at [266, 565] on button "Create" at bounding box center [395, 578] width 258 height 27
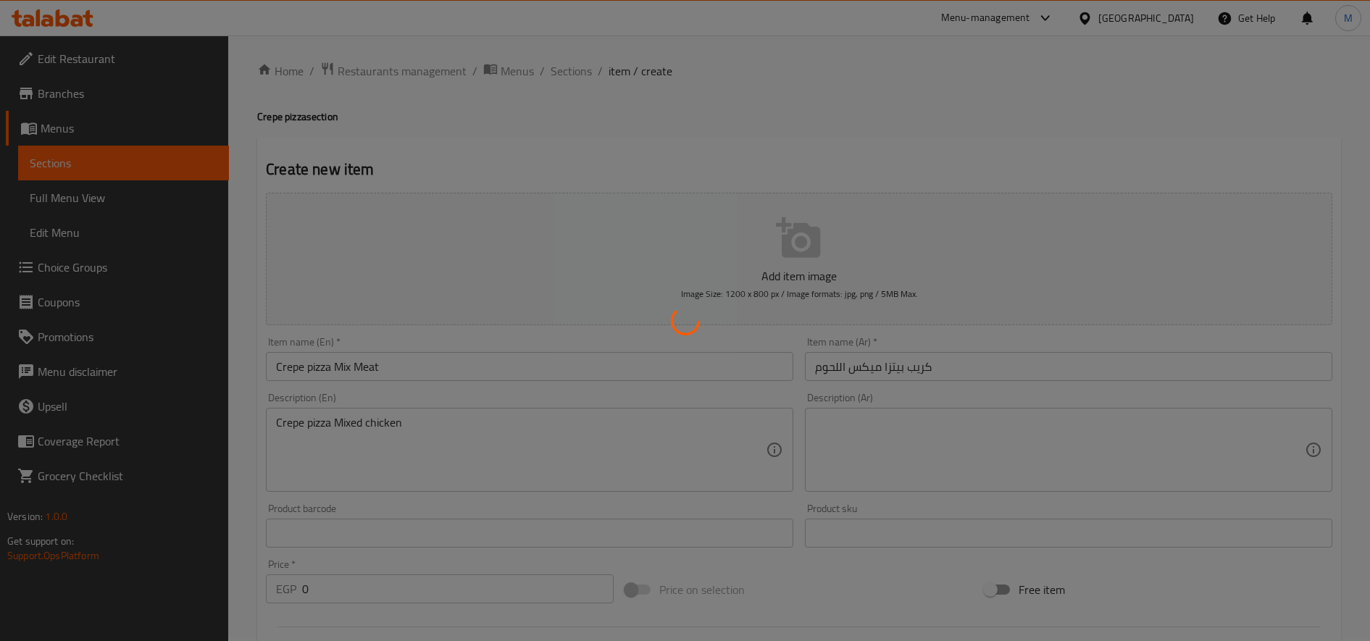
scroll to position [0, 0]
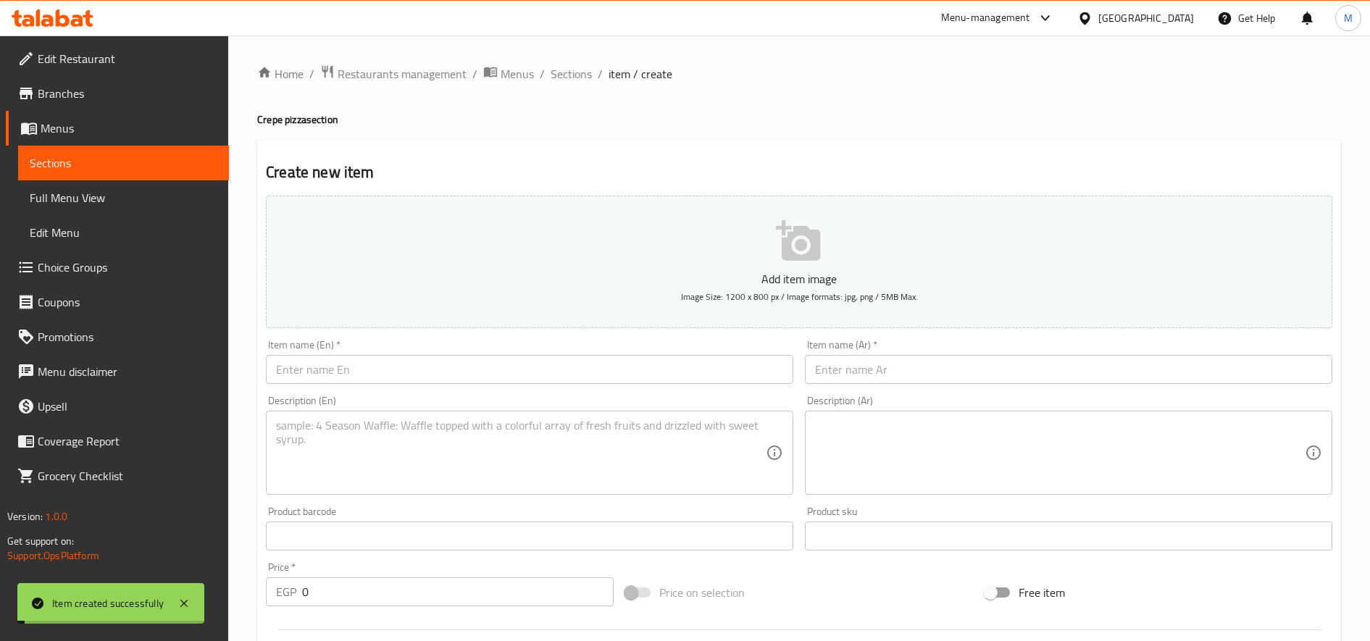
type input "0"
